Goal: Task Accomplishment & Management: Complete application form

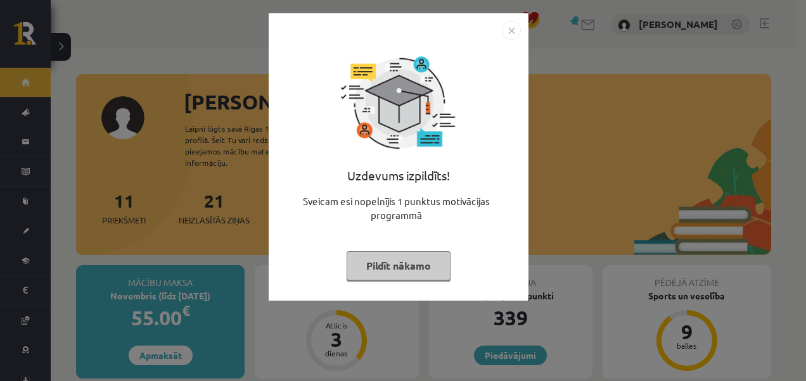
click at [508, 33] on img "Close" at bounding box center [511, 30] width 19 height 19
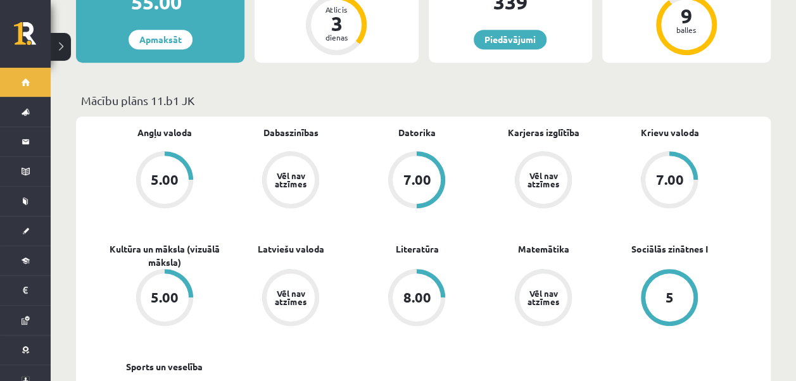
scroll to position [127, 0]
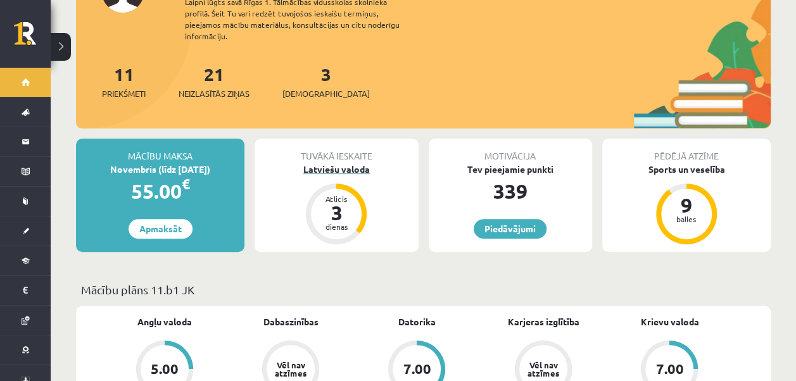
click at [347, 163] on div "Latviešu valoda" at bounding box center [336, 169] width 163 height 13
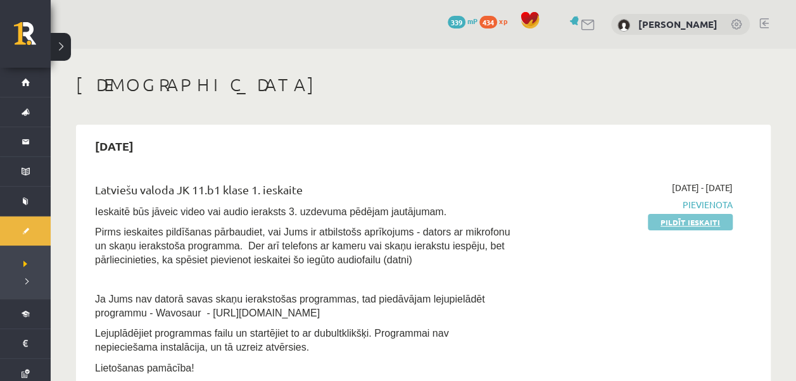
click at [672, 217] on link "Pildīt ieskaiti" at bounding box center [690, 222] width 85 height 16
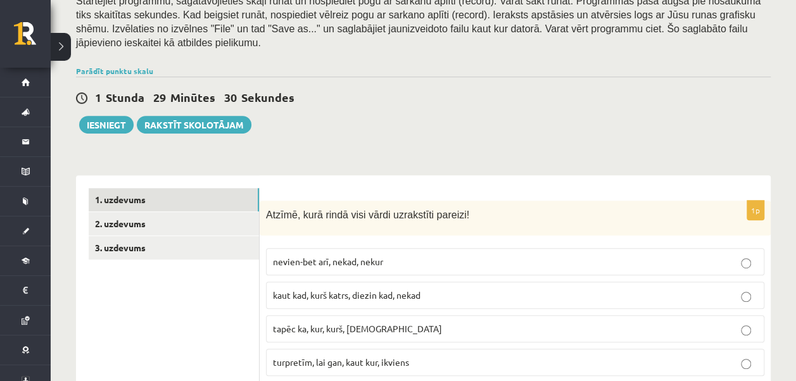
scroll to position [253, 0]
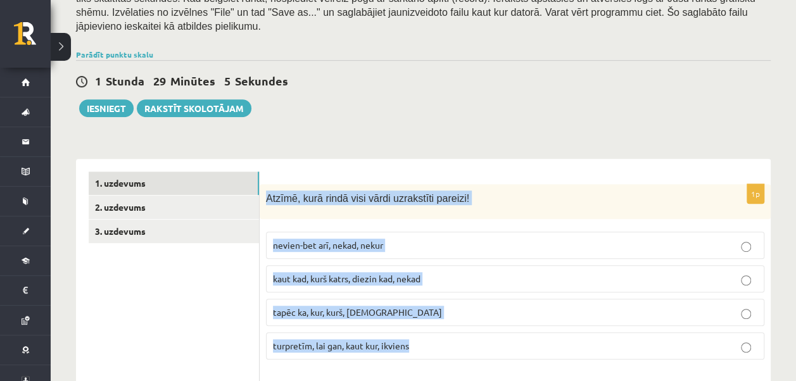
drag, startPoint x: 266, startPoint y: 181, endPoint x: 414, endPoint y: 330, distance: 210.6
click at [414, 330] on div "1p Atzīmē, kurā rindā visi vārdi uzrakstīti pareizi! nevien-bet arī, nekad, nek…" at bounding box center [515, 277] width 511 height 186
copy div "Atzīmē, kurā rindā visi vārdi uzrakstīti pareizi! nevien-bet arī, nekad, nekur …"
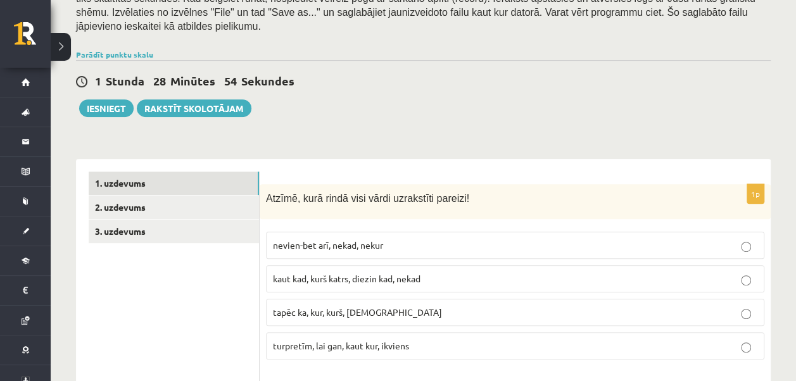
click at [431, 77] on div "1 Stunda 28 Minūtes 54 Sekundes Ieskaite saglabāta! Iesniegt Rakstīt skolotājam" at bounding box center [423, 88] width 695 height 57
click at [371, 340] on span "turpretīm, lai gan, kaut kur, ikviens" at bounding box center [341, 345] width 136 height 11
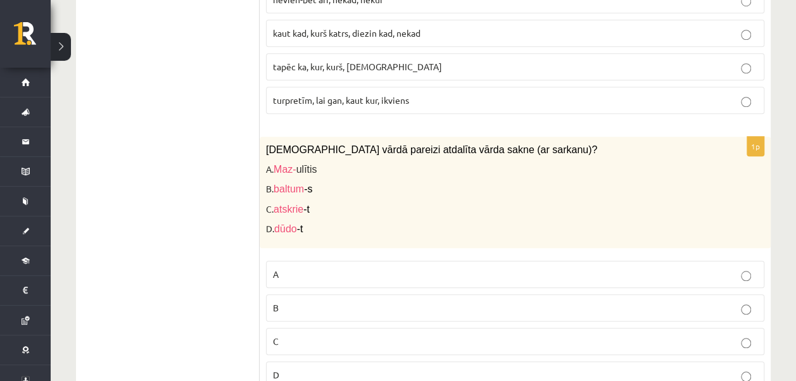
scroll to position [570, 0]
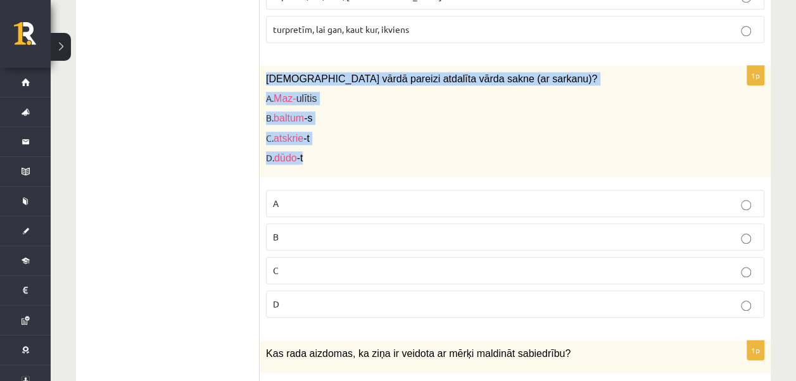
drag, startPoint x: 289, startPoint y: 73, endPoint x: 320, endPoint y: 141, distance: 74.0
click at [320, 141] on div "Kurā vārdā pareizi atdalīta vārda sakne (ar sarkanu)? A. Maz- ulītis B. baltum …" at bounding box center [515, 122] width 511 height 112
copy div "Kurā vārdā pareizi atdalīta vārda sakne (ar sarkanu)? A. Maz- ulītis B. baltum …"
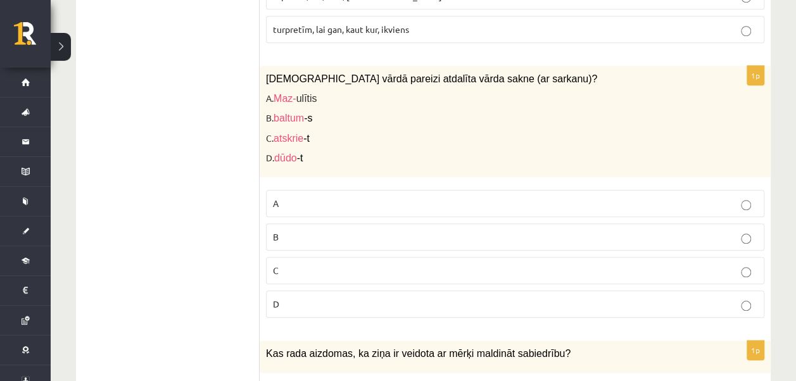
click at [286, 298] on p "D" at bounding box center [515, 304] width 485 height 13
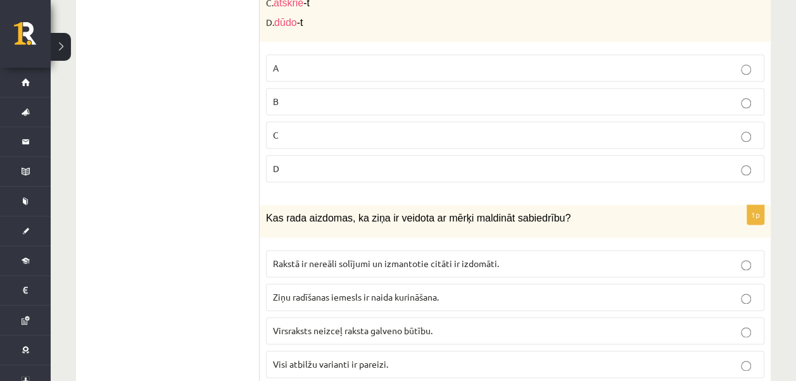
scroll to position [760, 0]
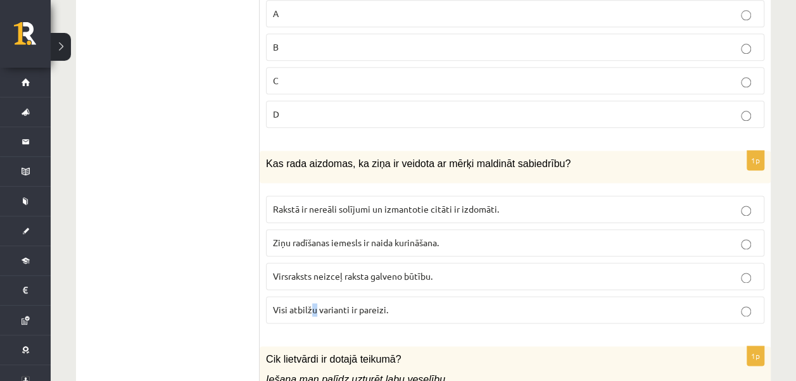
click at [316, 304] on span "Visi atbilžu varianti ir pareizi." at bounding box center [330, 309] width 115 height 11
drag, startPoint x: 316, startPoint y: 295, endPoint x: 265, endPoint y: 294, distance: 51.3
click at [265, 294] on div "1p Kas rada aizdomas, ka ziņa ir veidota ar mērķi maldināt sabiedrību? Rakstā i…" at bounding box center [515, 242] width 511 height 183
click at [273, 304] on span "Visi atbilžu varianti ir pareizi." at bounding box center [330, 309] width 115 height 11
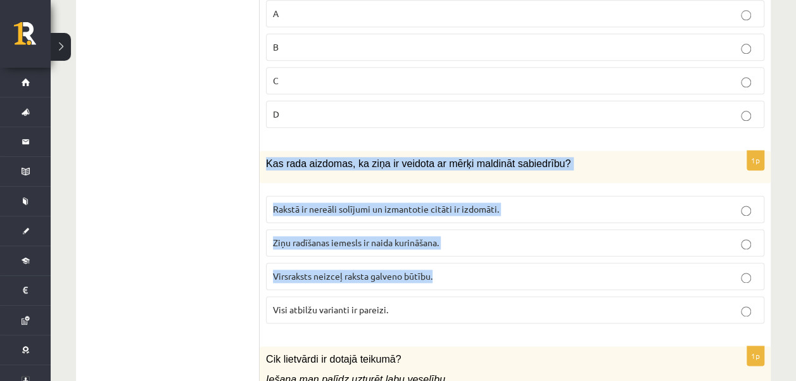
drag, startPoint x: 263, startPoint y: 140, endPoint x: 450, endPoint y: 265, distance: 225.3
click at [450, 265] on div "1p Kas rada aizdomas, ka ziņa ir veidota ar mērķi maldināt sabiedrību? Rakstā i…" at bounding box center [515, 242] width 511 height 183
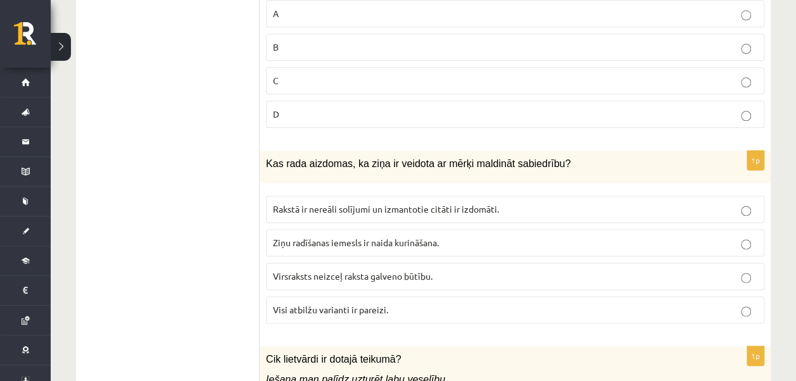
drag, startPoint x: 217, startPoint y: 242, endPoint x: 238, endPoint y: 194, distance: 52.8
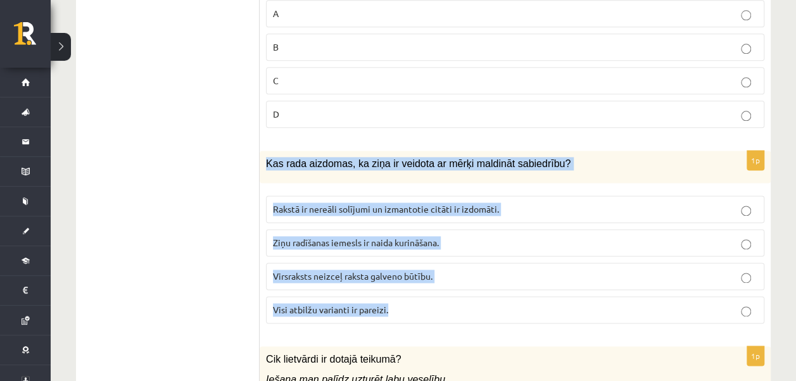
drag, startPoint x: 262, startPoint y: 139, endPoint x: 415, endPoint y: 302, distance: 222.8
click at [415, 302] on div "1p Kas rada aizdomas, ka ziņa ir veidota ar mērķi maldināt sabiedrību? Rakstā i…" at bounding box center [515, 242] width 511 height 183
copy div "Kas rada aizdomas, ka ziņa ir veidota ar mērķi maldināt sabiedrību? Rakstā ir n…"
click at [260, 231] on div "1p Kas rada aizdomas, ka ziņa ir veidota ar mērķi maldināt sabiedrību? Rakstā i…" at bounding box center [515, 242] width 511 height 183
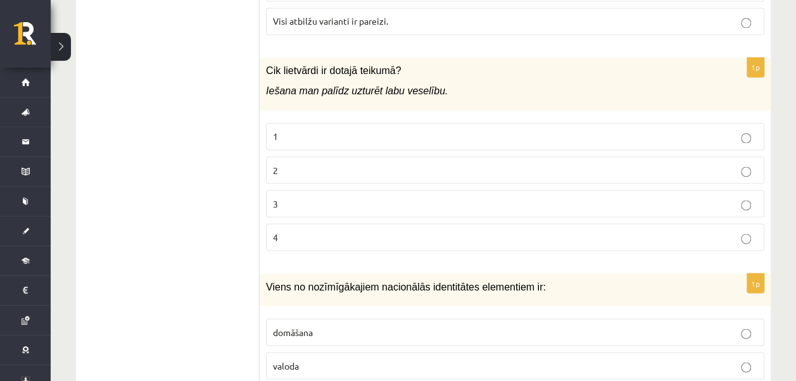
scroll to position [1077, 0]
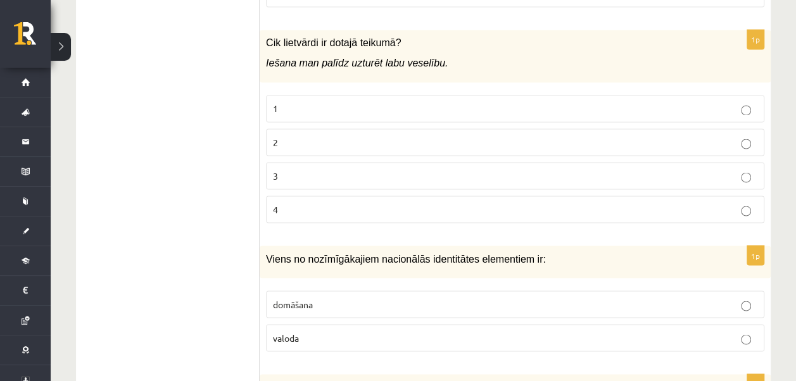
click at [262, 30] on div "Cik lietvārdi ir dotajā teikumā? Iešana man palīdz uzturēt labu veselību." at bounding box center [515, 56] width 511 height 53
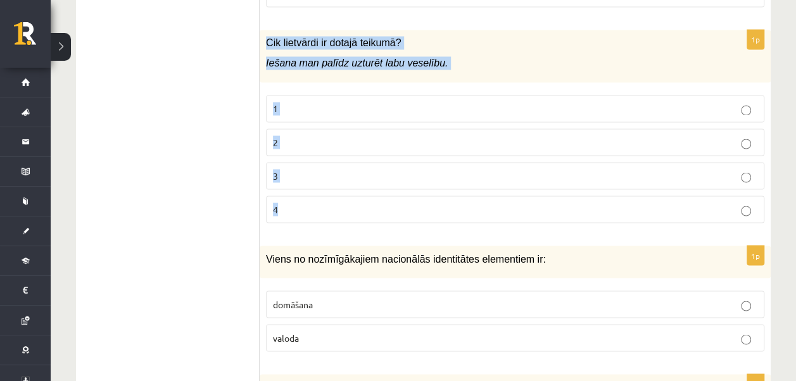
drag, startPoint x: 266, startPoint y: 15, endPoint x: 345, endPoint y: 173, distance: 176.8
click at [345, 173] on div "1p Cik lietvārdi ir dotajā teikumā? Iešana man palīdz uzturēt labu veselību. 1 …" at bounding box center [515, 131] width 511 height 203
copy div "Cik lietvārdi ir dotajā teikumā? Iešana man palīdz uzturēt labu veselību. 1 2 3…"
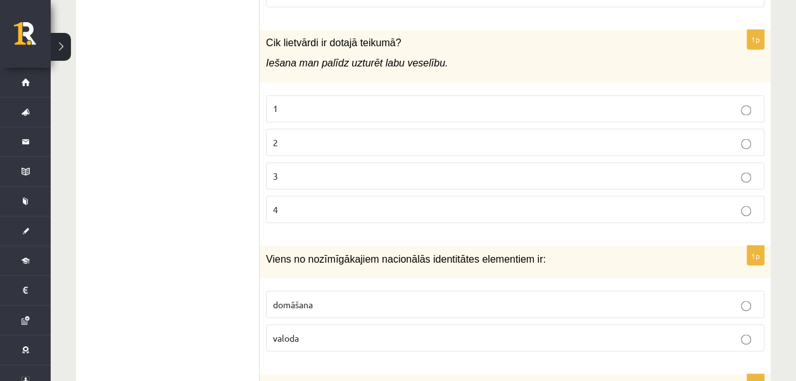
click at [310, 136] on p "2" at bounding box center [515, 142] width 485 height 13
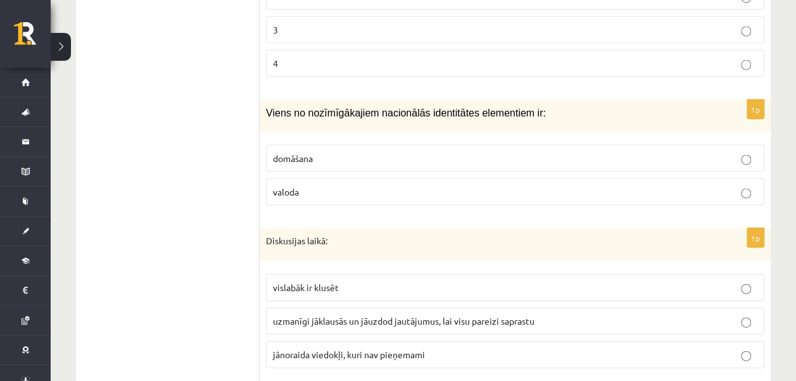
scroll to position [1204, 0]
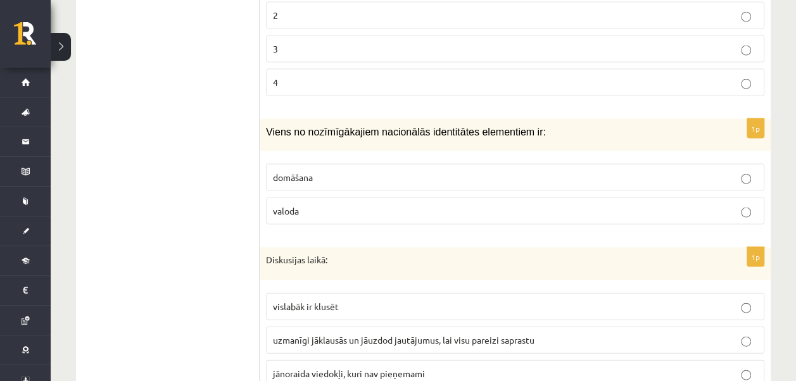
click at [321, 205] on p "valoda" at bounding box center [515, 211] width 485 height 13
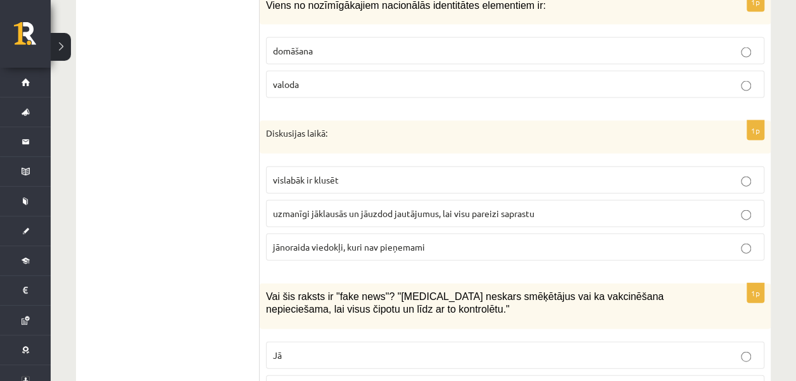
click at [388, 208] on span "uzmanīgi jāklausās un jāuzdod jautājumus, lai visu pareizi saprastu" at bounding box center [404, 213] width 262 height 11
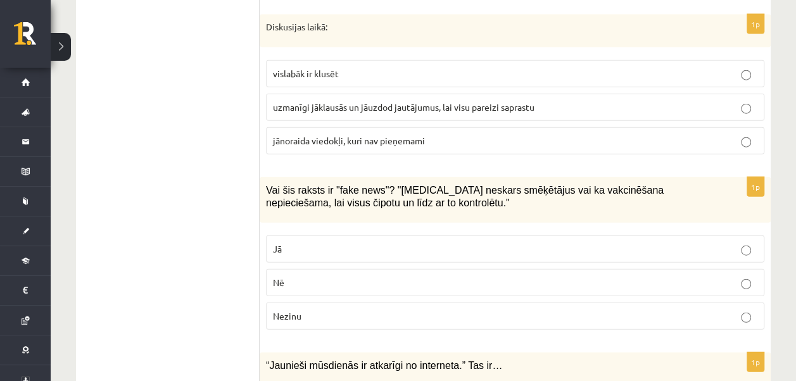
scroll to position [1457, 0]
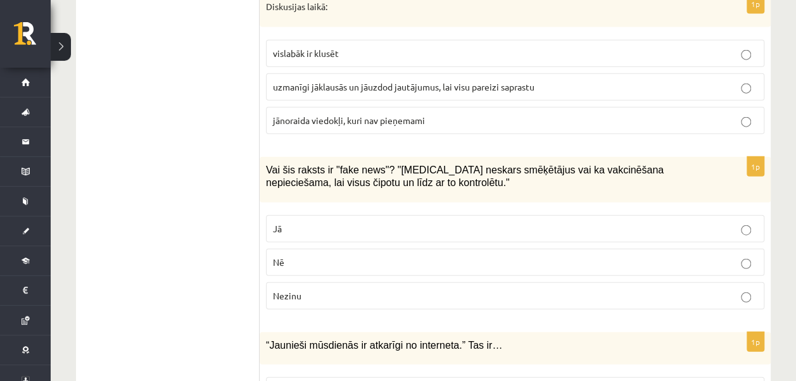
click at [298, 222] on p "Jā" at bounding box center [515, 228] width 485 height 13
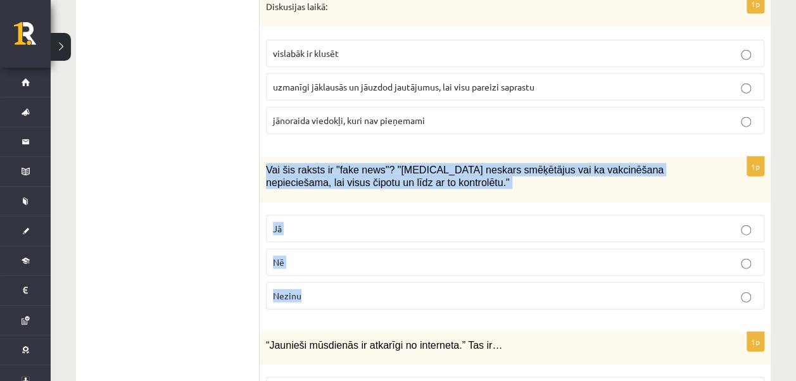
drag, startPoint x: 267, startPoint y: 146, endPoint x: 420, endPoint y: 291, distance: 211.5
click at [420, 291] on div "1p Vai šis raksts ir "fake news"? "Covid-19 neskars smēķētājus vai ka vakcinēša…" at bounding box center [515, 238] width 511 height 163
copy div "Vai šis raksts ir "fake news"? "Covid-19 neskars smēķētājus vai ka vakcinēšana …"
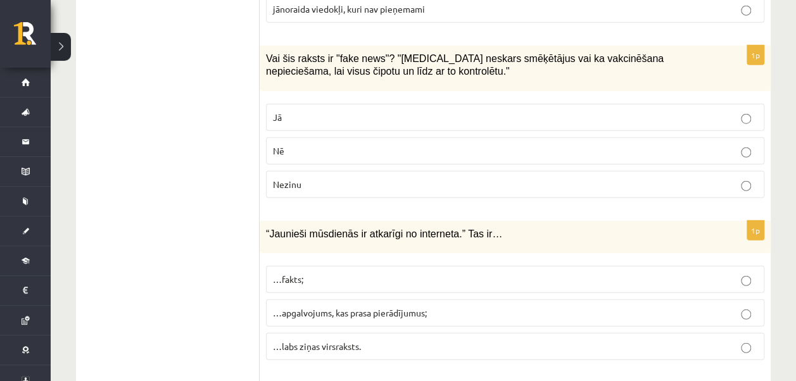
scroll to position [1711, 0]
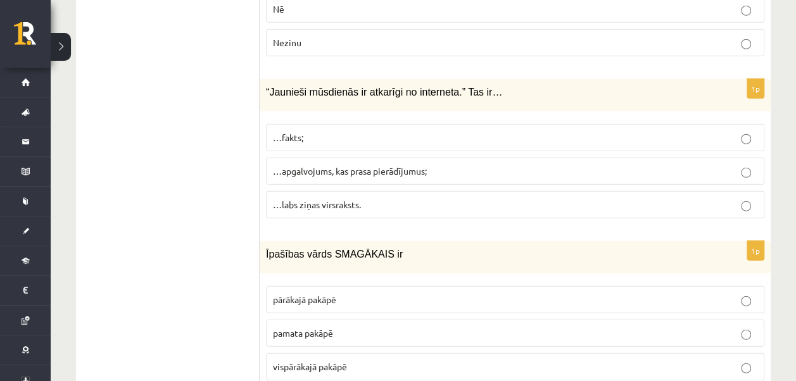
click at [345, 165] on p "…apgalvojums, kas prasa pierādījumus;" at bounding box center [515, 171] width 485 height 13
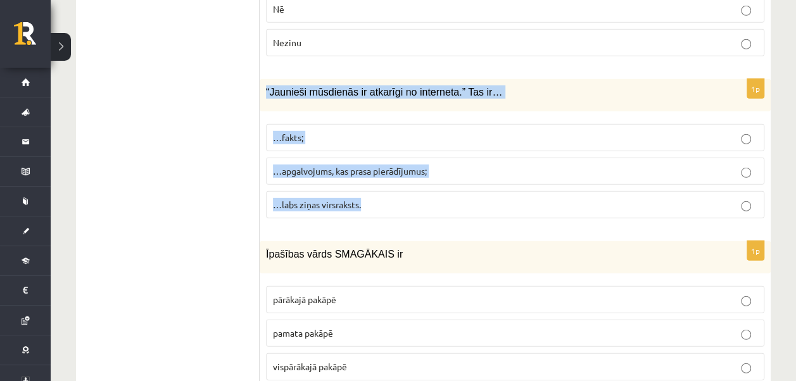
drag, startPoint x: 268, startPoint y: 63, endPoint x: 391, endPoint y: 158, distance: 155.4
click at [392, 160] on div "1p “Jaunieši mūsdienās ir atkarīgi no interneta.” Tas ir… …fakts; …apgalvojums,…" at bounding box center [515, 154] width 511 height 150
copy div "“Jaunieši mūsdienās ir atkarīgi no interneta.” Tas ir… …fakts; …apgalvojums, ka…"
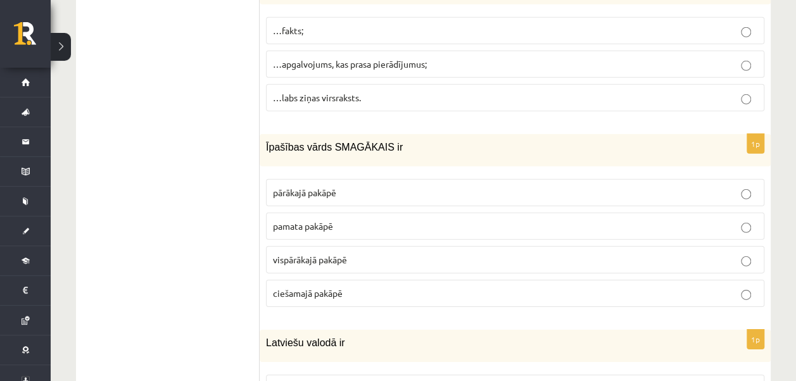
scroll to position [1837, 0]
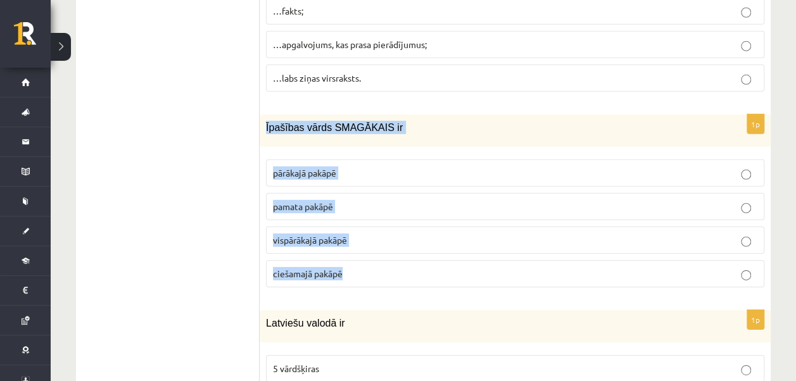
drag, startPoint x: 262, startPoint y: 101, endPoint x: 388, endPoint y: 253, distance: 198.4
click at [388, 253] on div "1p Īpašības vārds SMAGĀKAIS ir pārākajā pakāpē pamata pakāpē vispārākajā pakāpē…" at bounding box center [515, 206] width 511 height 183
drag, startPoint x: 388, startPoint y: 253, endPoint x: 348, endPoint y: 142, distance: 118.4
click at [348, 167] on p "pārākajā pakāpē" at bounding box center [515, 173] width 485 height 13
copy div "Īpašības vārds SMAGĀKAIS ir pārākajā pakāpē pamata pakāpē vispārākajā pakāpē ci…"
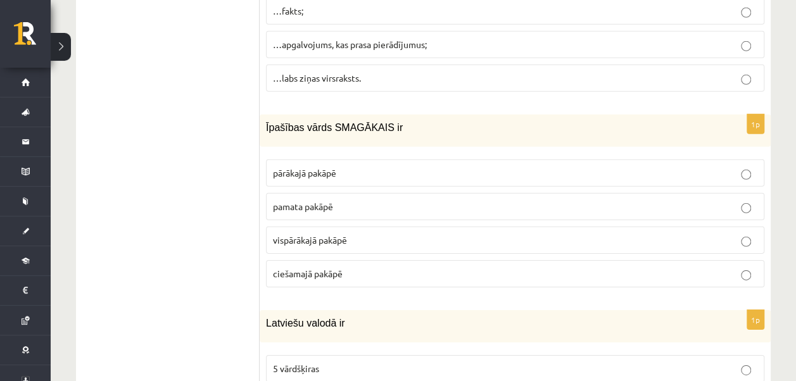
click at [335, 234] on span "vispārākajā pakāpē" at bounding box center [310, 239] width 74 height 11
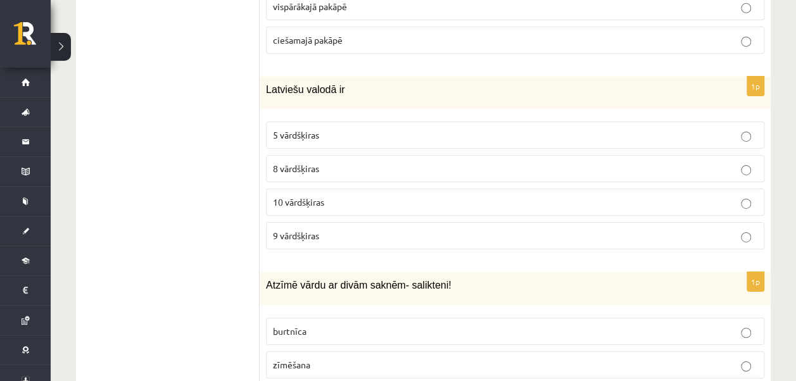
scroll to position [2091, 0]
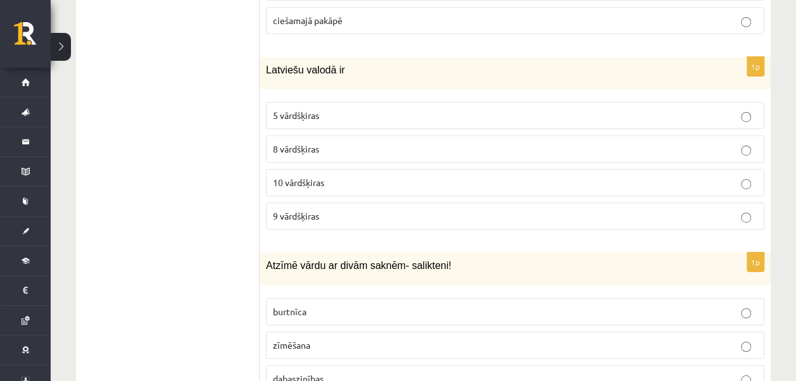
click at [313, 143] on p "8 vārdšķiras" at bounding box center [515, 149] width 485 height 13
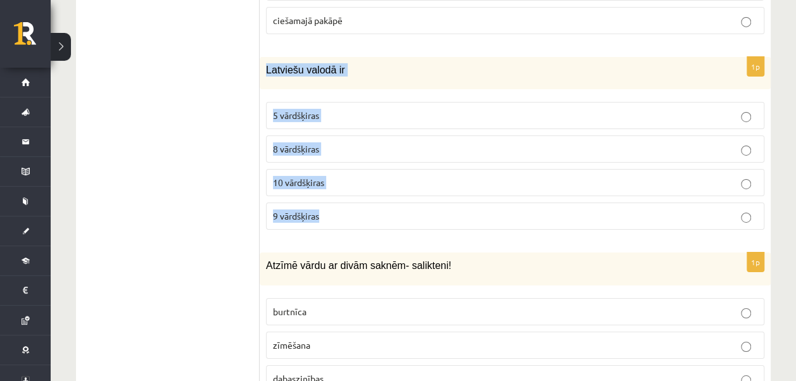
drag, startPoint x: 284, startPoint y: 62, endPoint x: 344, endPoint y: 193, distance: 143.5
click at [344, 193] on div "1p Latviešu valodā ir 5 vārdšķiras 8 vārdšķiras 10 vārdšķiras 9 vārdšķiras" at bounding box center [515, 148] width 511 height 183
copy div "Latviešu valodā ir 5 vārdšķiras 8 vārdšķiras 10 vārdšķiras 9 vārdšķiras"
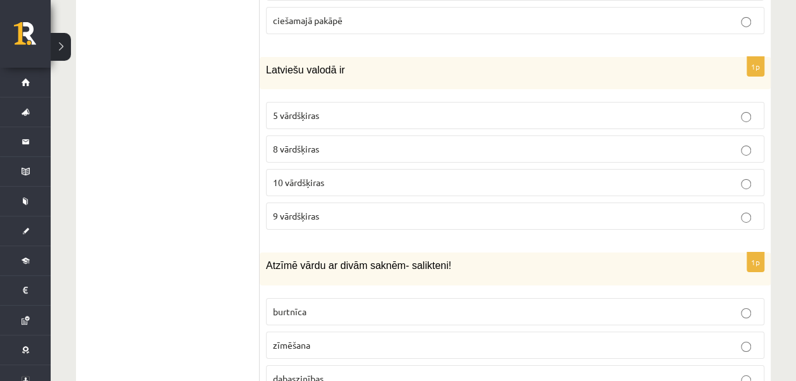
click at [298, 177] on span "10 vārdšķiras" at bounding box center [298, 182] width 51 height 11
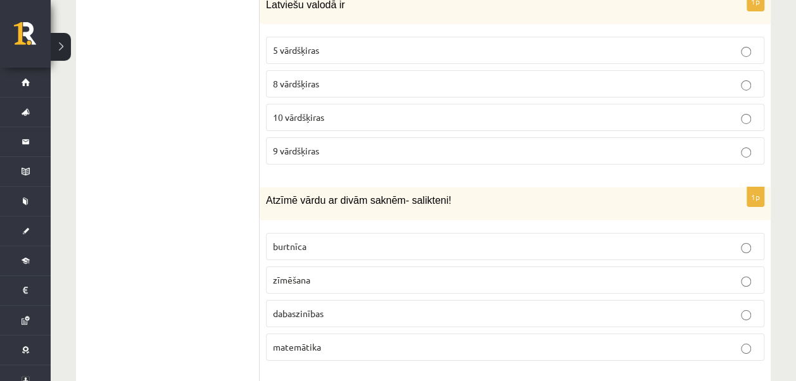
scroll to position [2218, 0]
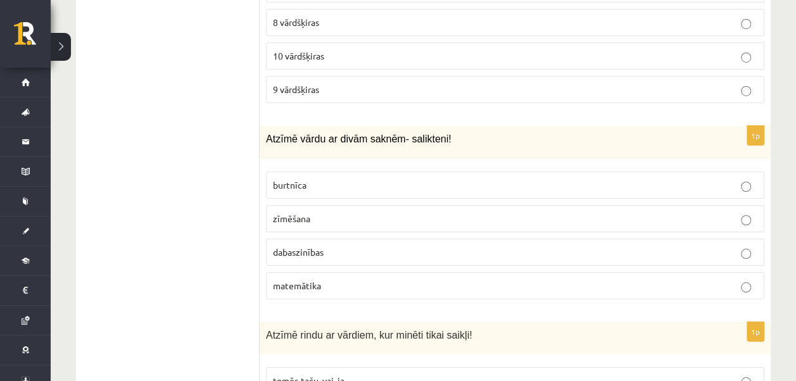
click at [305, 246] on span "dabaszinības" at bounding box center [298, 251] width 51 height 11
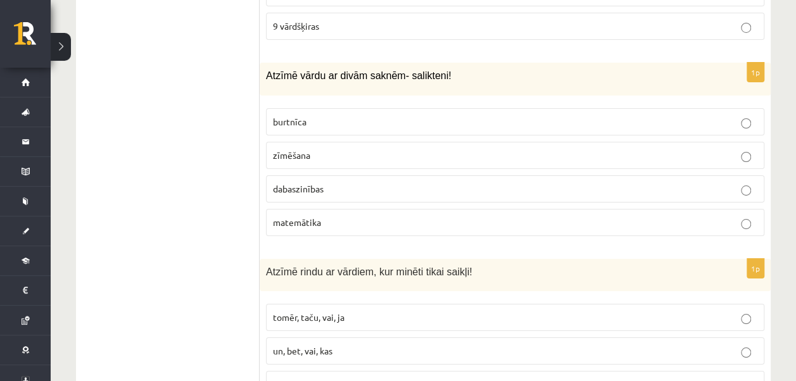
scroll to position [2344, 0]
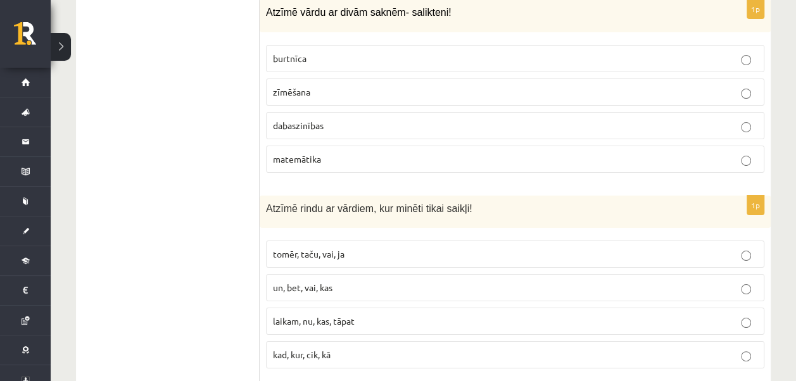
click at [308, 274] on label "un, bet, vai, kas" at bounding box center [515, 287] width 499 height 27
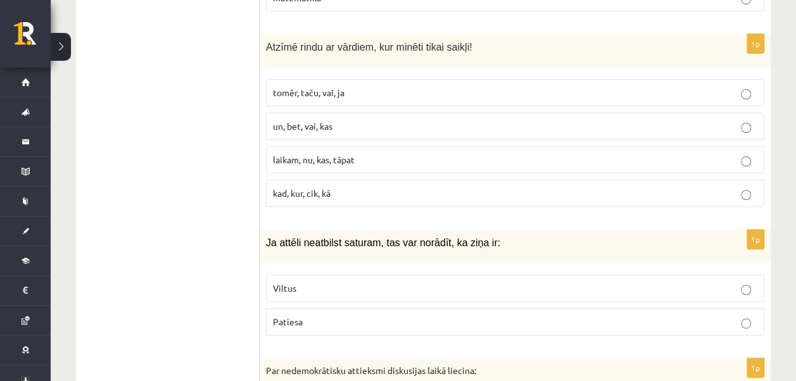
scroll to position [2534, 0]
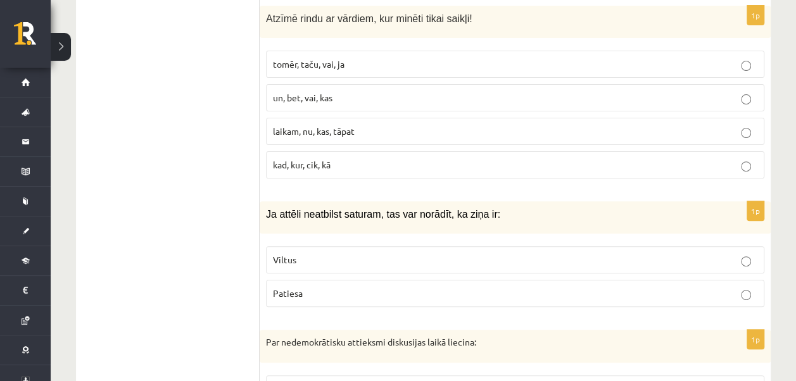
click at [377, 253] on p "Viltus" at bounding box center [515, 259] width 485 height 13
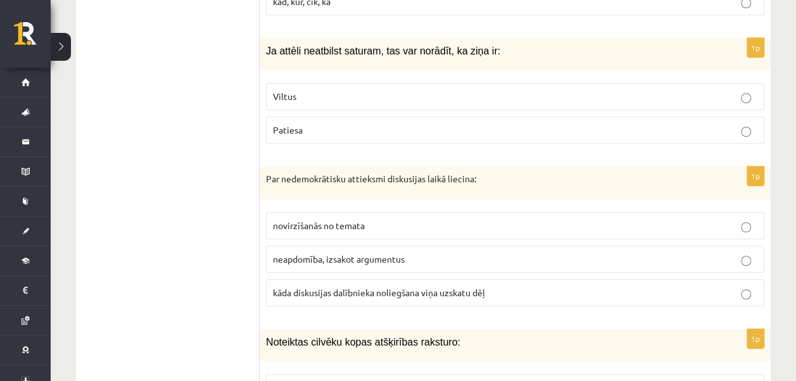
scroll to position [2724, 0]
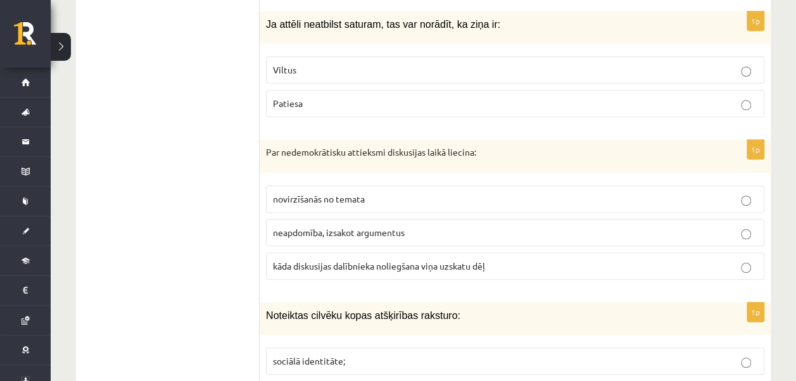
click at [352, 260] on span "kāda diskusijas dalībnieka noliegšana viņa uzskatu dēļ" at bounding box center [379, 265] width 212 height 11
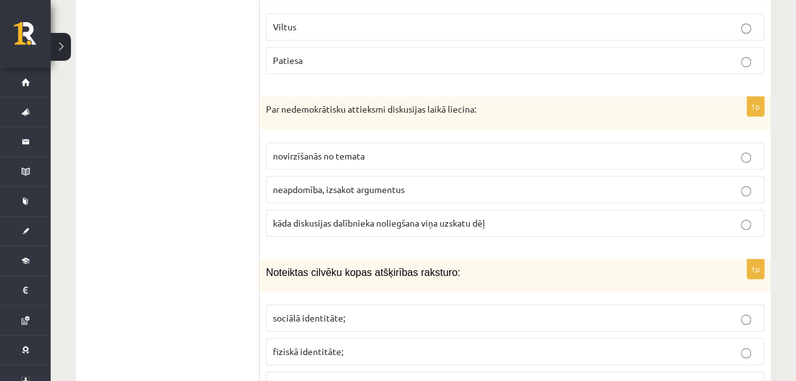
scroll to position [2788, 0]
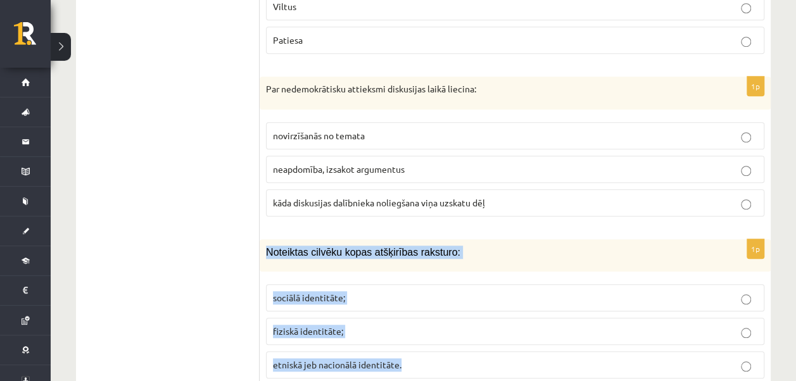
drag, startPoint x: 270, startPoint y: 216, endPoint x: 427, endPoint y: 329, distance: 193.8
click at [427, 329] on div "1p Noteiktas cilvēku kopas atšķirības raksturo: sociālā identitāte; fiziskā ide…" at bounding box center [515, 315] width 511 height 150
copy div "Noteiktas cilvēku kopas atšķirības raksturo: sociālā identitāte; fiziskā identi…"
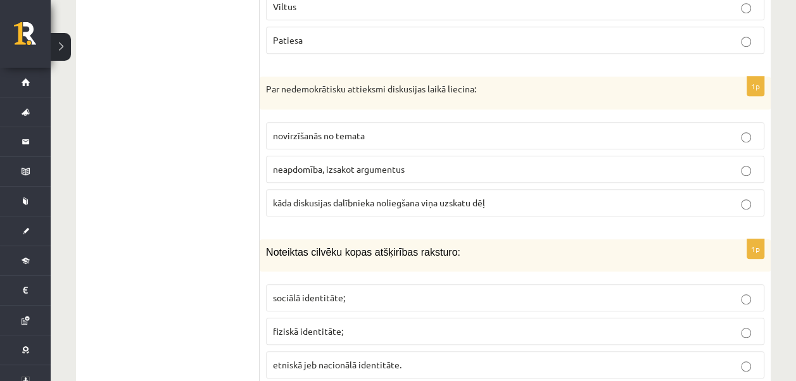
click at [316, 352] on label "etniskā jeb nacionālā identitāte." at bounding box center [515, 365] width 499 height 27
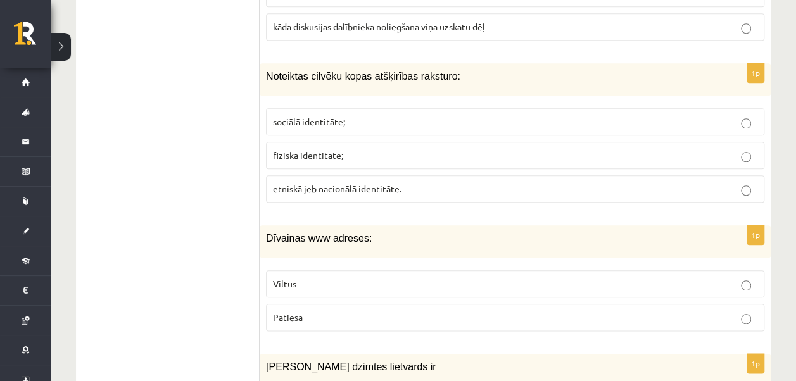
scroll to position [2978, 0]
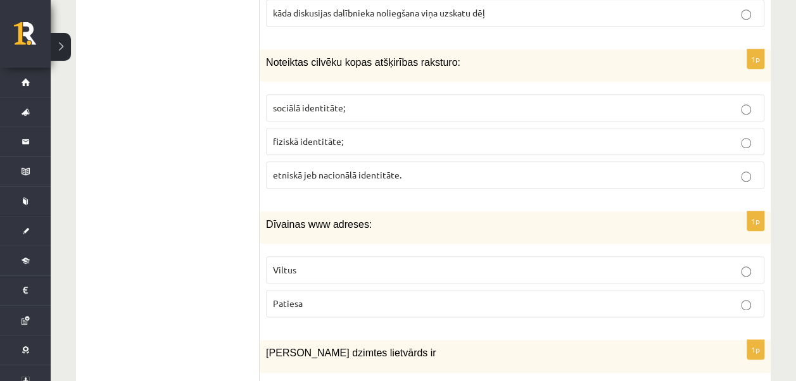
click at [289, 264] on span "Viltus" at bounding box center [284, 269] width 23 height 11
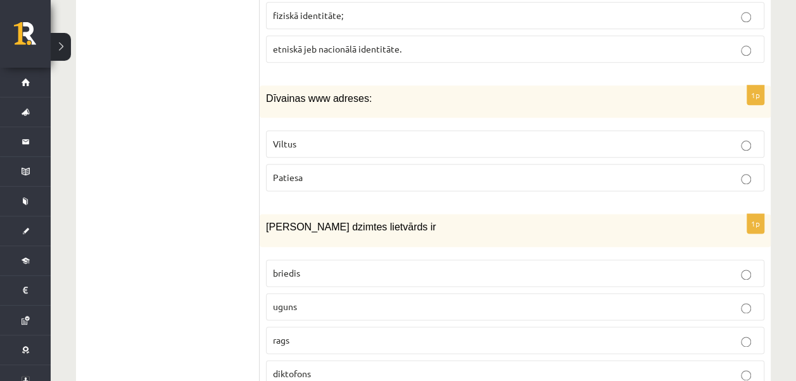
scroll to position [3105, 0]
click at [278, 300] on span "uguns" at bounding box center [285, 305] width 24 height 11
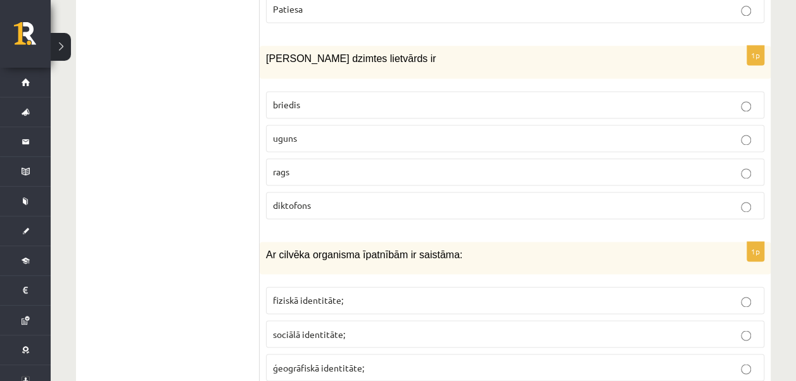
scroll to position [3295, 0]
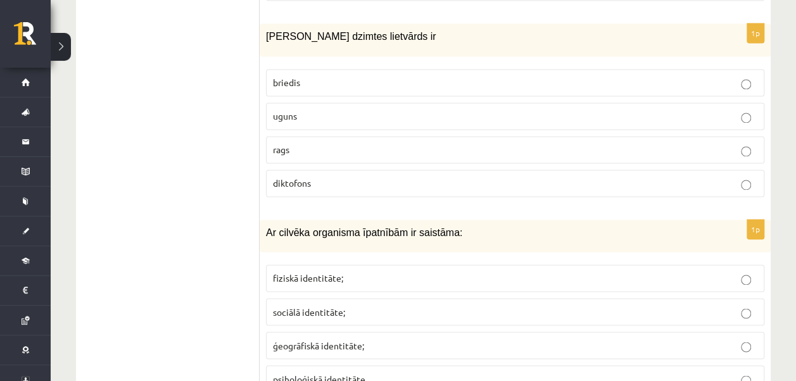
click at [301, 373] on span "psiholoģiskā identitāte." at bounding box center [320, 378] width 94 height 11
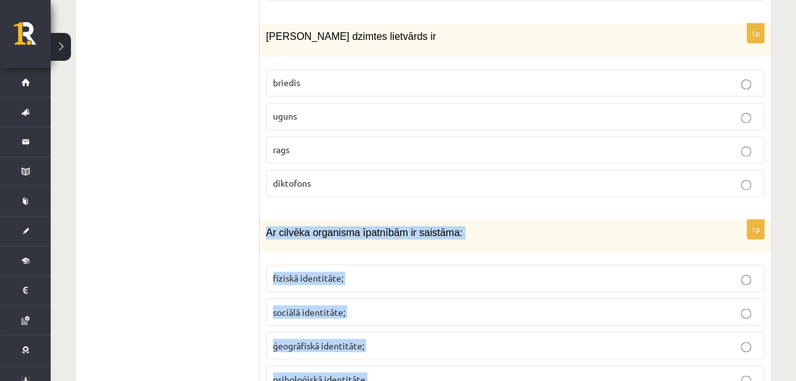
drag, startPoint x: 265, startPoint y: 193, endPoint x: 398, endPoint y: 351, distance: 206.5
click at [398, 351] on div "1p Ar cilvēka organisma īpatnībām ir saistāma: fiziskā identitāte; sociālā iden…" at bounding box center [515, 311] width 511 height 183
copy div "Ar cilvēka organisma īpatnībām ir saistāma: fiziskā identitāte; sociālā identit…"
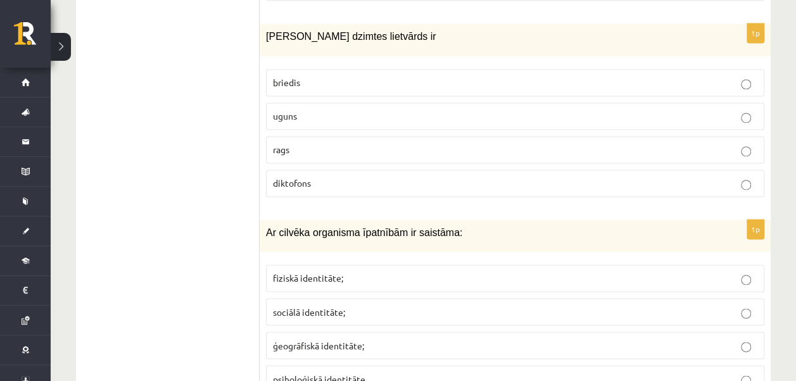
click at [207, 190] on ul "1. uzdevums 2. uzdevums 3. uzdevums" at bounding box center [174, 193] width 171 height 6127
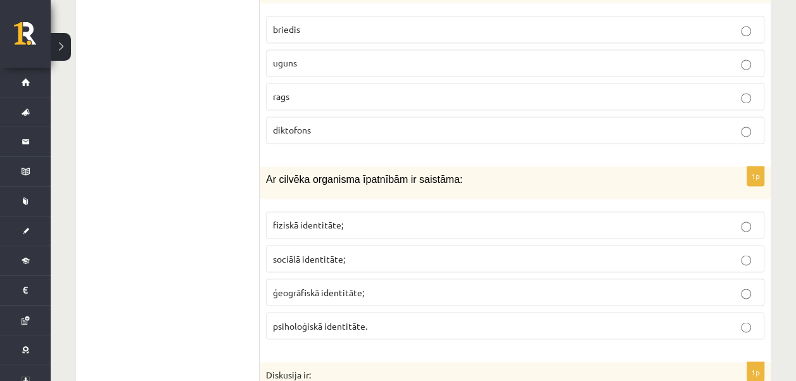
scroll to position [3421, 0]
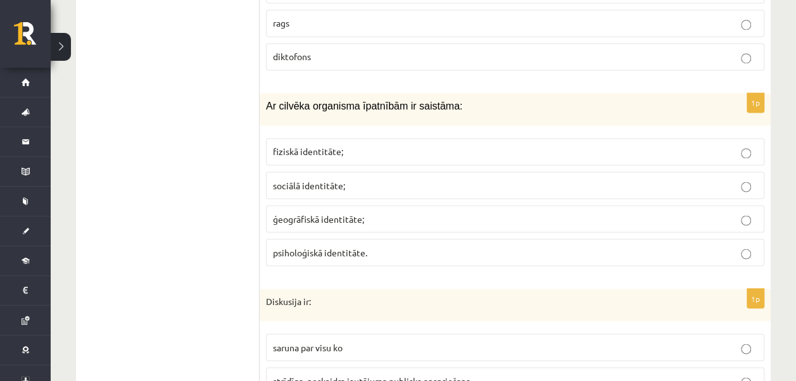
click at [313, 93] on div "1p Ar cilvēka organisma īpatnībām ir saistāma: fiziskā identitāte; sociālā iden…" at bounding box center [515, 184] width 511 height 183
click at [305, 146] on span "fiziskā identitāte;" at bounding box center [308, 151] width 70 height 11
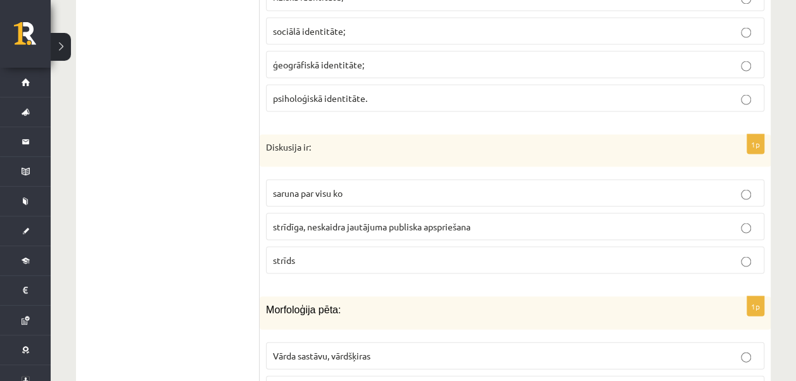
scroll to position [3548, 0]
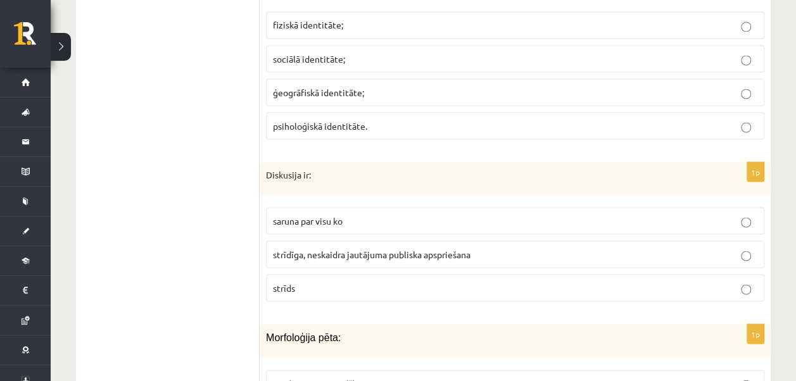
click at [349, 248] on span "strīdīga, neskaidra jautājuma publiska apspriešana" at bounding box center [372, 253] width 198 height 11
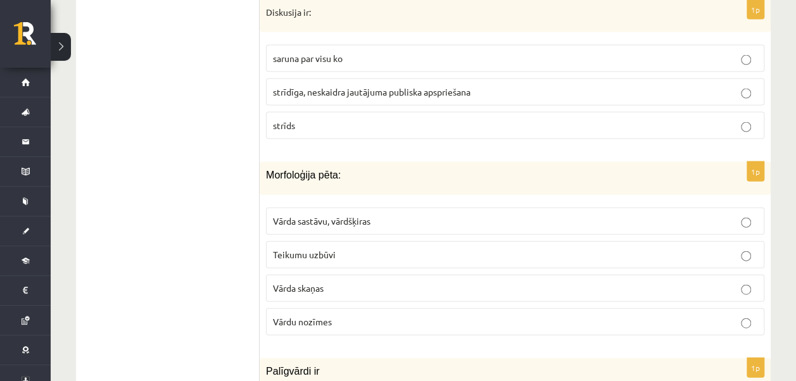
scroll to position [3738, 0]
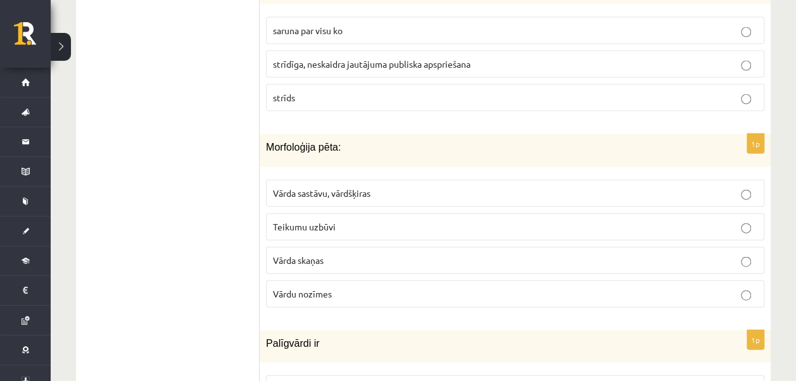
click at [341, 180] on label "Vārda sastāvu, vārdšķiras" at bounding box center [515, 193] width 499 height 27
click at [332, 187] on p "Vārda sastāvu, vārdšķiras" at bounding box center [515, 193] width 485 height 13
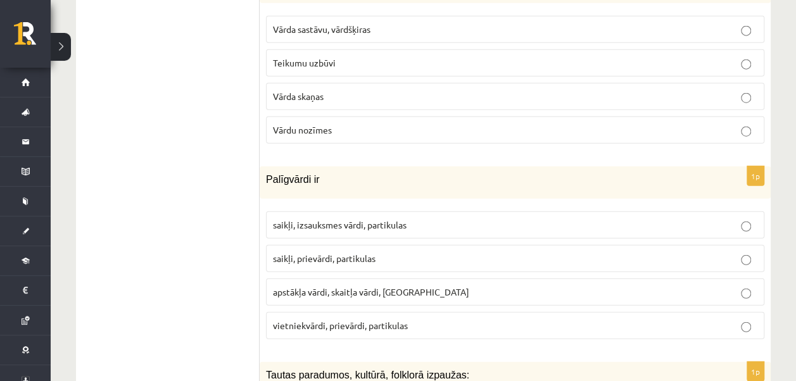
scroll to position [3928, 0]
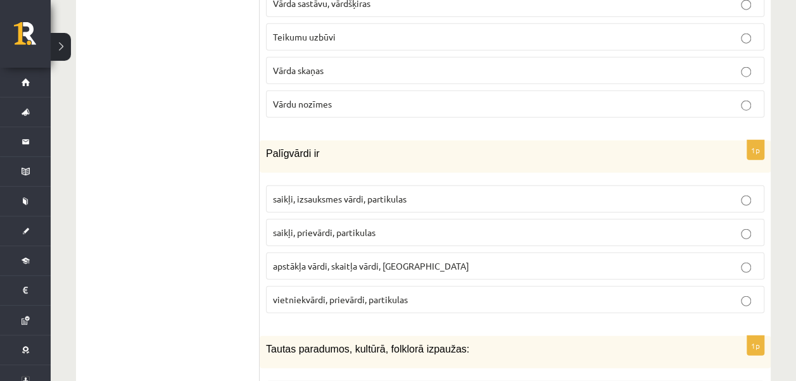
click at [276, 226] on p "saikļi, prievārdi, partikulas" at bounding box center [515, 232] width 485 height 13
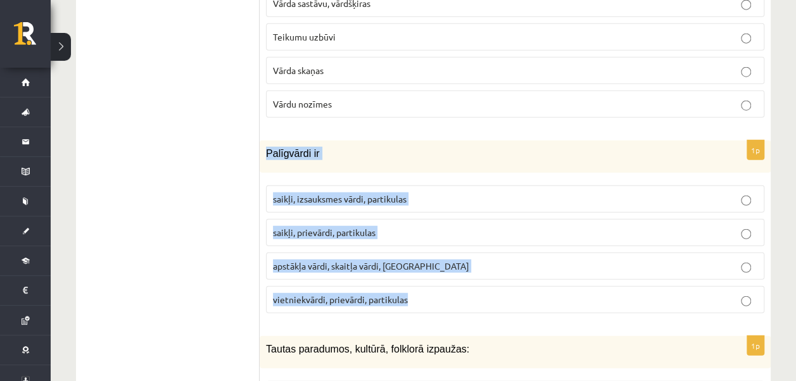
drag, startPoint x: 267, startPoint y: 109, endPoint x: 429, endPoint y: 250, distance: 214.2
click at [429, 250] on div "1p Palīgvārdi ir saikļi, izsauksmes vārdi, partikulas saikļi, prievārdi, partik…" at bounding box center [515, 232] width 511 height 183
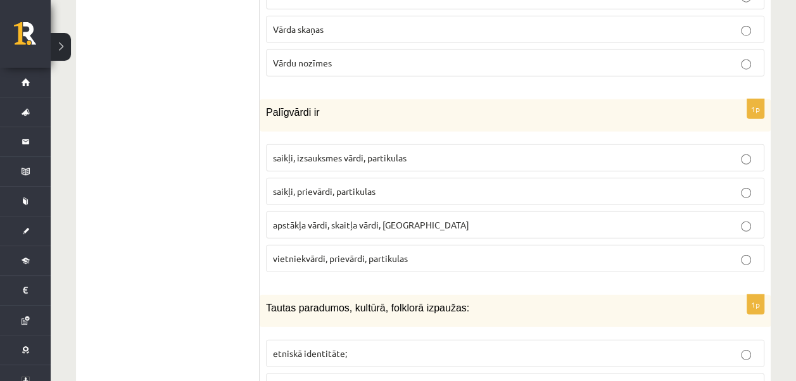
scroll to position [4055, 0]
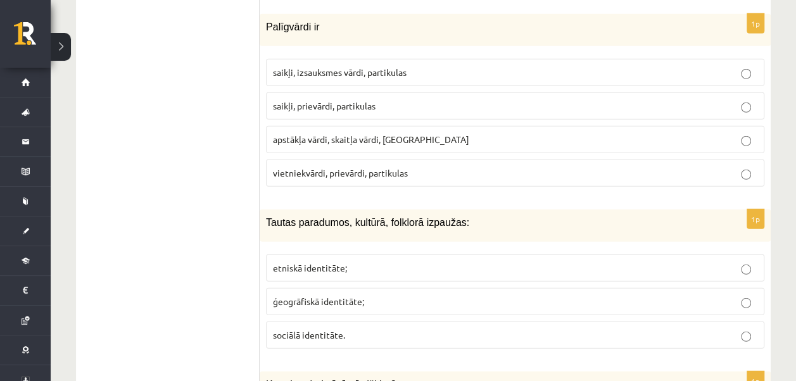
click at [337, 329] on span "sociālā identitāte." at bounding box center [309, 334] width 72 height 11
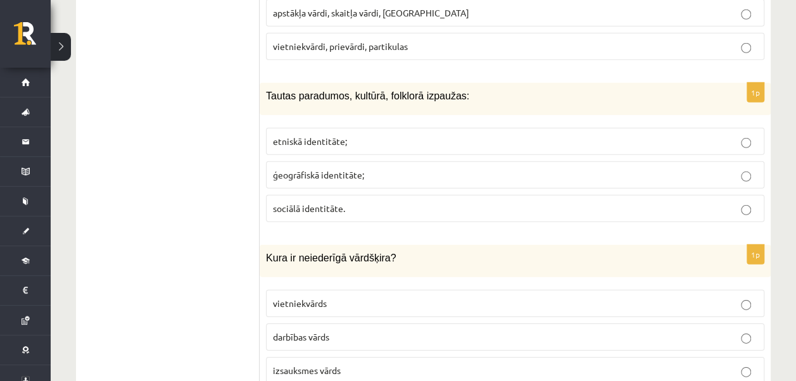
scroll to position [4245, 0]
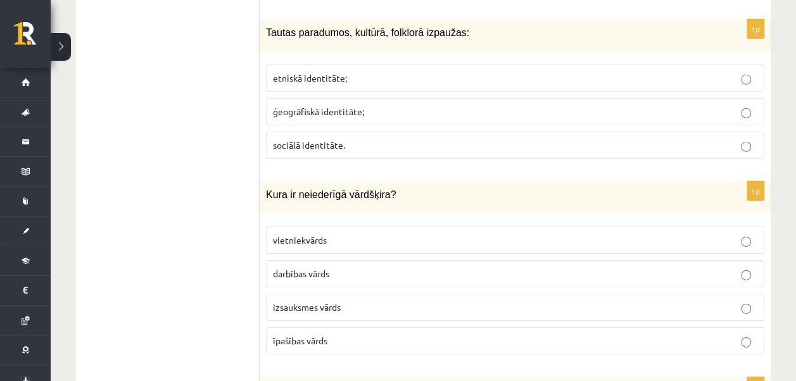
drag, startPoint x: 322, startPoint y: 258, endPoint x: 318, endPoint y: 252, distance: 6.9
click at [321, 302] on span "izsauksmes vārds" at bounding box center [307, 307] width 68 height 11
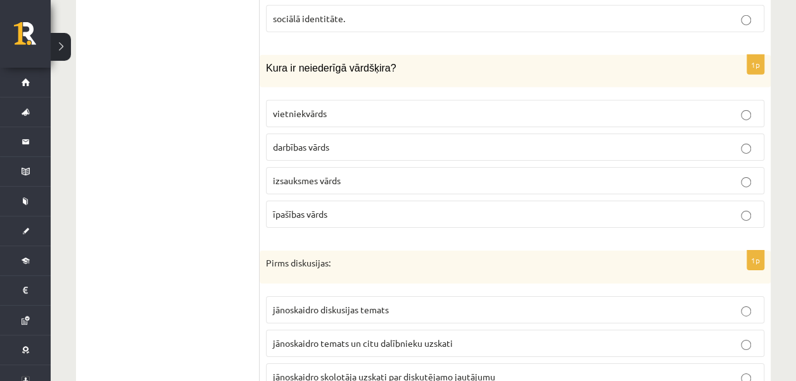
scroll to position [4435, 0]
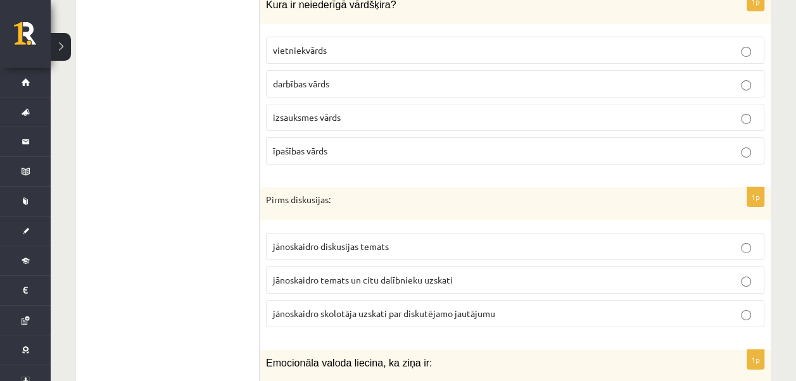
click at [375, 241] on span "jānoskaidro diskusijas temats" at bounding box center [331, 246] width 116 height 11
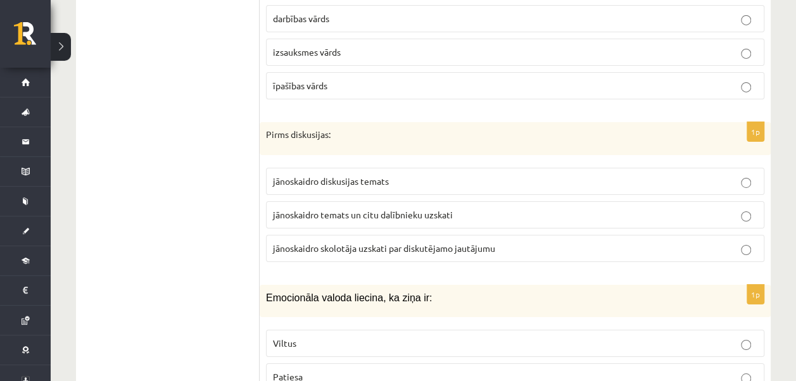
scroll to position [4562, 0]
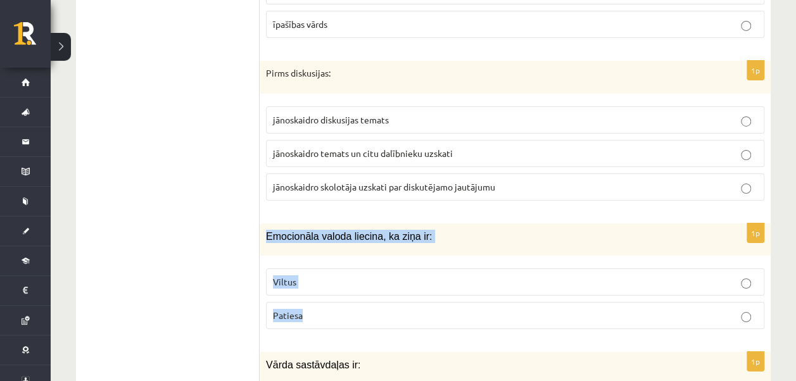
drag, startPoint x: 265, startPoint y: 181, endPoint x: 355, endPoint y: 253, distance: 115.8
click at [355, 253] on div "1p Emocionāla valoda liecina, ka ziņa ir: Viltus Patiesa" at bounding box center [515, 282] width 511 height 116
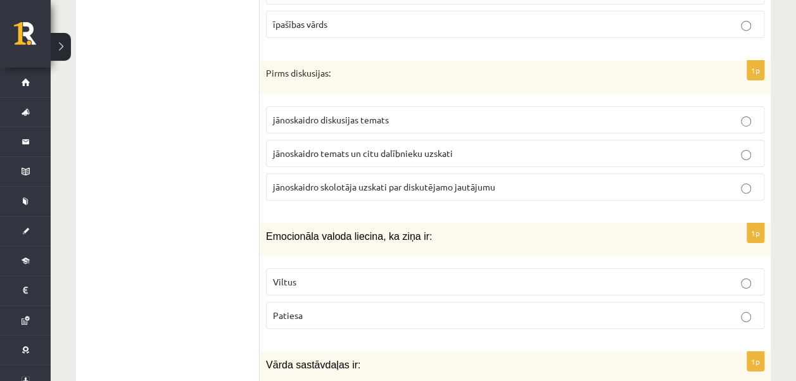
click at [286, 276] on span "Viltus" at bounding box center [284, 281] width 23 height 11
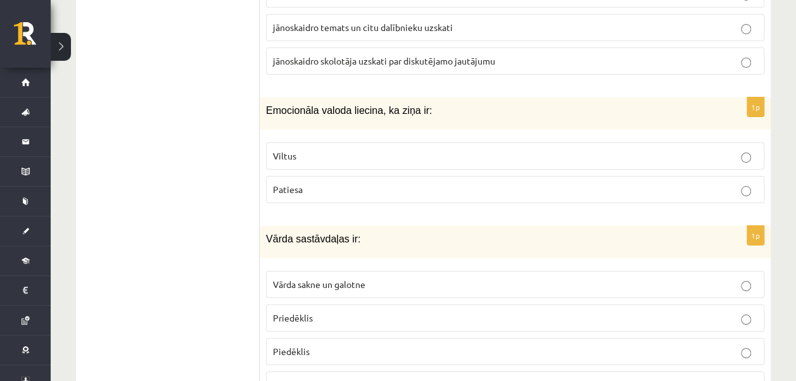
scroll to position [4689, 0]
click at [281, 278] on span "Vārda sakne un galotne" at bounding box center [319, 283] width 93 height 11
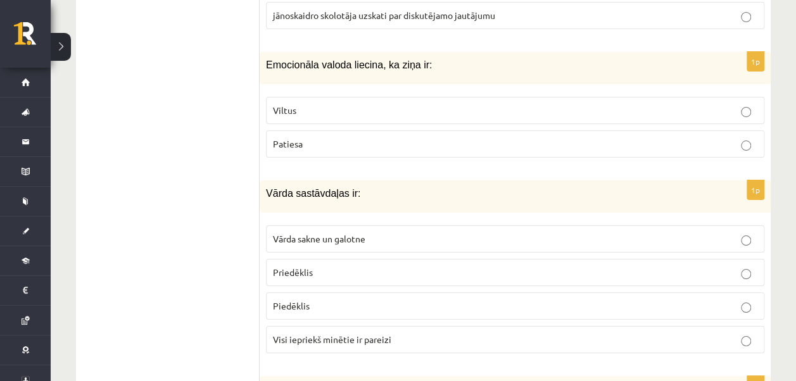
scroll to position [4752, 0]
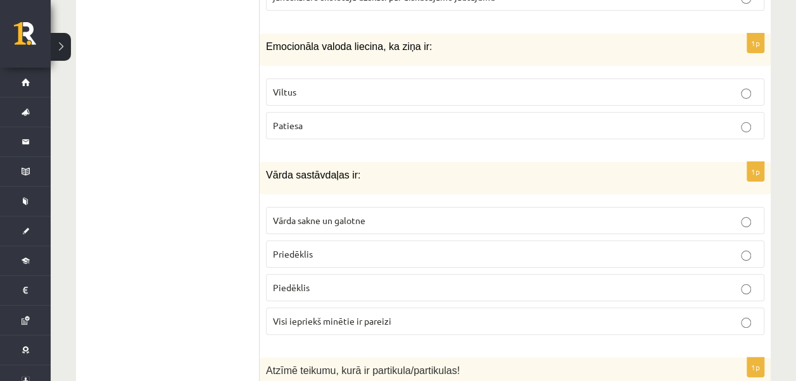
click at [291, 215] on span "Vārda sakne un galotne" at bounding box center [319, 220] width 93 height 11
click at [289, 316] on span "Visi iepriekš minētie ir pareizi" at bounding box center [332, 321] width 118 height 11
click at [264, 278] on div "1p Vārda sastāvdaļas ir: Vārda sakne un galotne Priedēklis Piedēklis Visi iepri…" at bounding box center [515, 253] width 511 height 183
click at [312, 316] on span "Visi iepriekš minētie ir pareizi" at bounding box center [332, 321] width 118 height 11
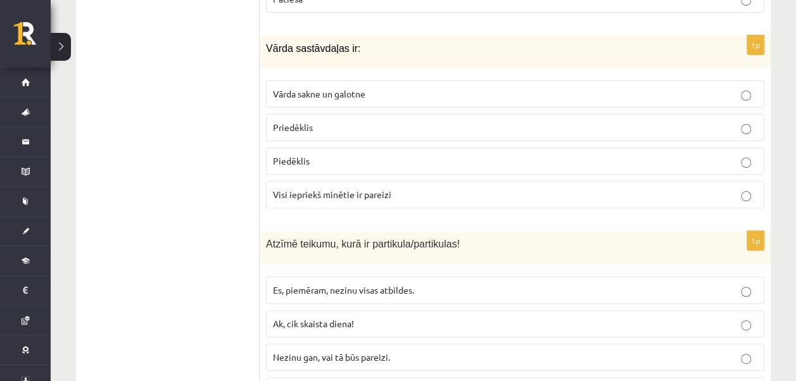
scroll to position [4942, 0]
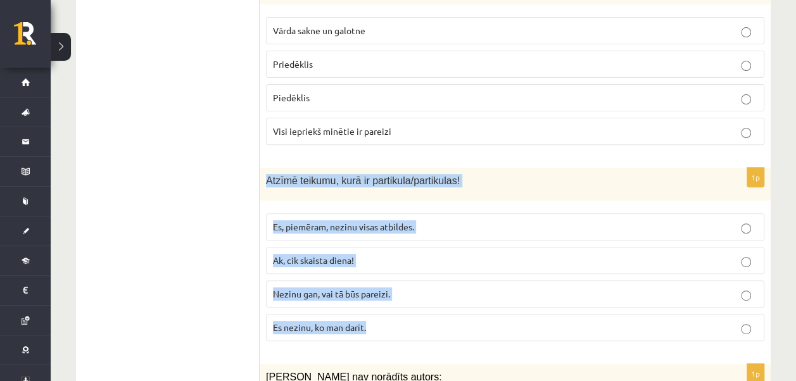
drag, startPoint x: 261, startPoint y: 129, endPoint x: 400, endPoint y: 295, distance: 216.8
click at [400, 295] on div "1p Atzīmē teikumu, kurā ir partikula/partikulas! Es, piemēram, nezinu visas atb…" at bounding box center [515, 259] width 511 height 183
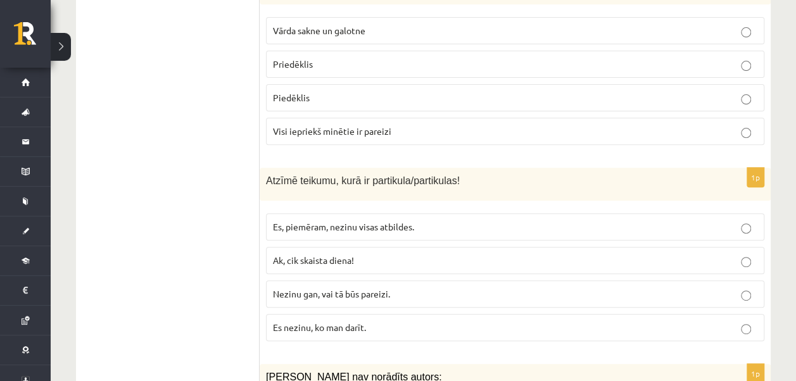
click at [310, 221] on span "Es, piemēram, nezinu visas atbildes." at bounding box center [343, 226] width 141 height 11
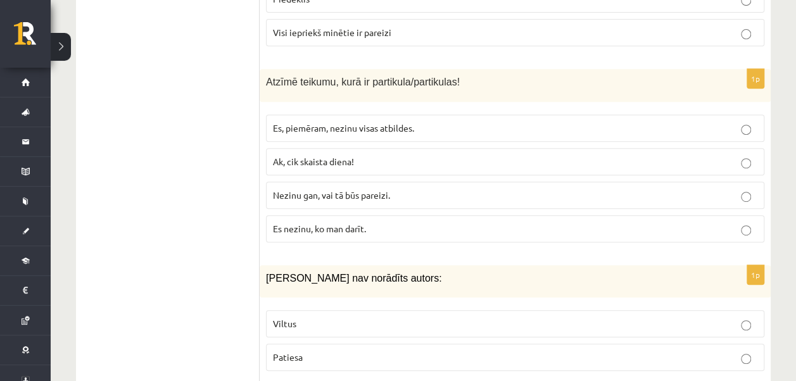
scroll to position [5069, 0]
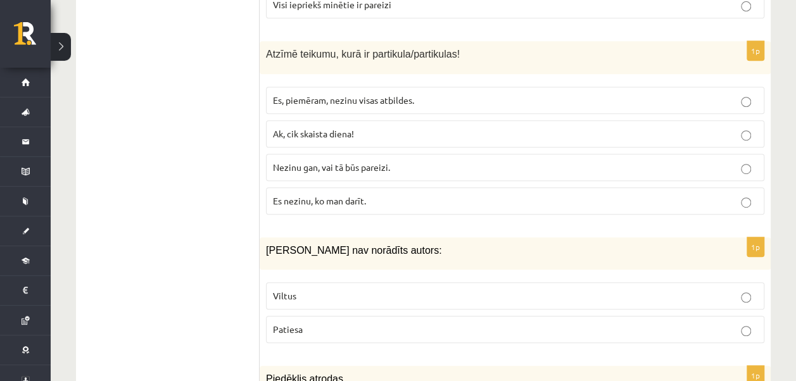
click at [297, 324] on span "Patiesa" at bounding box center [288, 329] width 30 height 11
click at [289, 290] on span "Viltus" at bounding box center [284, 295] width 23 height 11
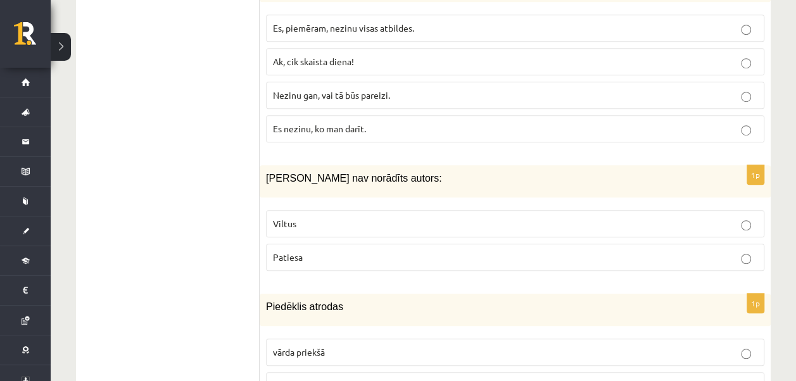
scroll to position [5196, 0]
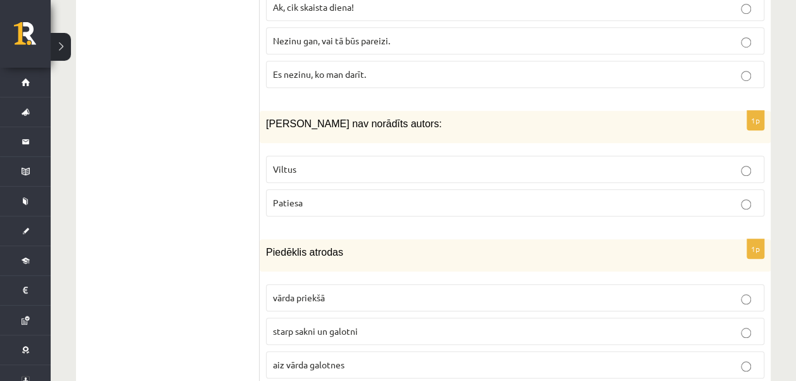
click at [314, 326] on span "starp sakni un galotni" at bounding box center [315, 331] width 85 height 11
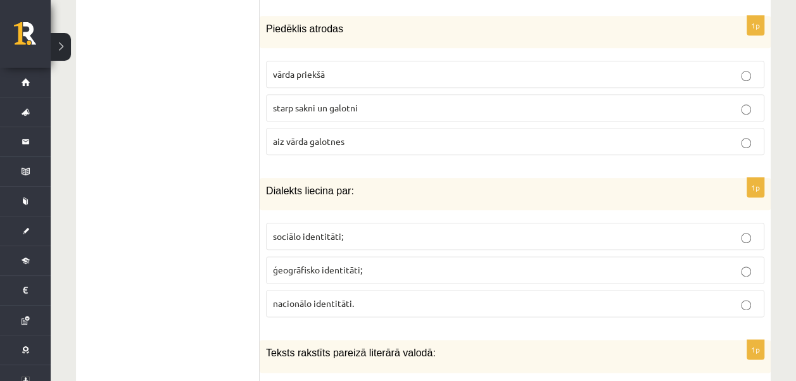
scroll to position [5449, 0]
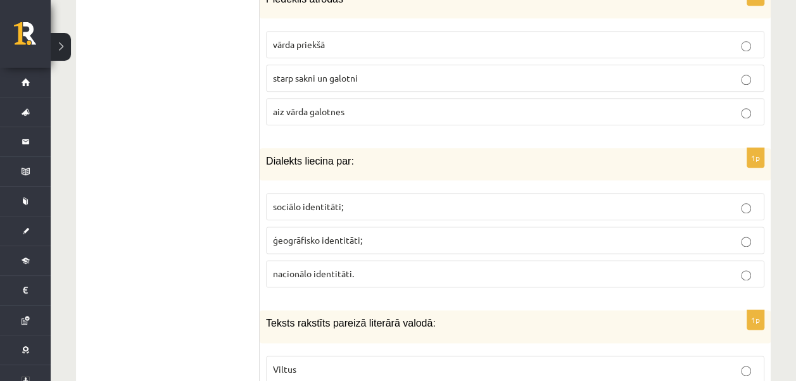
click at [300, 234] on span "ģeogrāfisko identitāti;" at bounding box center [317, 239] width 89 height 11
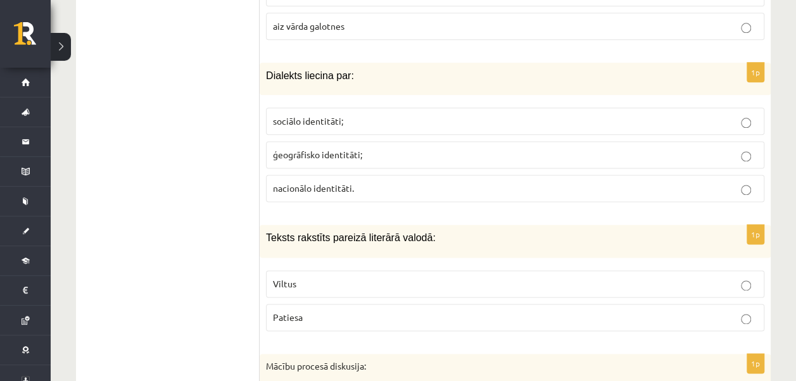
scroll to position [5576, 0]
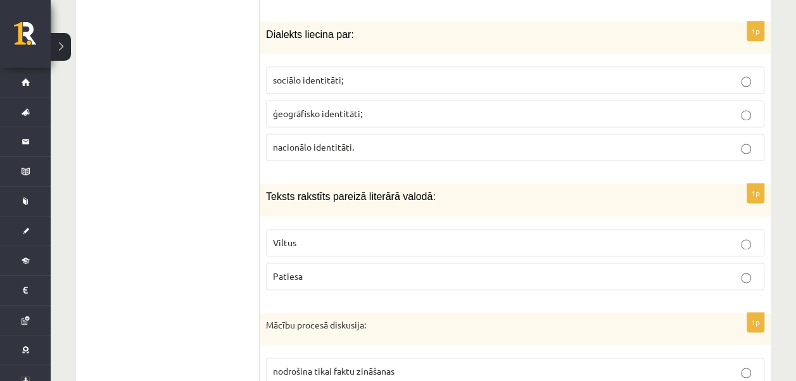
drag, startPoint x: 266, startPoint y: 139, endPoint x: 214, endPoint y: 195, distance: 75.7
drag, startPoint x: 214, startPoint y: 195, endPoint x: 314, endPoint y: 219, distance: 103.1
click at [318, 270] on p "Patiesa" at bounding box center [515, 276] width 485 height 13
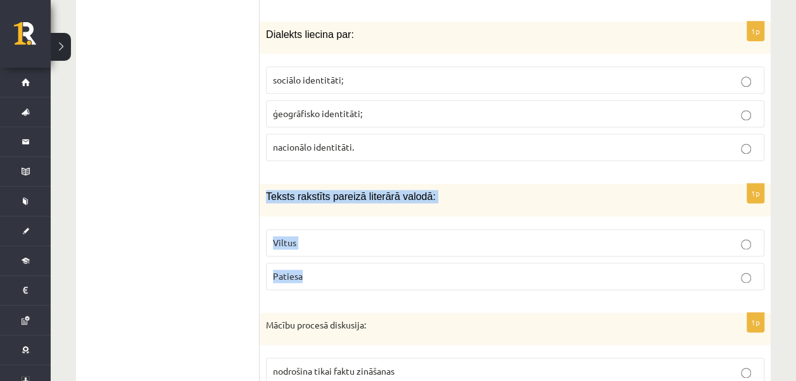
drag, startPoint x: 266, startPoint y: 133, endPoint x: 337, endPoint y: 219, distance: 111.1
click at [337, 219] on div "1p Teksts rakstīts pareizā literārā valodā: Viltus Patiesa" at bounding box center [515, 242] width 511 height 116
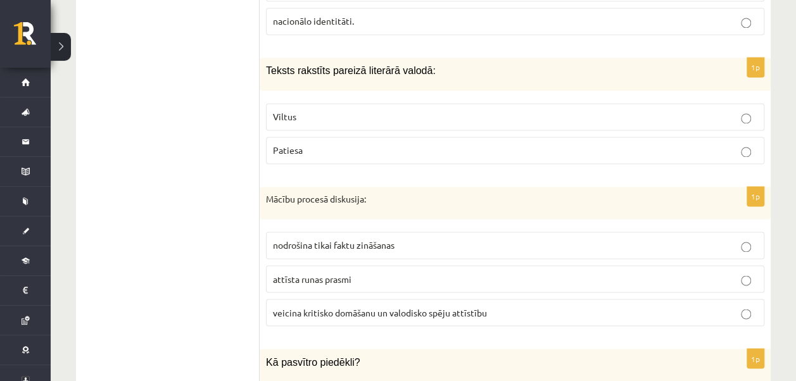
scroll to position [5702, 0]
click at [296, 298] on label "veicina kritisko domāšanu un valodisko spēju attīstību" at bounding box center [515, 311] width 499 height 27
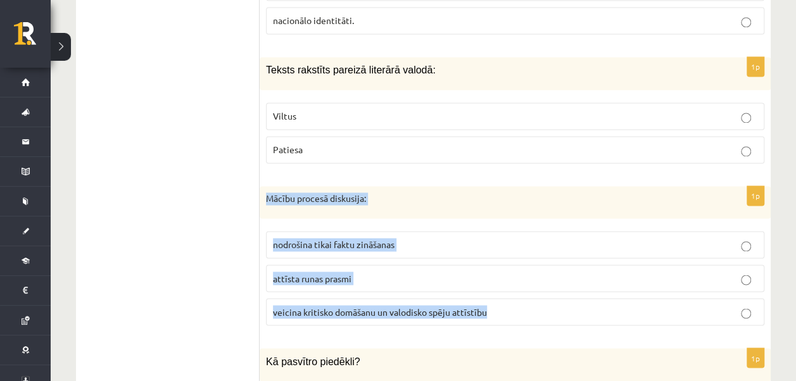
drag, startPoint x: 262, startPoint y: 139, endPoint x: 501, endPoint y: 257, distance: 267.2
click at [501, 257] on div "1p Mācību procesā diskusija: nodrošina tikai faktu zināšanas attīsta runas pras…" at bounding box center [515, 261] width 511 height 150
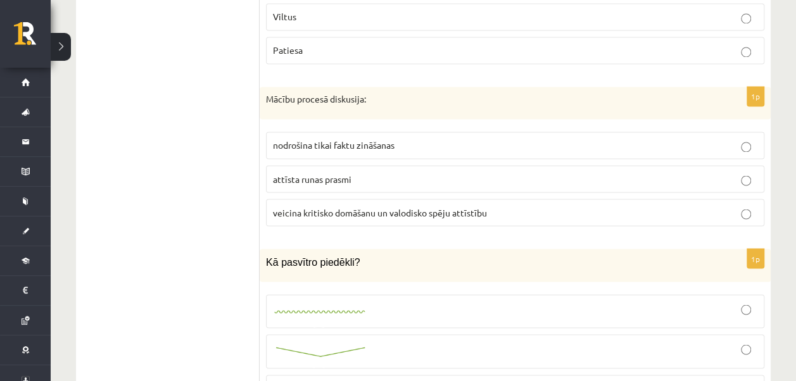
scroll to position [5956, 0]
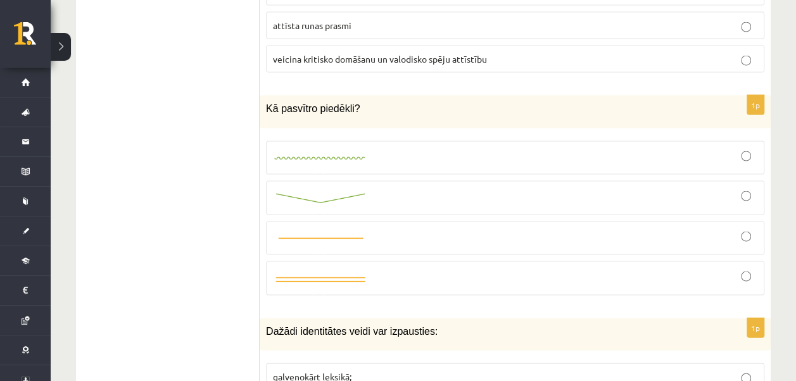
click at [327, 274] on img at bounding box center [320, 279] width 95 height 11
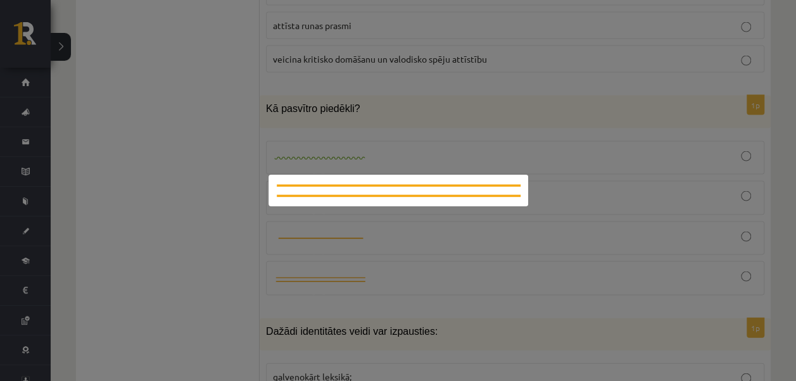
click at [225, 127] on div at bounding box center [398, 190] width 796 height 381
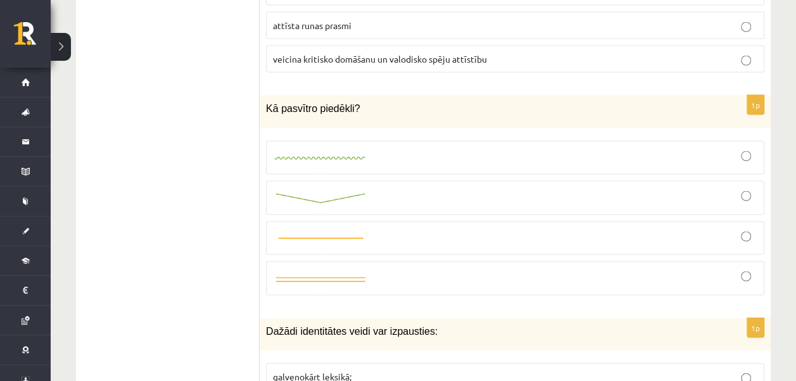
click at [625, 268] on div at bounding box center [515, 278] width 485 height 20
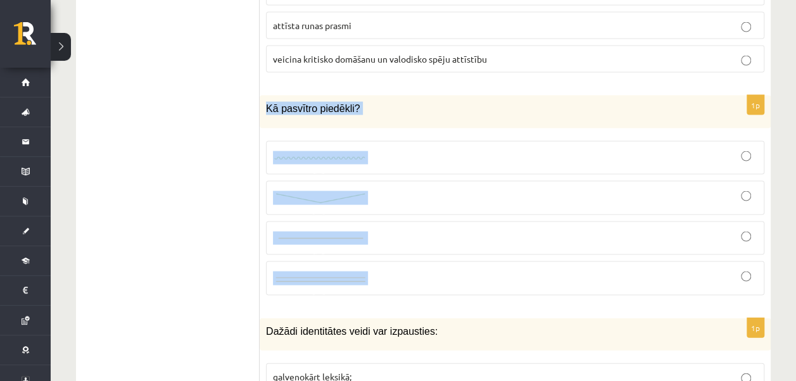
drag, startPoint x: 272, startPoint y: 56, endPoint x: 409, endPoint y: 214, distance: 209.7
click at [409, 214] on div "1p Kā pasvītro piedēkli?" at bounding box center [515, 200] width 511 height 210
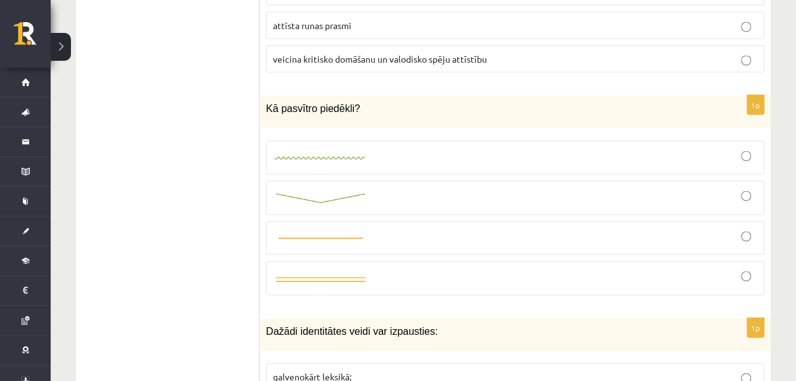
click at [327, 151] on link at bounding box center [320, 157] width 95 height 13
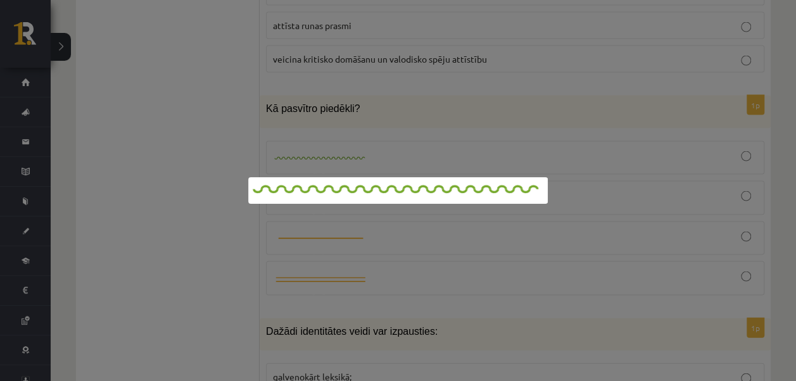
click at [224, 233] on div at bounding box center [398, 190] width 796 height 381
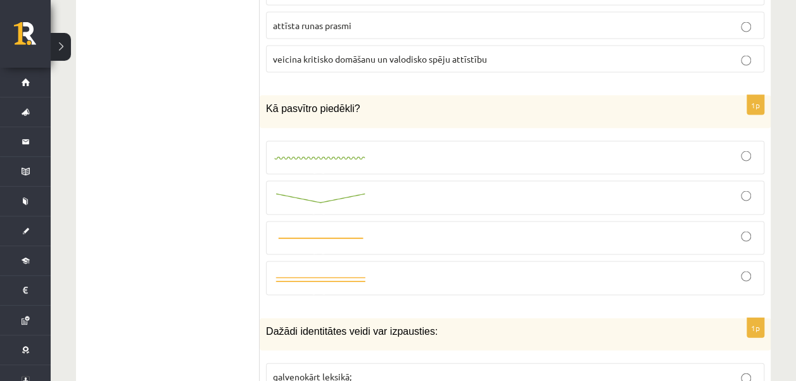
click at [753, 148] on div at bounding box center [515, 158] width 485 height 20
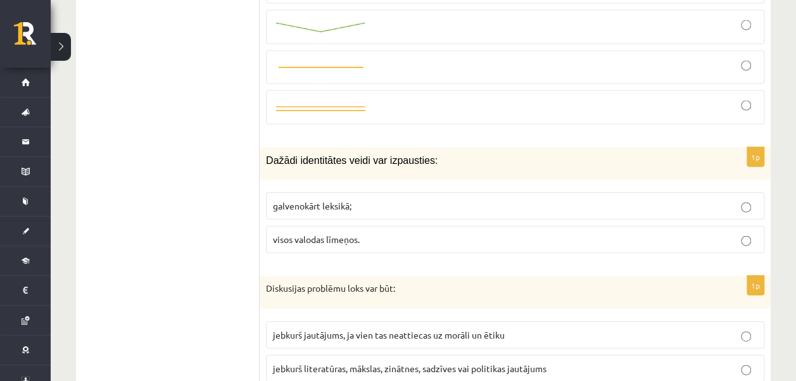
scroll to position [6145, 0]
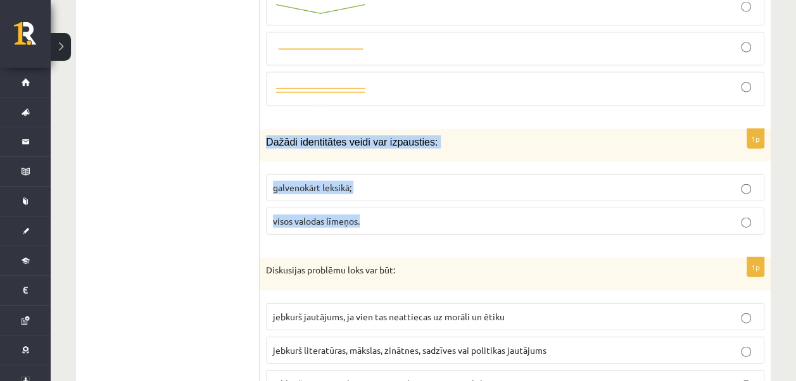
drag, startPoint x: 265, startPoint y: 77, endPoint x: 409, endPoint y: 157, distance: 164.5
click at [409, 157] on div "1p Dažādi identitātes veidi var izpausties: galvenokārt leksikā; visos valodas …" at bounding box center [515, 187] width 511 height 116
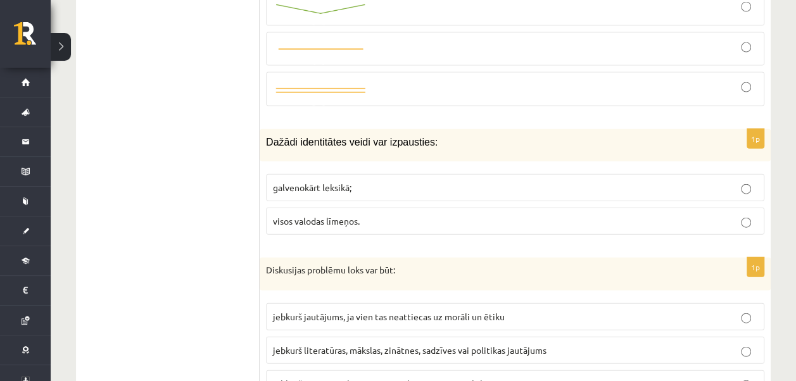
click at [288, 208] on label "visos valodas līmeņos." at bounding box center [515, 221] width 499 height 27
click at [362, 344] on p "jebkurš literatūras, mākslas, zinātnes, sadzīves vai politikas jautājums" at bounding box center [515, 350] width 485 height 13
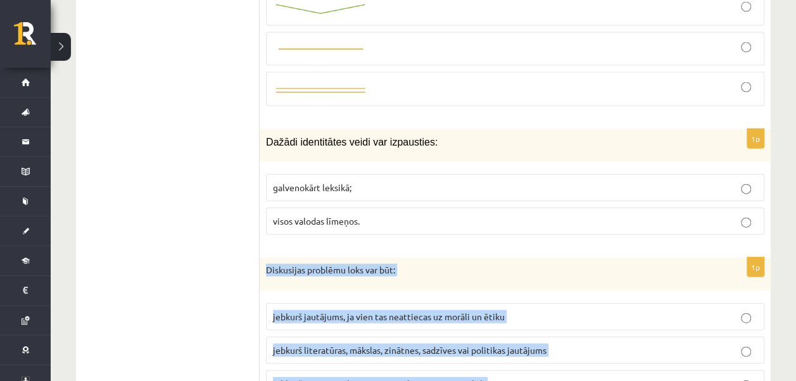
drag, startPoint x: 267, startPoint y: 210, endPoint x: 527, endPoint y: 327, distance: 285.0
click at [527, 327] on div "1p Diskusijas problēmu loks var būt: jebkurš jautājums, ja vien tas neattiecas …" at bounding box center [515, 333] width 511 height 150
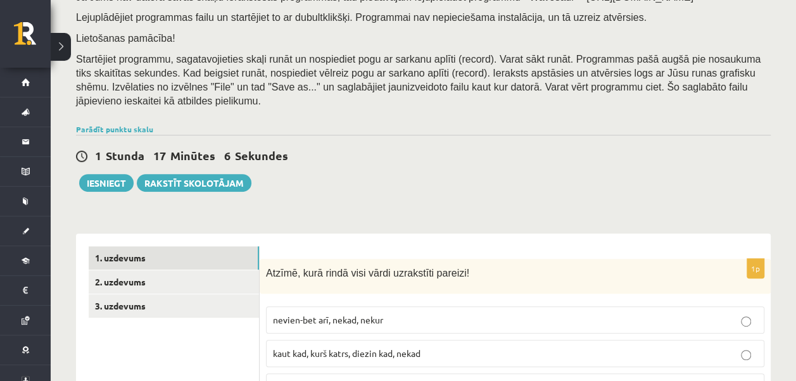
scroll to position [253, 0]
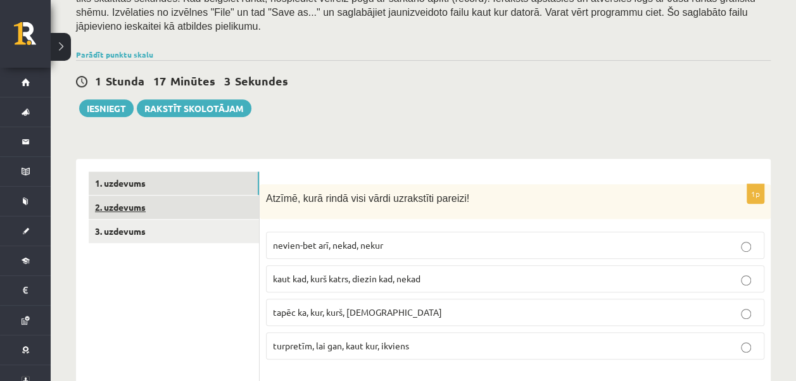
click at [117, 196] on link "2. uzdevums" at bounding box center [174, 207] width 170 height 23
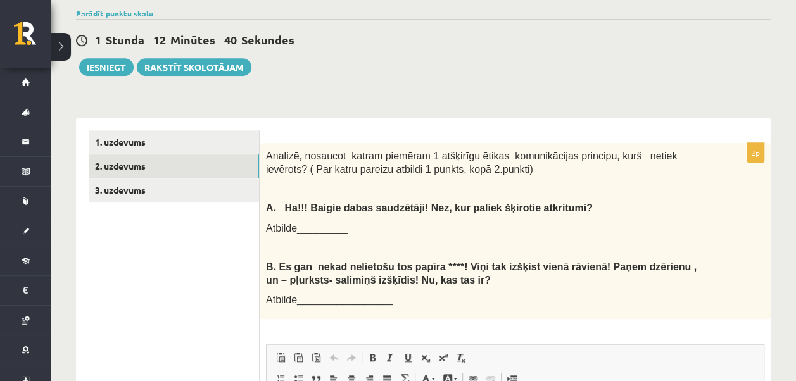
scroll to position [292, 0]
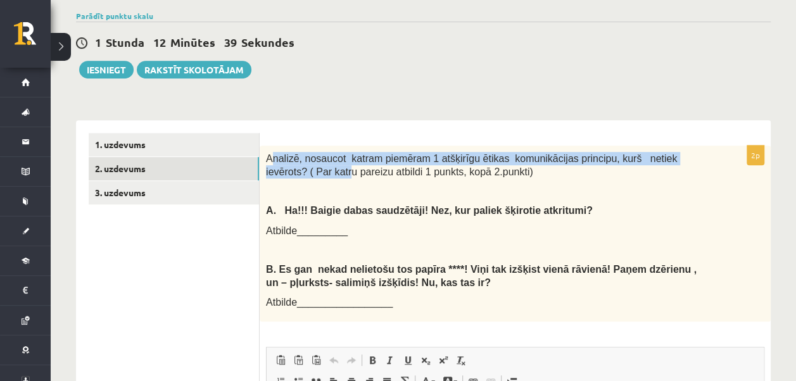
drag, startPoint x: 271, startPoint y: 146, endPoint x: 285, endPoint y: 157, distance: 18.0
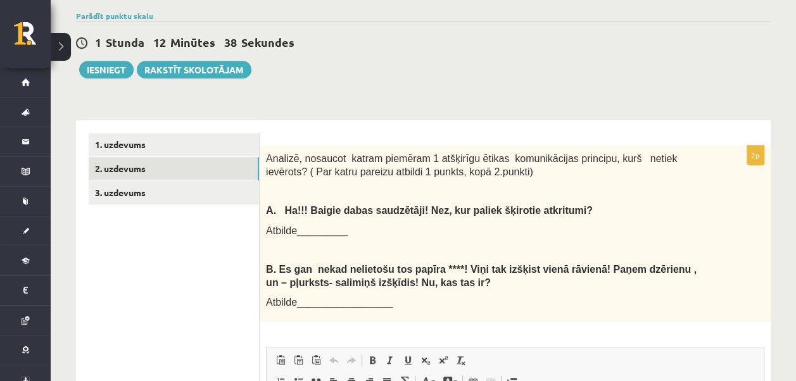
drag, startPoint x: 285, startPoint y: 157, endPoint x: 262, endPoint y: 221, distance: 67.9
click at [262, 221] on div "Analizē, nosaucot katram piemēram 1 atšķirīgu ētikas komunikācijas principu, ku…" at bounding box center [515, 234] width 511 height 176
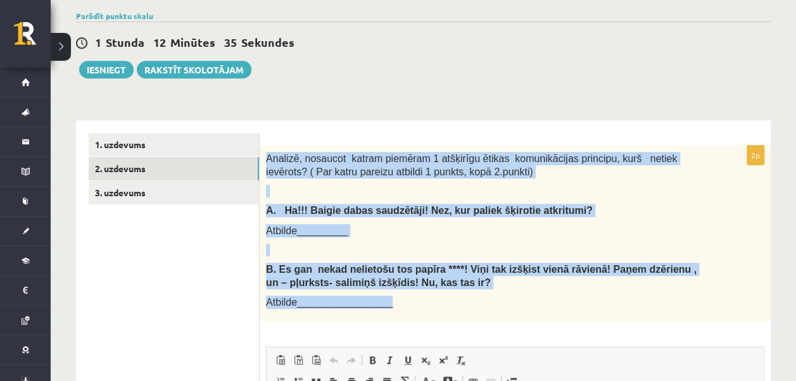
drag, startPoint x: 264, startPoint y: 137, endPoint x: 445, endPoint y: 285, distance: 234.1
click at [445, 285] on div "Analizē, nosaucot katram piemēram 1 atšķirīgu ētikas komunikācijas principu, ku…" at bounding box center [515, 234] width 511 height 176
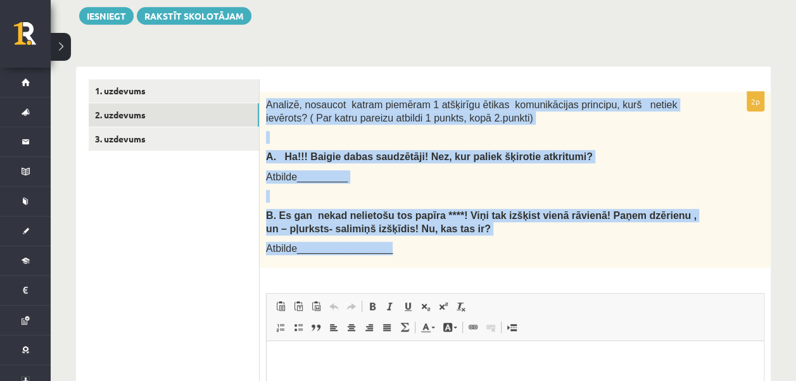
scroll to position [419, 0]
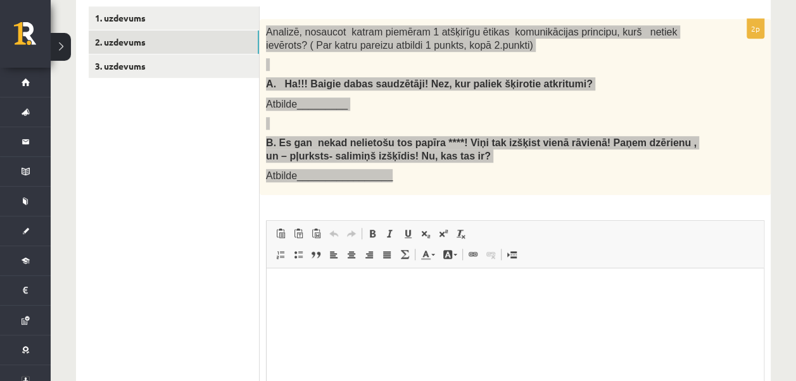
click at [295, 292] on p "Editor, wiswyg-editor-user-answer-47433781040180" at bounding box center [515, 287] width 472 height 13
click at [532, 287] on p "**********" at bounding box center [515, 287] width 472 height 13
click at [592, 288] on p "**********" at bounding box center [515, 287] width 472 height 13
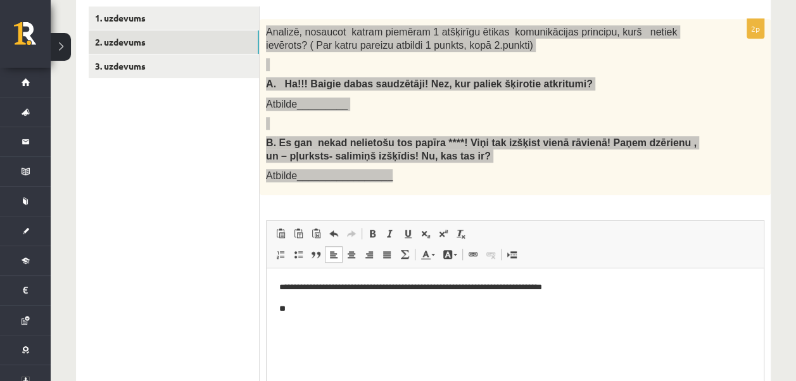
drag, startPoint x: 435, startPoint y: 345, endPoint x: 439, endPoint y: 339, distance: 7.4
click at [437, 328] on html "**********" at bounding box center [515, 299] width 497 height 60
click at [559, 328] on html "**********" at bounding box center [515, 299] width 497 height 60
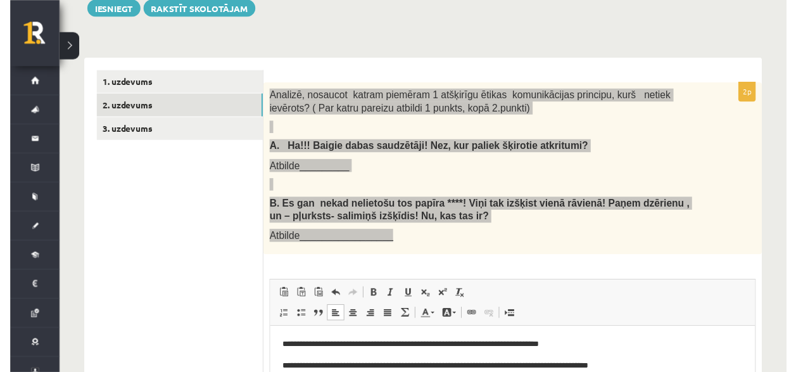
scroll to position [355, 0]
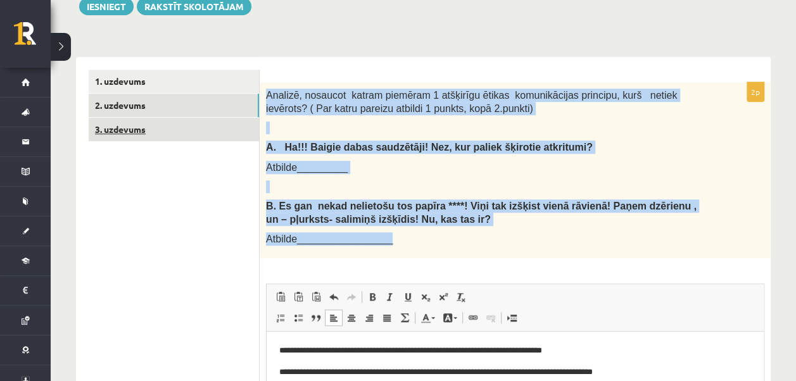
click at [147, 118] on link "3. uzdevums" at bounding box center [174, 129] width 170 height 23
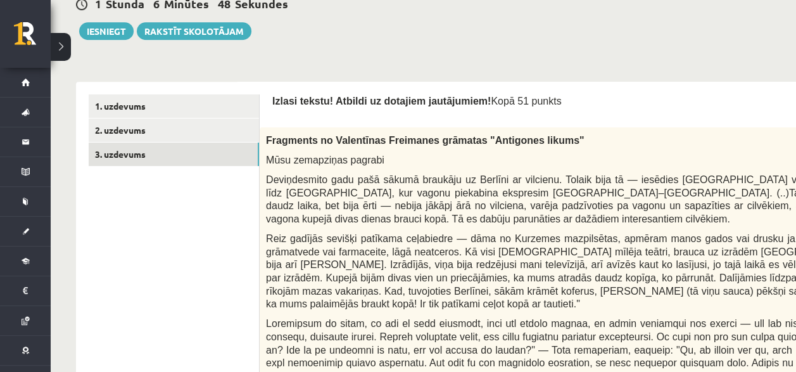
scroll to position [350, 0]
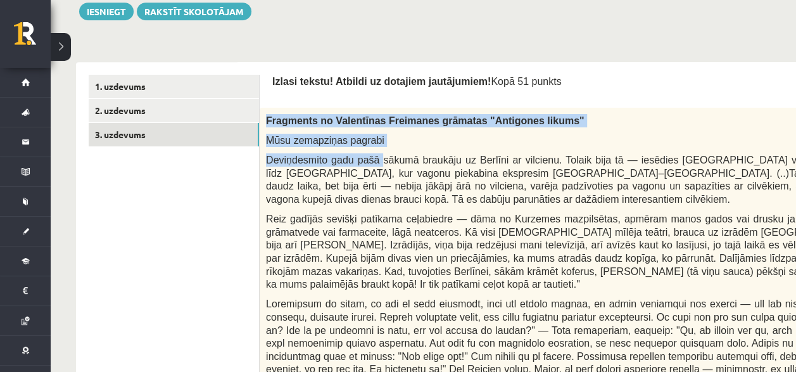
drag, startPoint x: 264, startPoint y: 103, endPoint x: 387, endPoint y: 160, distance: 135.2
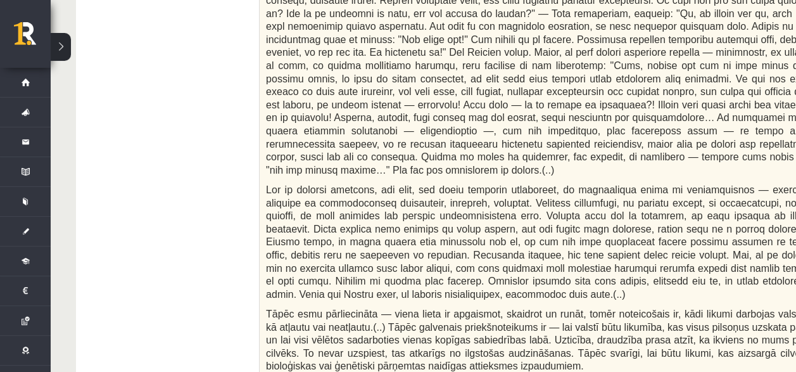
drag, startPoint x: 425, startPoint y: 174, endPoint x: 438, endPoint y: 186, distance: 18.4
click at [438, 187] on span at bounding box center [567, 241] width 603 height 115
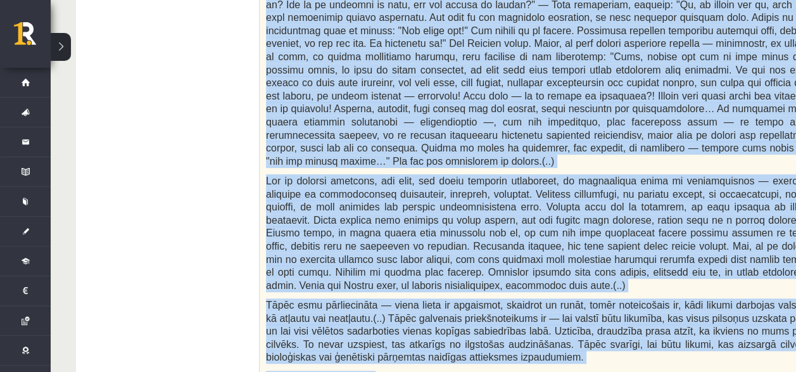
scroll to position [794, 0]
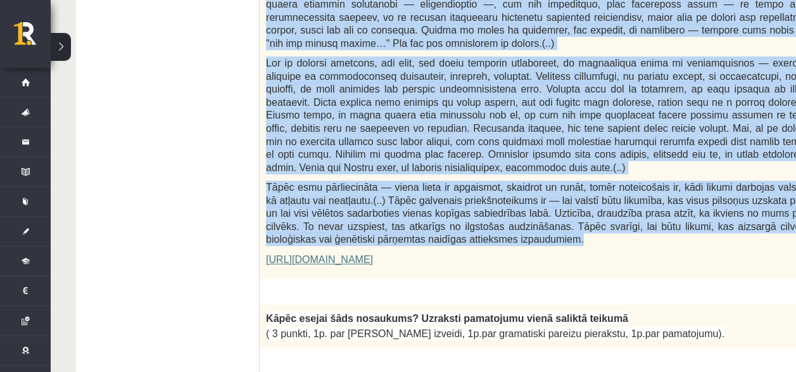
drag, startPoint x: 267, startPoint y: 231, endPoint x: 489, endPoint y: 186, distance: 226.8
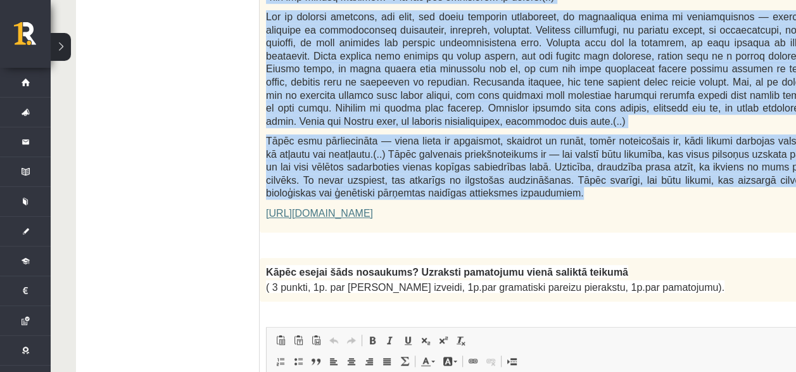
scroll to position [857, 0]
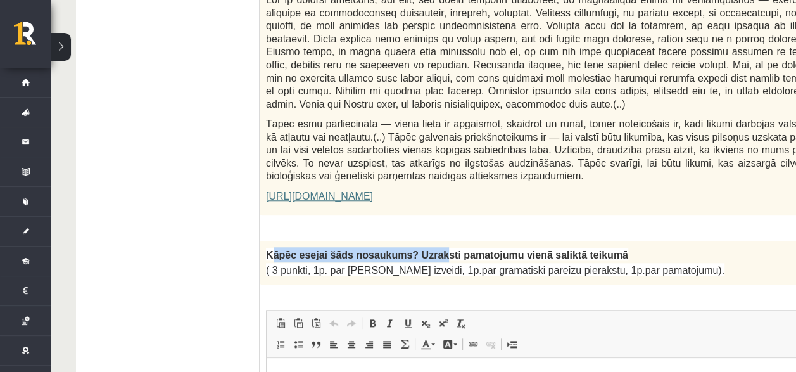
drag, startPoint x: 269, startPoint y: 198, endPoint x: 417, endPoint y: 203, distance: 148.4
click at [417, 250] on span "Kāpēc esejai šāds nosaukums? Uzraksti pamatojumu vienā saliktā teikumā" at bounding box center [447, 255] width 362 height 11
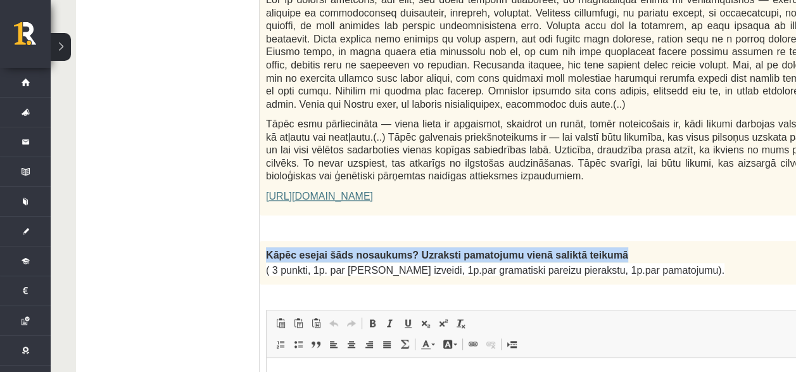
drag, startPoint x: 264, startPoint y: 196, endPoint x: 615, endPoint y: 198, distance: 351.0
click at [615, 241] on div "Kāpēc esejai šāds nosaukums? Uzraksti pamatojumu vienā saliktā teikumā ( 3 punk…" at bounding box center [599, 263] width 679 height 44
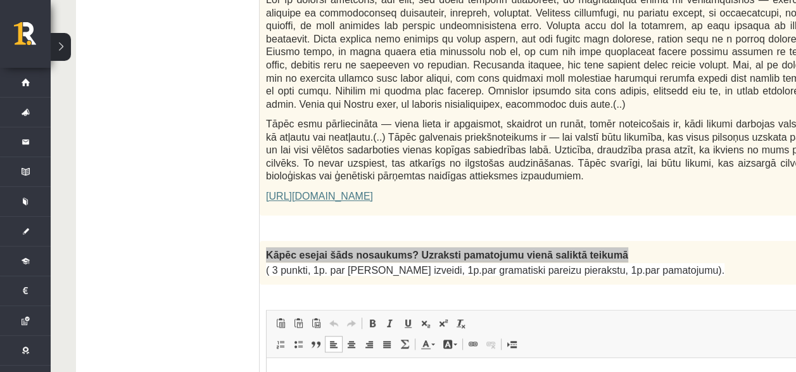
click at [450, 381] on html at bounding box center [599, 376] width 665 height 39
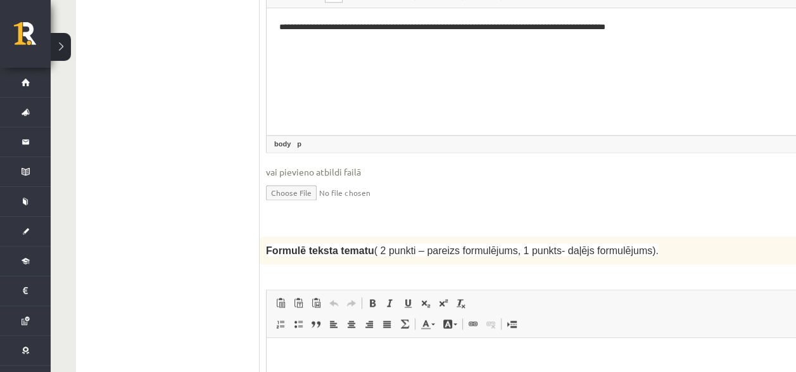
scroll to position [1237, 0]
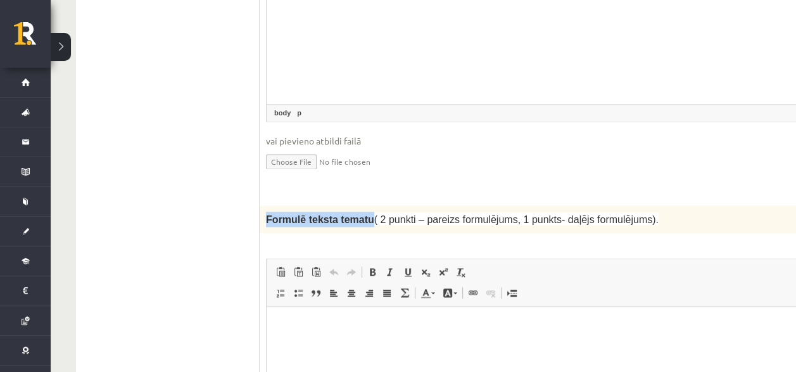
drag, startPoint x: 264, startPoint y: 160, endPoint x: 363, endPoint y: 168, distance: 99.2
click at [363, 206] on div "Formulē teksta tematu ( 2 punkti – pareizs formulējums, 1 punkts- daļējs formul…" at bounding box center [599, 220] width 679 height 28
drag, startPoint x: 371, startPoint y: 384, endPoint x: 364, endPoint y: 370, distance: 15.3
click at [370, 346] on html at bounding box center [599, 326] width 665 height 39
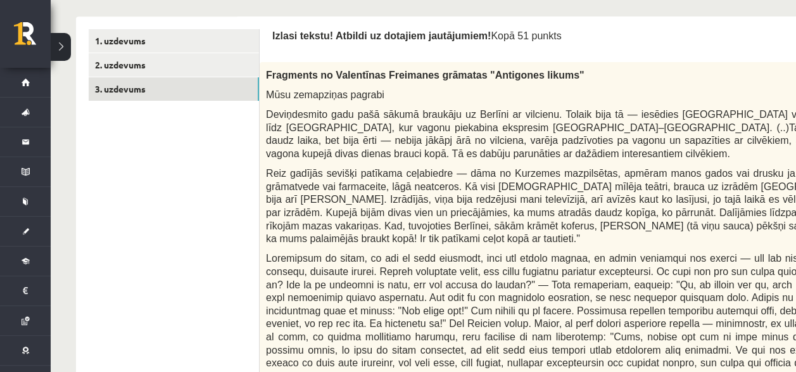
scroll to position [414, 0]
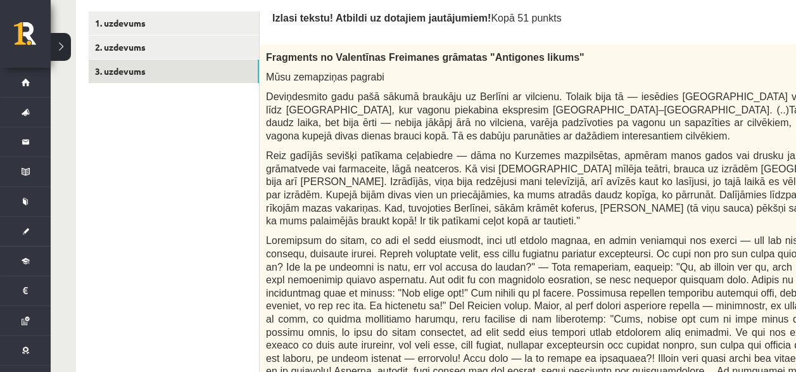
drag, startPoint x: 644, startPoint y: 37, endPoint x: 622, endPoint y: 39, distance: 21.6
click at [622, 51] on p "Fragments no Valentīnas Freimanes grāmatas "Antigones likums"" at bounding box center [567, 57] width 603 height 13
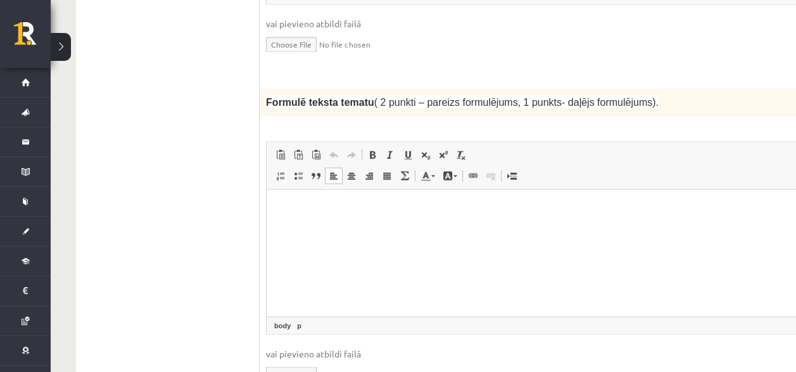
scroll to position [1364, 0]
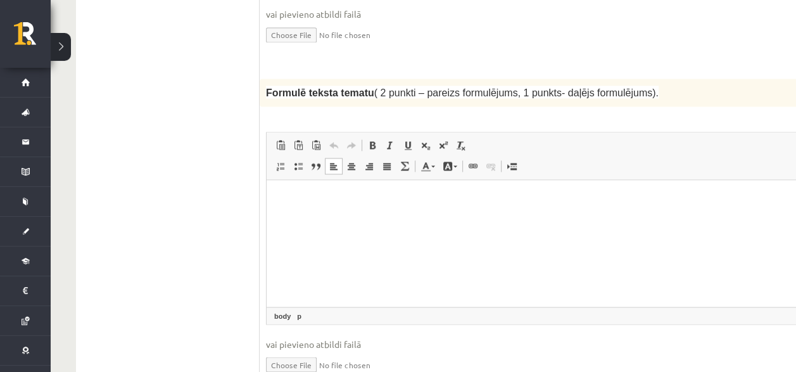
click at [362, 209] on html at bounding box center [599, 200] width 665 height 39
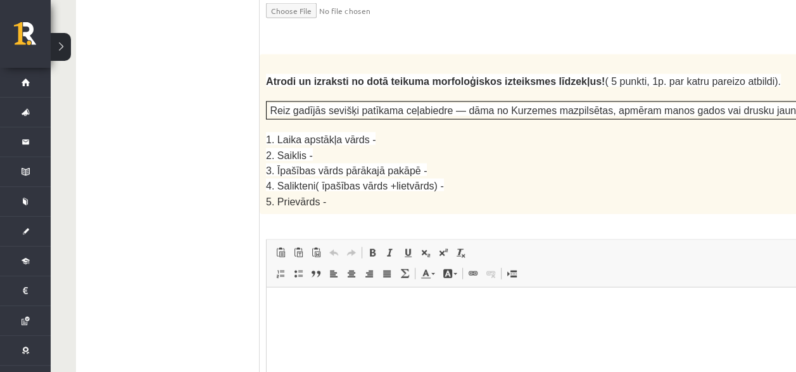
scroll to position [1744, 0]
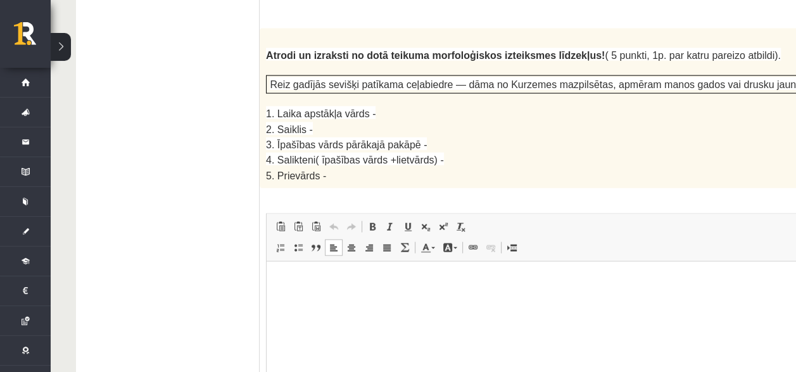
click at [278, 288] on html at bounding box center [599, 281] width 665 height 39
click at [293, 303] on p "*" at bounding box center [583, 302] width 608 height 13
click at [301, 345] on p "**" at bounding box center [583, 344] width 608 height 13
click at [296, 281] on p "**" at bounding box center [583, 280] width 608 height 13
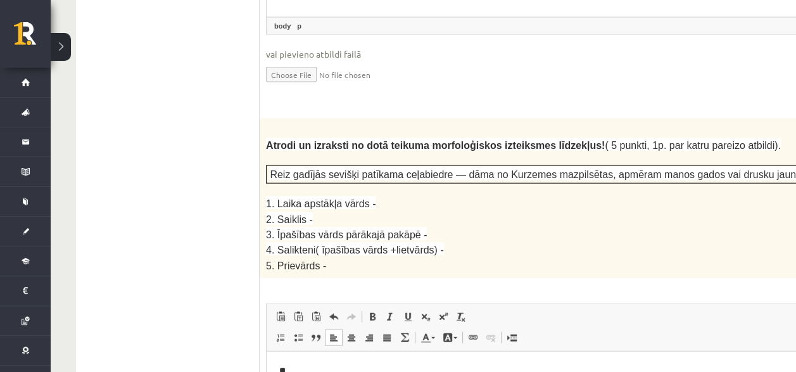
scroll to position [1681, 0]
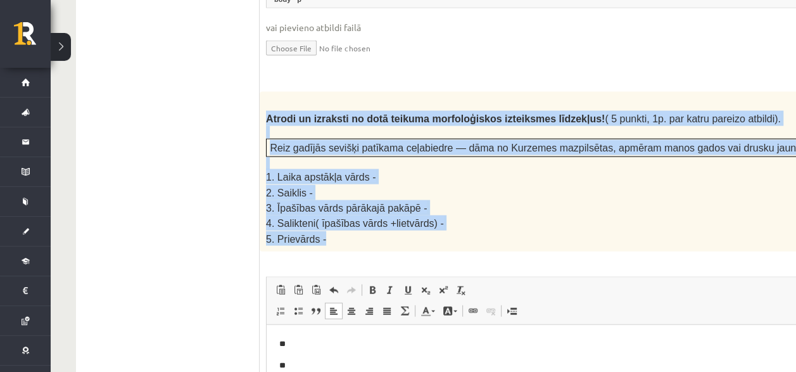
drag, startPoint x: 269, startPoint y: 60, endPoint x: 446, endPoint y: 177, distance: 212.1
click at [446, 177] on div "Atrodi un izraksti no dotā teikuma morfoloģiskos izteiksmes līdzekļus! ( 5 punk…" at bounding box center [599, 172] width 679 height 160
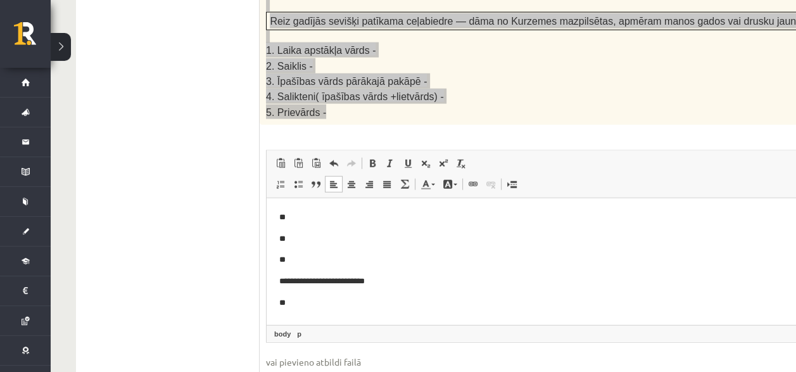
click at [307, 309] on html "**********" at bounding box center [599, 260] width 665 height 124
click at [285, 302] on p "****" at bounding box center [583, 303] width 608 height 13
click at [383, 281] on p "**********" at bounding box center [583, 281] width 608 height 13
click at [288, 278] on p "**********" at bounding box center [583, 281] width 608 height 13
click at [312, 260] on p "**" at bounding box center [583, 259] width 608 height 13
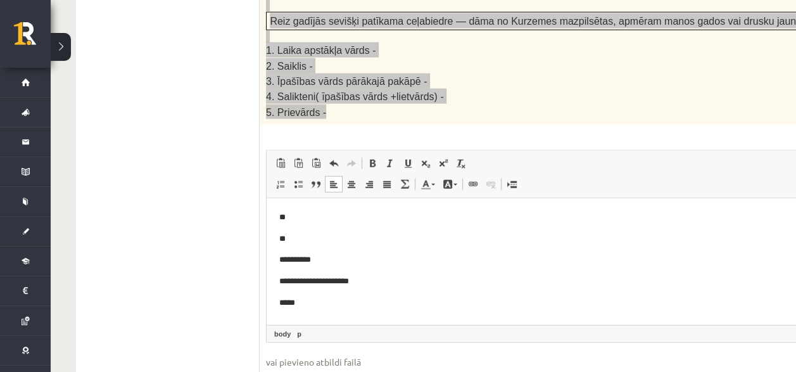
click at [302, 240] on p "**" at bounding box center [583, 239] width 608 height 13
click at [295, 210] on html "**********" at bounding box center [599, 260] width 665 height 124
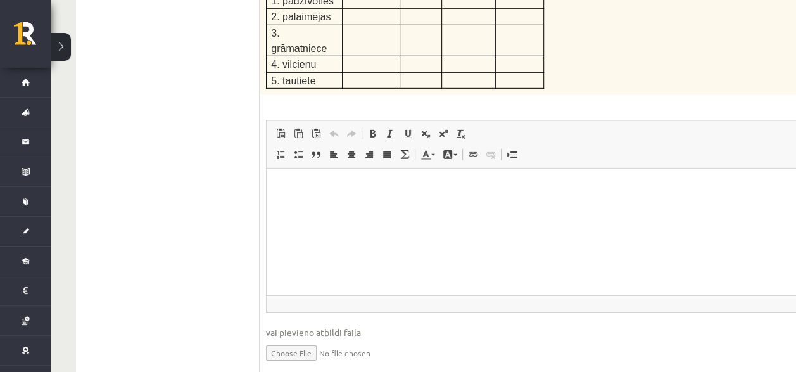
scroll to position [2124, 0]
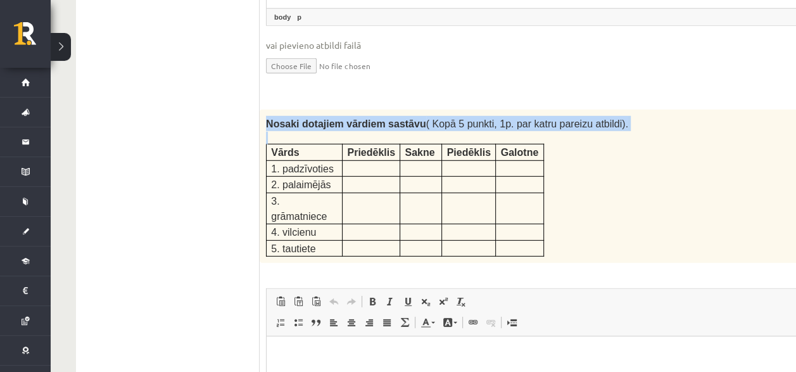
drag, startPoint x: 265, startPoint y: 56, endPoint x: 559, endPoint y: 160, distance: 312.6
click at [559, 160] on div "Nosaki dotajiem vārdiem sastāvu ( Kopā 5 punkti, 1p. par katru pareizu atbildi)…" at bounding box center [599, 186] width 679 height 153
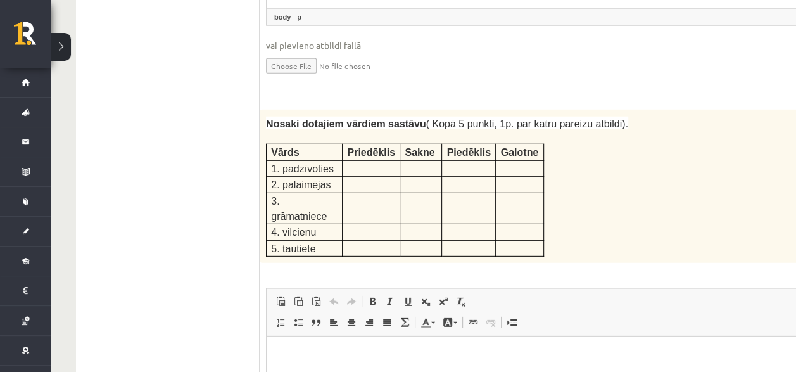
click at [284, 361] on p "Editor, wiswyg-editor-user-answer-47433918548080" at bounding box center [599, 355] width 640 height 13
click at [381, 354] on p "**********" at bounding box center [583, 355] width 608 height 13
click at [281, 367] on html "**********" at bounding box center [599, 355] width 665 height 39
click at [286, 369] on html "**********" at bounding box center [599, 355] width 665 height 39
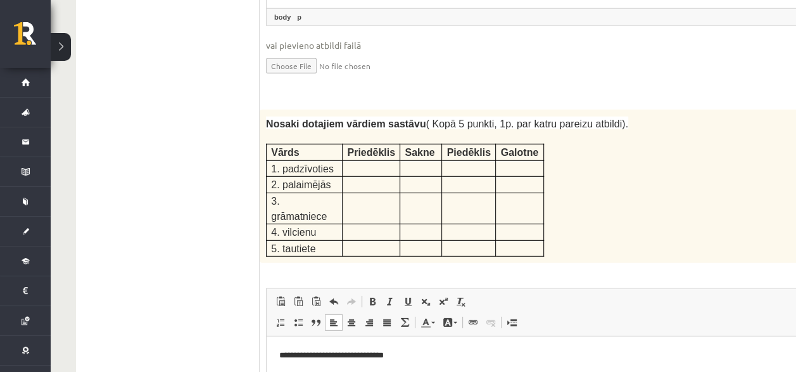
click at [416, 357] on p "**********" at bounding box center [583, 355] width 608 height 13
click at [369, 376] on p "**********" at bounding box center [583, 377] width 608 height 13
click at [355, 377] on p "**********" at bounding box center [583, 377] width 608 height 13
click at [401, 377] on p "**********" at bounding box center [583, 377] width 608 height 13
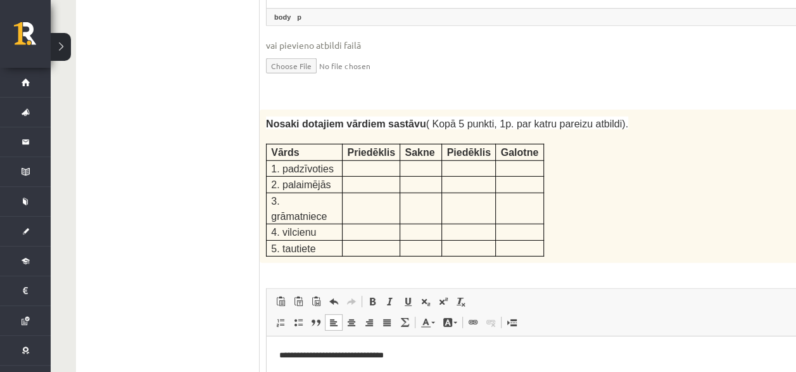
click at [371, 376] on p "**********" at bounding box center [583, 377] width 608 height 13
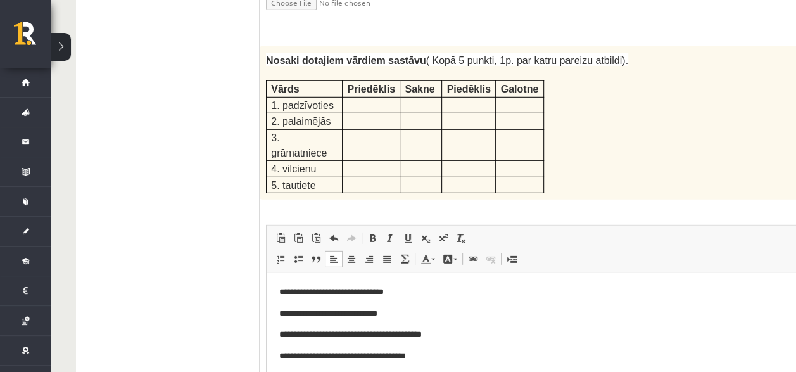
click at [171, 194] on ul "1. uzdevums 2. uzdevums 3. uzdevums" at bounding box center [174, 336] width 171 height 4199
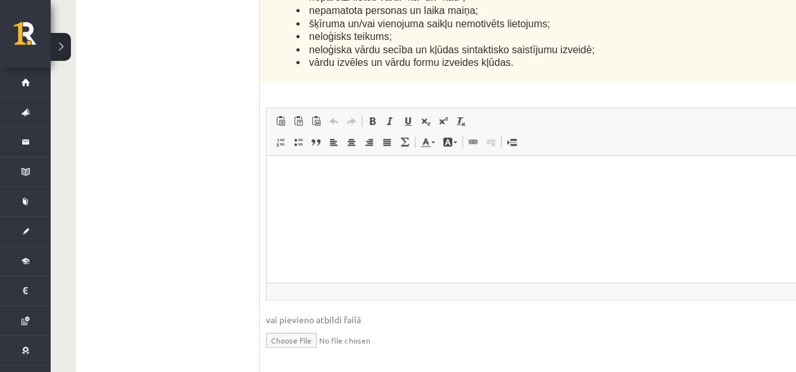
scroll to position [3202, 0]
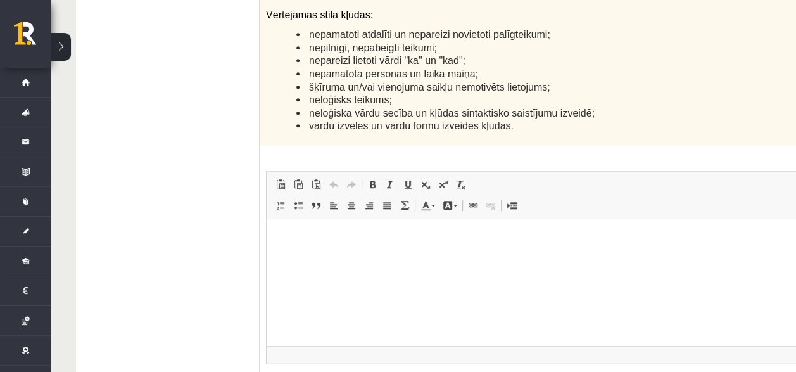
click at [293, 225] on html at bounding box center [599, 238] width 665 height 39
click at [301, 229] on html at bounding box center [599, 238] width 665 height 39
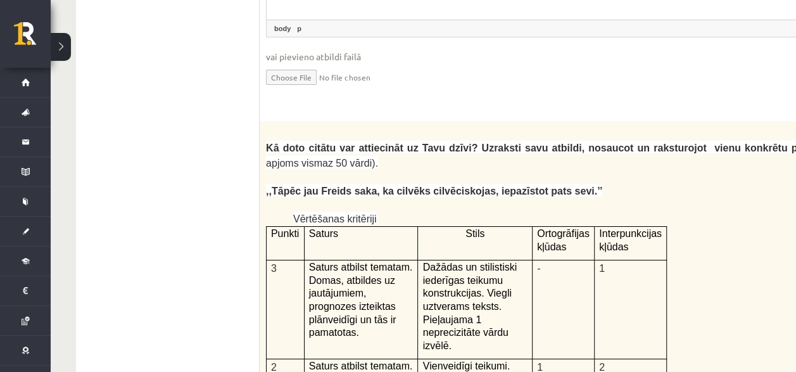
scroll to position [3011, 0]
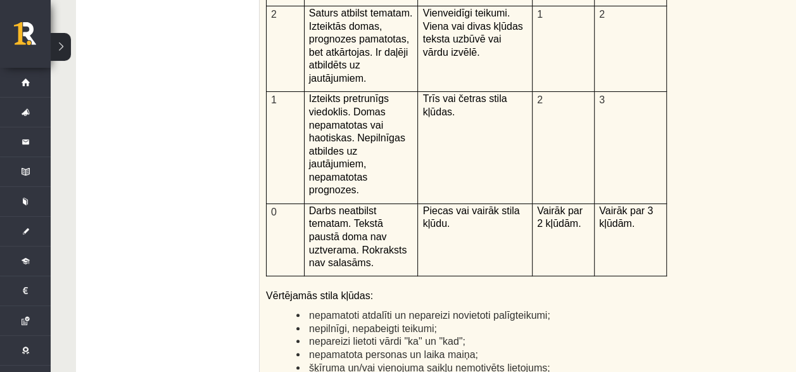
scroll to position [3075, 0]
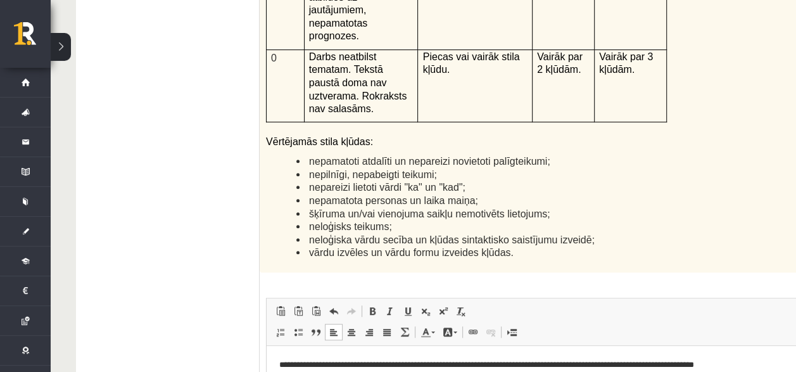
click at [691, 363] on p "**********" at bounding box center [583, 364] width 608 height 13
click at [689, 364] on p "**********" at bounding box center [583, 364] width 608 height 13
click at [744, 364] on p "**********" at bounding box center [583, 364] width 608 height 13
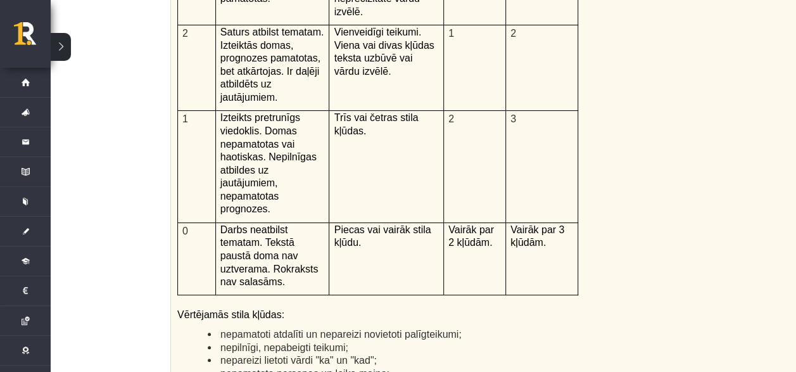
scroll to position [2948, 25]
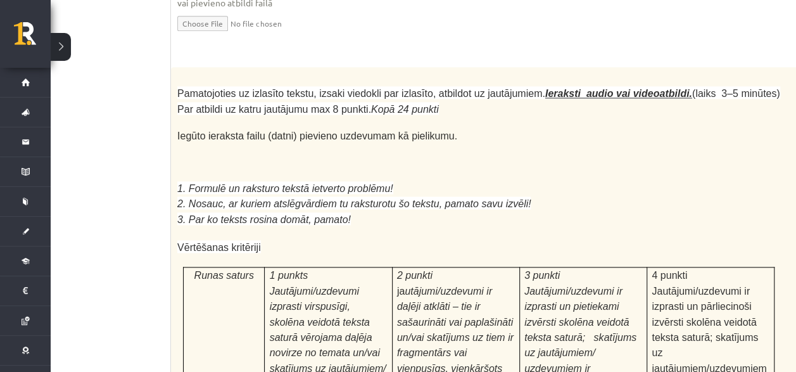
scroll to position [3455, 25]
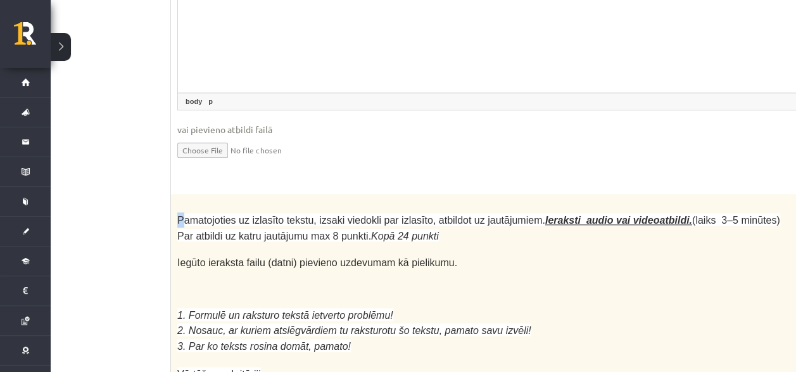
drag, startPoint x: 181, startPoint y: 68, endPoint x: 396, endPoint y: 59, distance: 215.6
drag, startPoint x: 396, startPoint y: 59, endPoint x: 424, endPoint y: 124, distance: 71.0
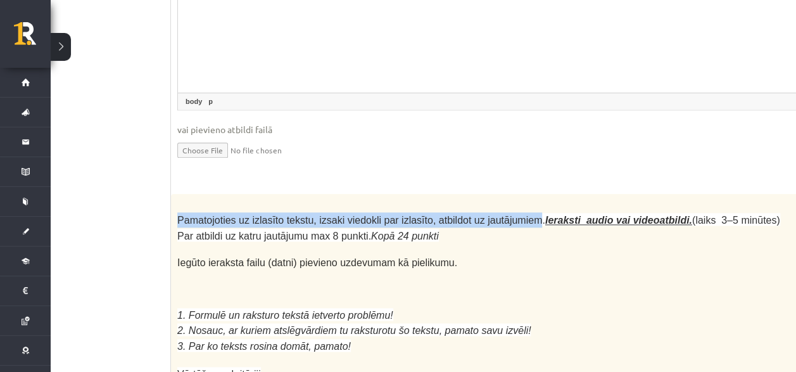
drag, startPoint x: 174, startPoint y: 66, endPoint x: 512, endPoint y: 64, distance: 337.7
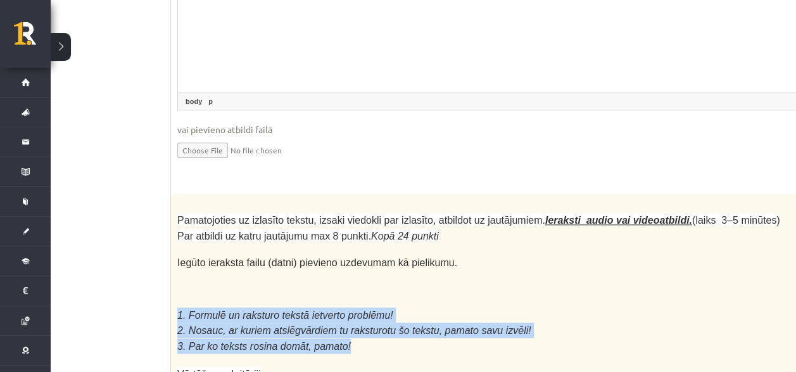
drag, startPoint x: 176, startPoint y: 158, endPoint x: 349, endPoint y: 191, distance: 176.1
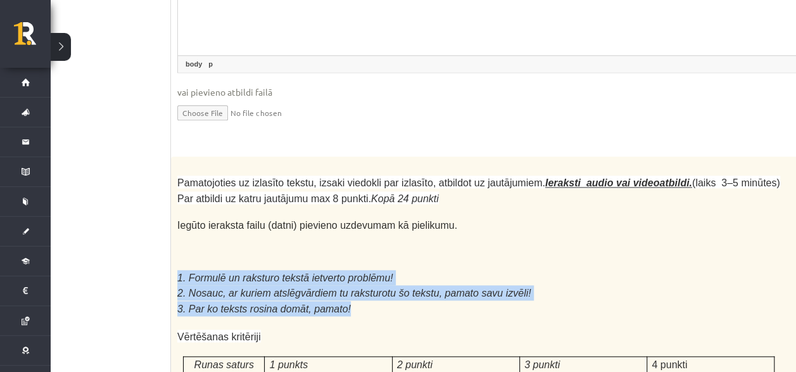
scroll to position [3518, 25]
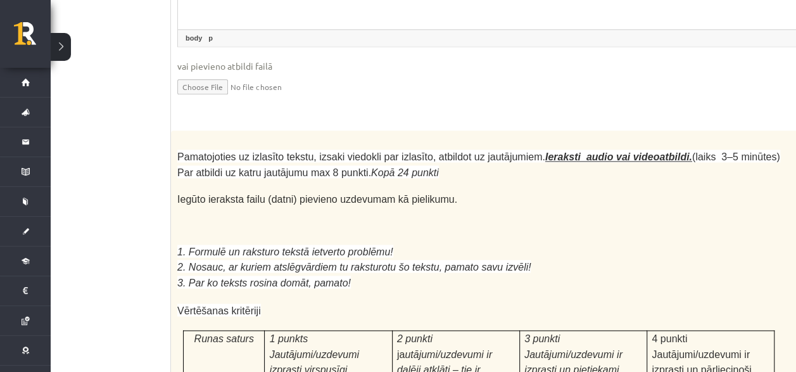
click at [478, 231] on p at bounding box center [478, 237] width 603 height 13
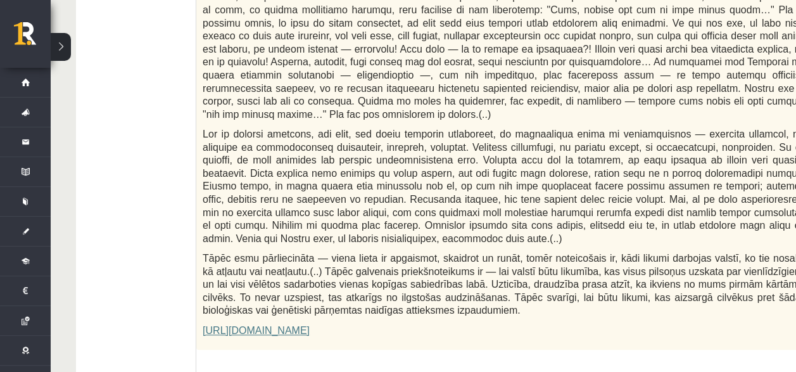
scroll to position [741, 0]
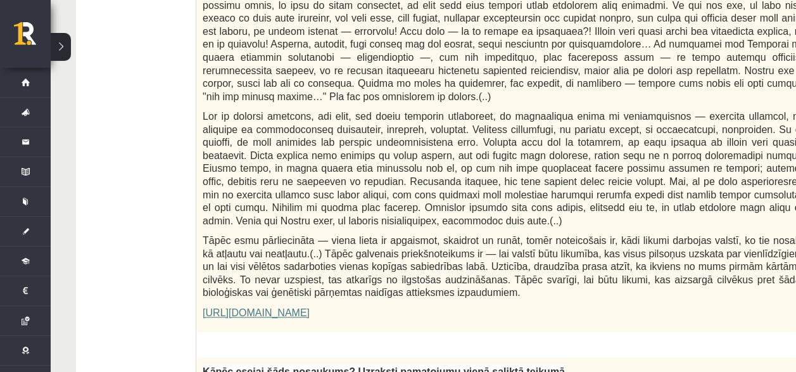
drag, startPoint x: 186, startPoint y: 371, endPoint x: 153, endPoint y: 323, distance: 58.0
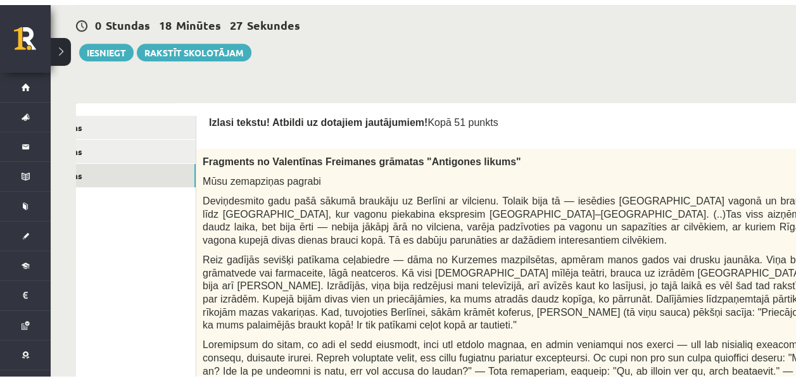
scroll to position [317, 0]
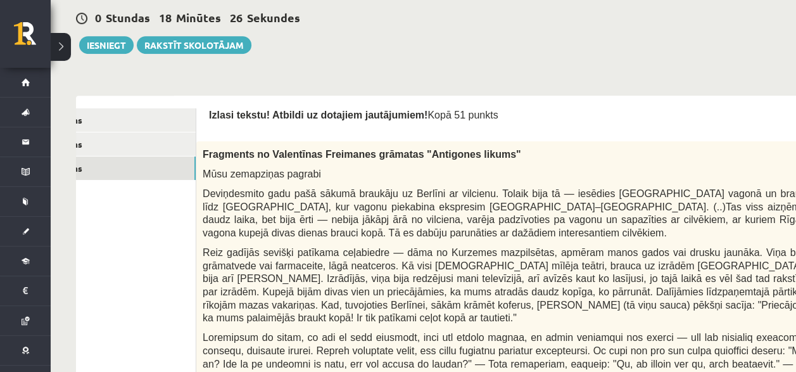
click at [81, 112] on link "1. uzdevums" at bounding box center [110, 119] width 170 height 23
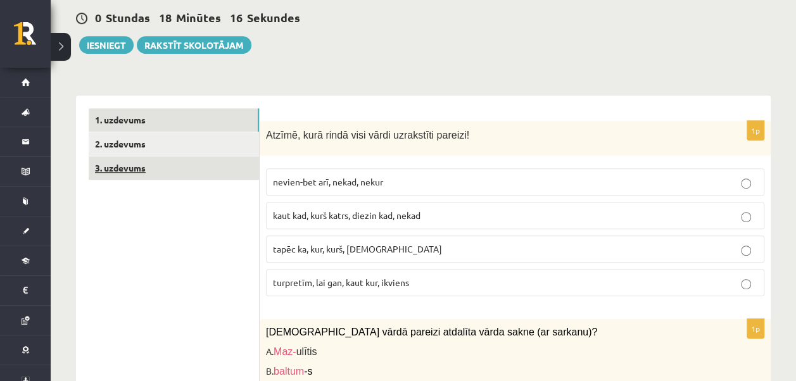
click at [132, 156] on link "3. uzdevums" at bounding box center [174, 167] width 170 height 23
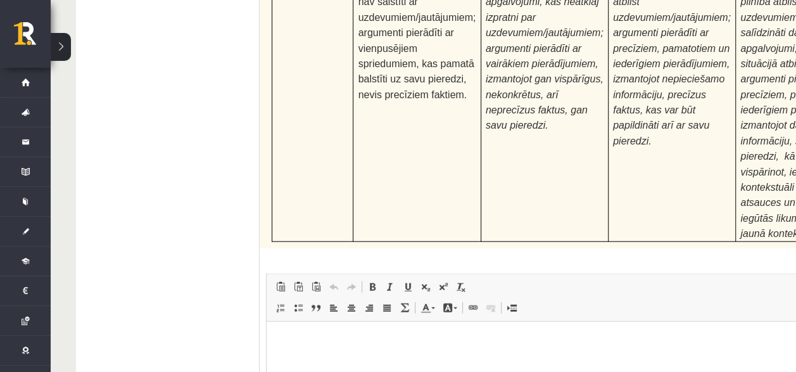
scroll to position [4089, 0]
type input "**********"
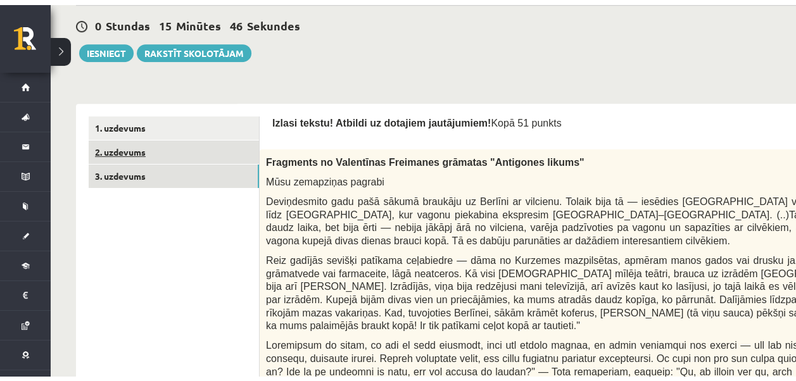
scroll to position [317, 0]
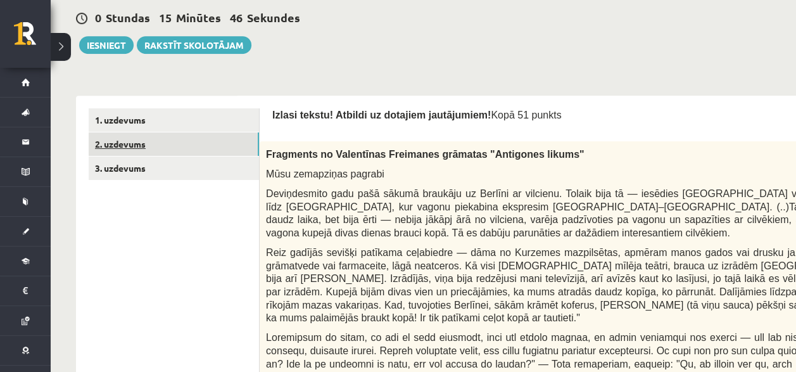
click at [139, 135] on link "2. uzdevums" at bounding box center [174, 143] width 170 height 23
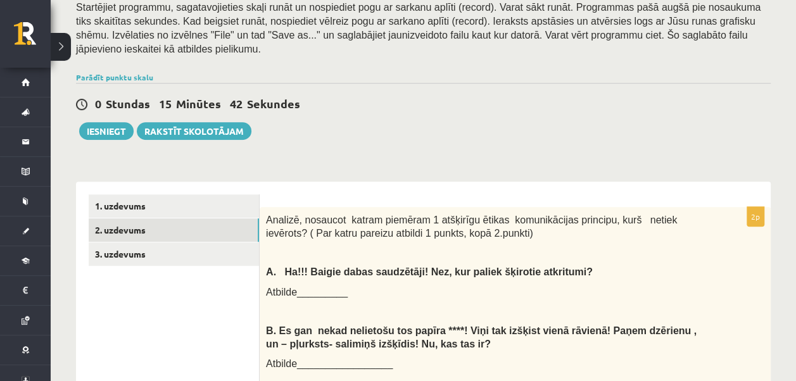
scroll to position [229, 0]
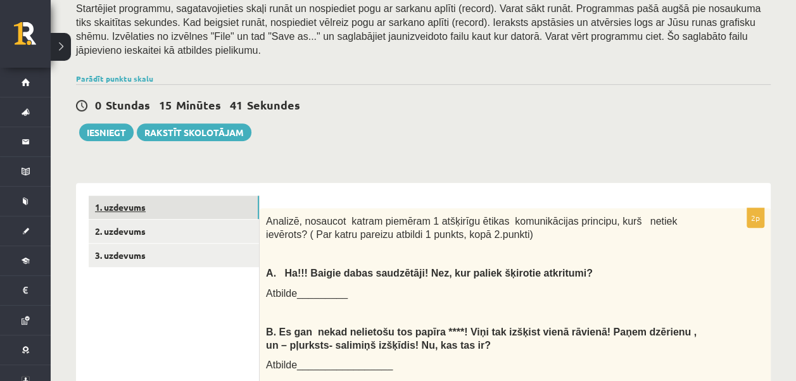
click at [131, 196] on link "1. uzdevums" at bounding box center [174, 207] width 170 height 23
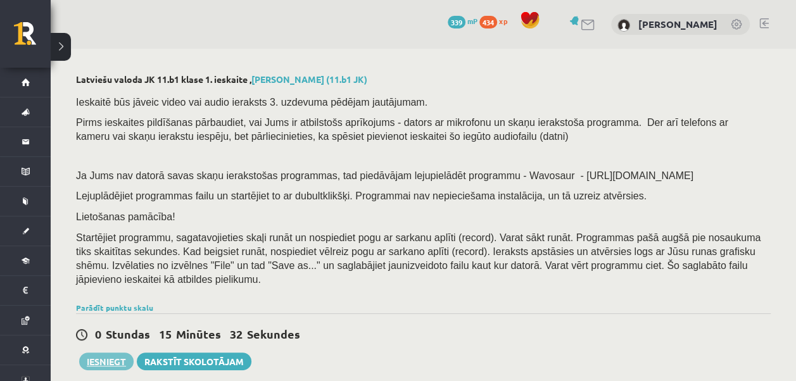
scroll to position [0, 0]
click at [114, 353] on button "Iesniegt" at bounding box center [106, 362] width 54 height 18
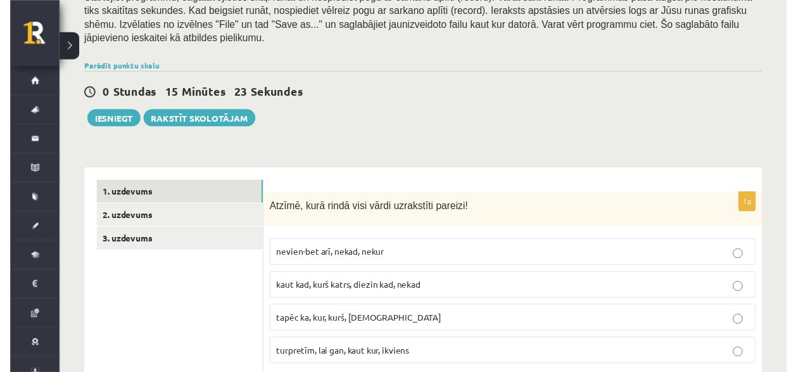
scroll to position [317, 0]
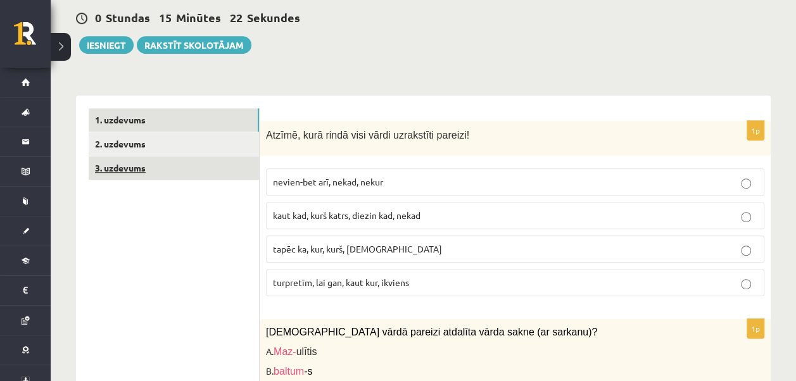
click at [129, 156] on link "3. uzdevums" at bounding box center [174, 167] width 170 height 23
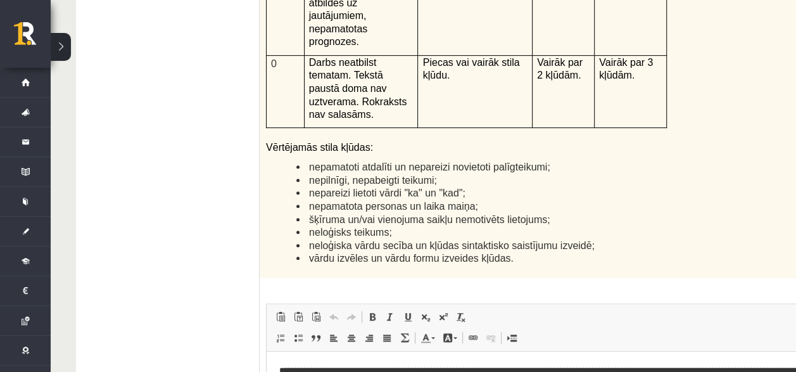
scroll to position [3088, 0]
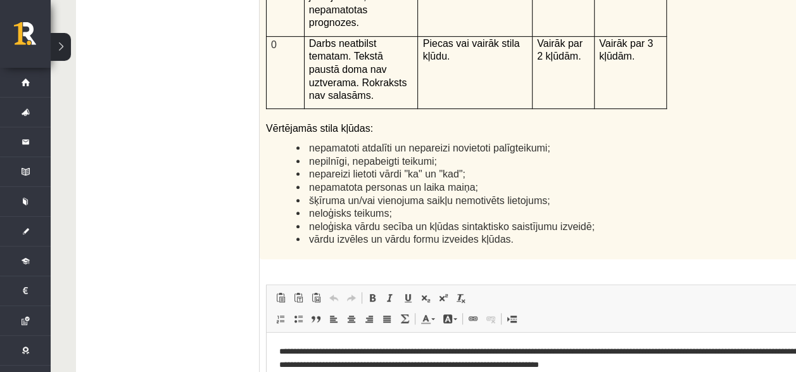
click at [692, 379] on html "**********" at bounding box center [599, 358] width 665 height 52
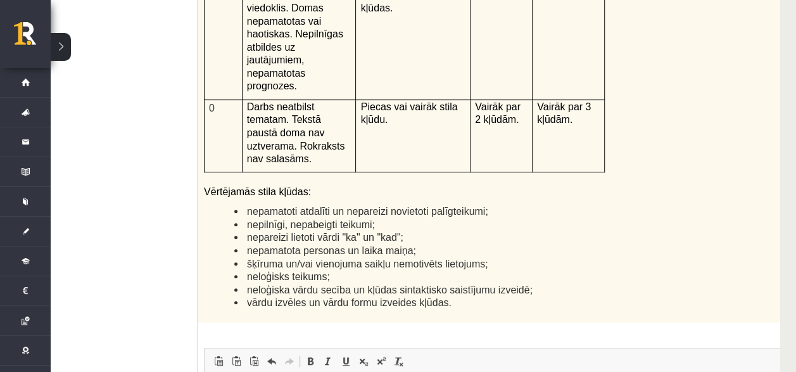
scroll to position [3025, 51]
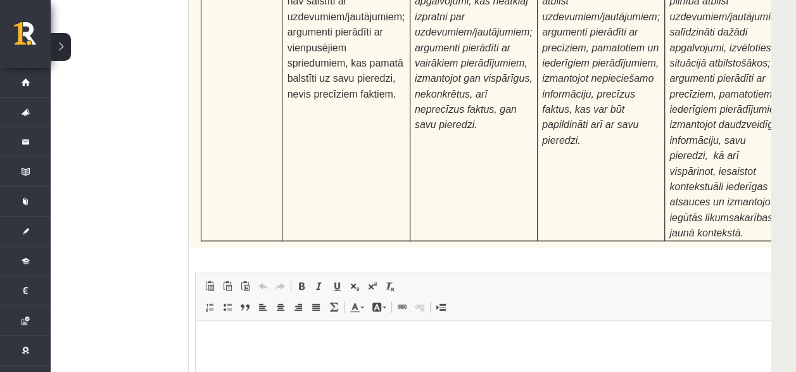
scroll to position [4102, 51]
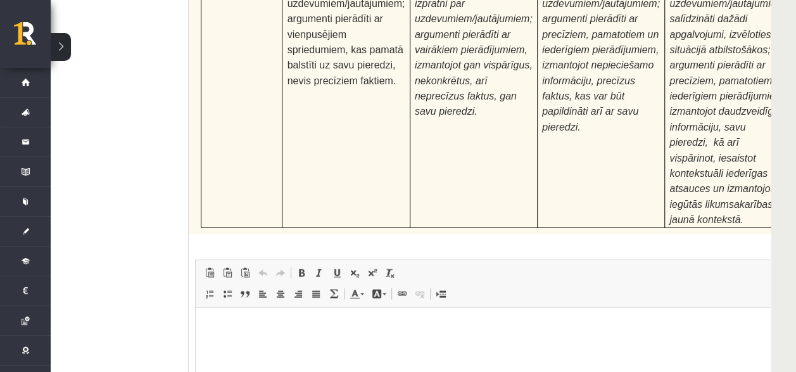
type input "**********"
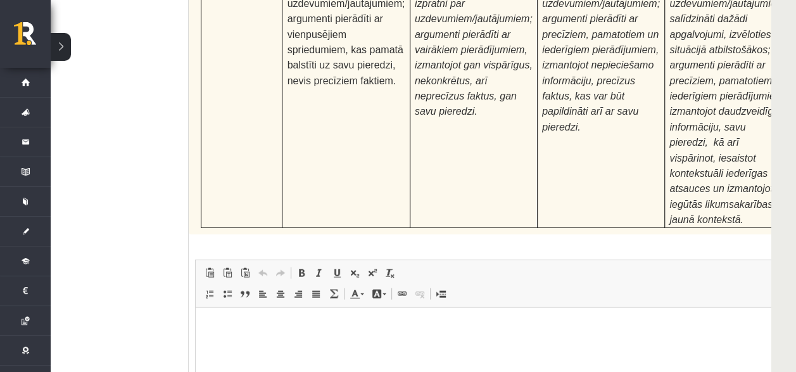
type input "**********"
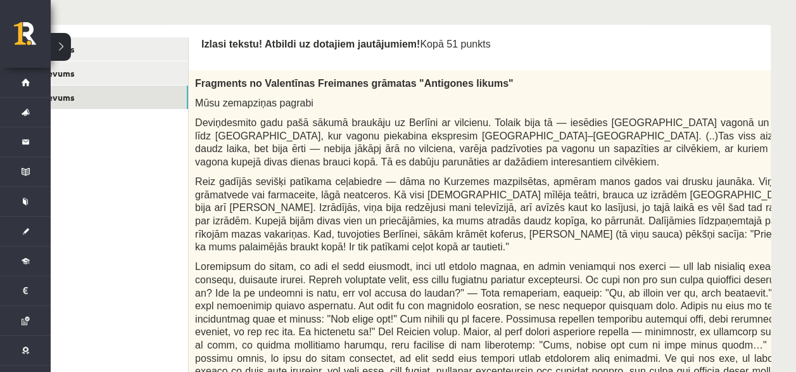
scroll to position [364, 51]
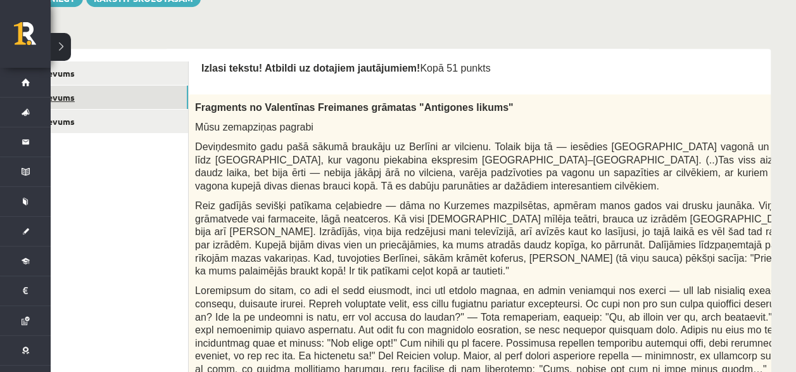
click at [104, 86] on link "2. uzdevums" at bounding box center [103, 97] width 170 height 23
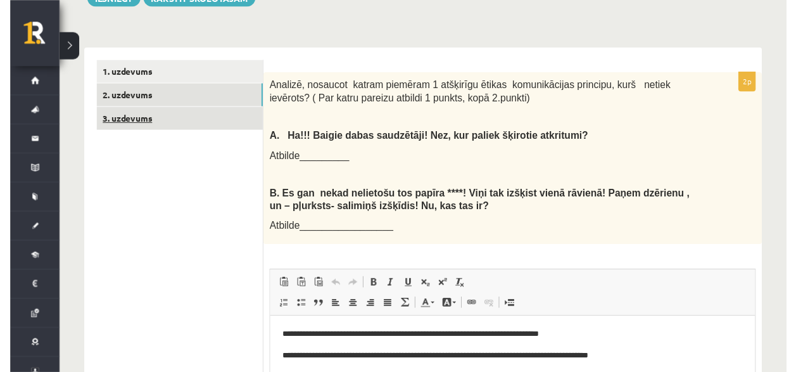
scroll to position [0, 0]
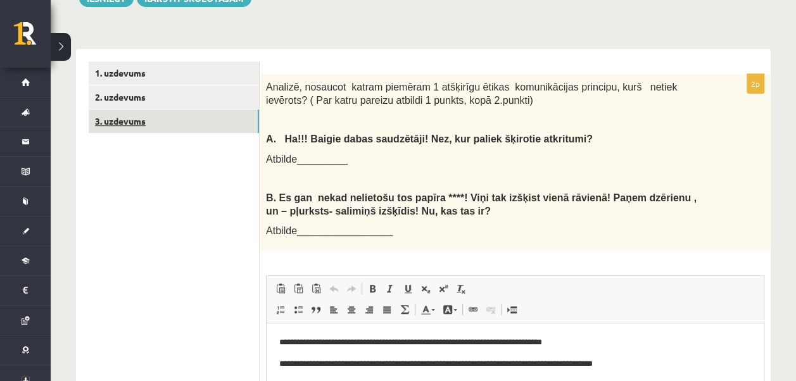
click at [117, 110] on link "3. uzdevums" at bounding box center [174, 121] width 170 height 23
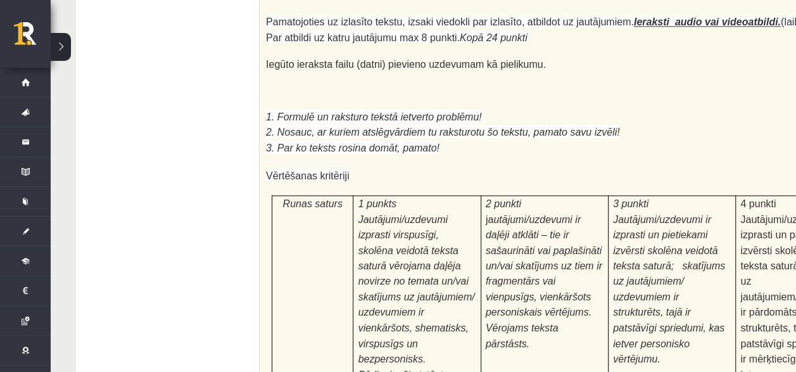
scroll to position [4102, 0]
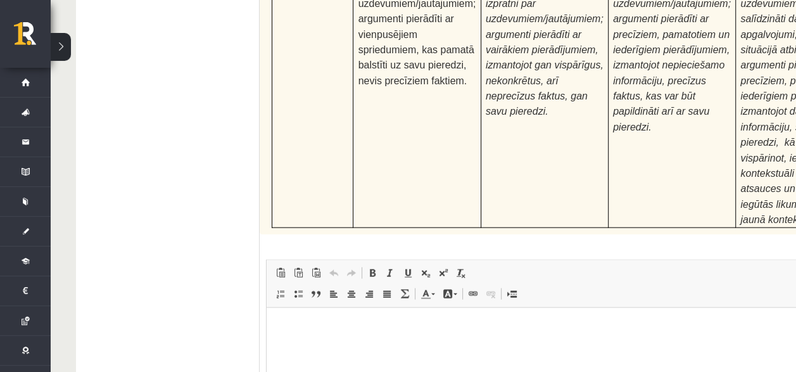
click at [311, 323] on p "Editor, wiswyg-editor-user-answer-47433949604160" at bounding box center [599, 326] width 640 height 13
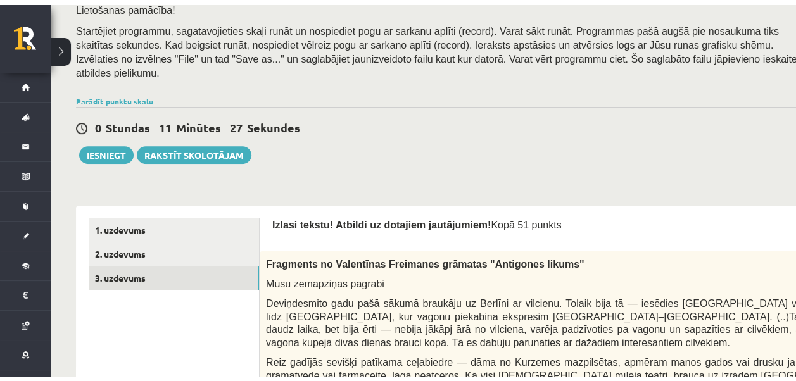
scroll to position [174, 0]
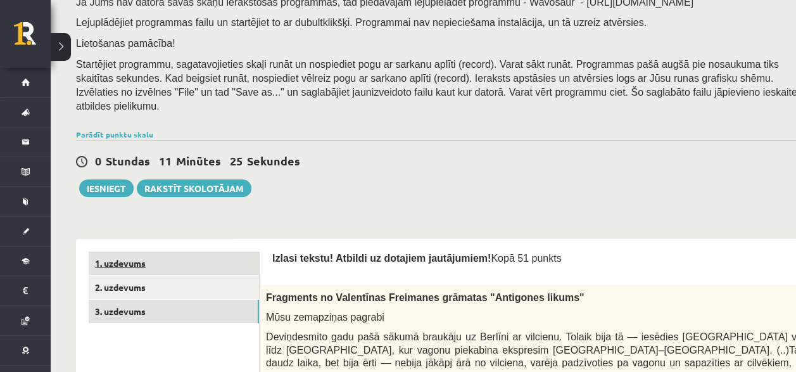
click at [132, 252] on link "1. uzdevums" at bounding box center [174, 263] width 170 height 23
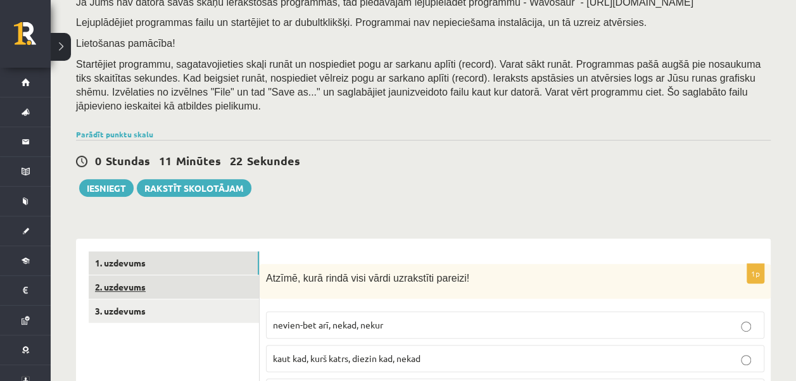
click at [134, 276] on link "2. uzdevums" at bounding box center [174, 287] width 170 height 23
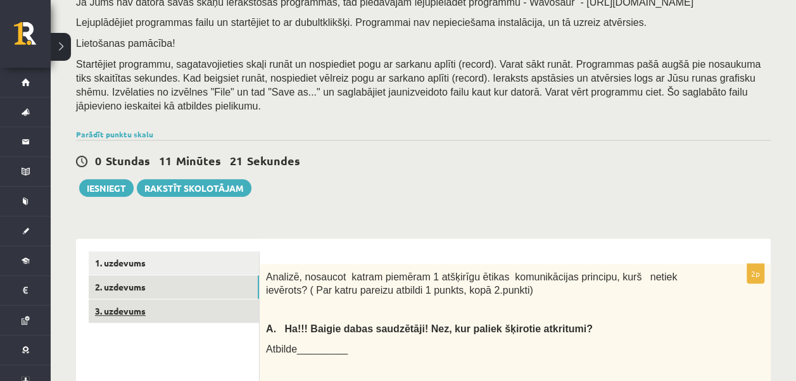
scroll to position [0, 0]
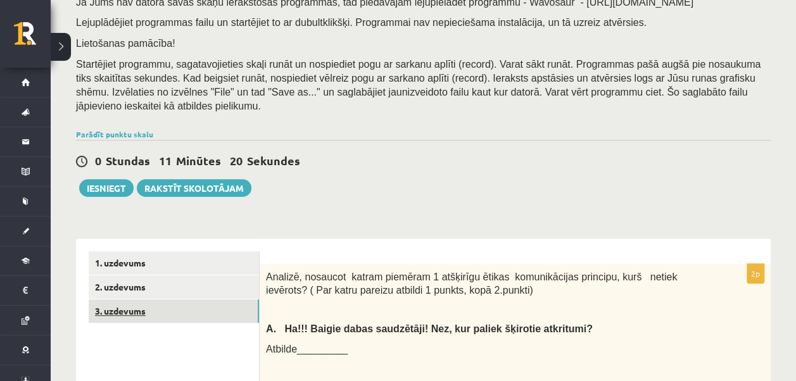
click at [125, 300] on link "3. uzdevums" at bounding box center [174, 311] width 170 height 23
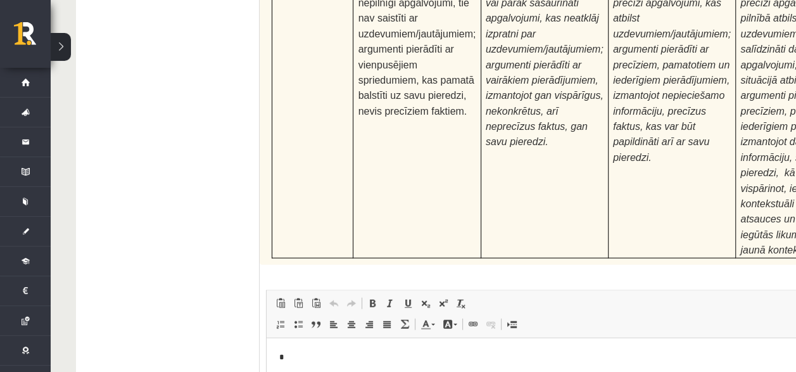
scroll to position [4102, 0]
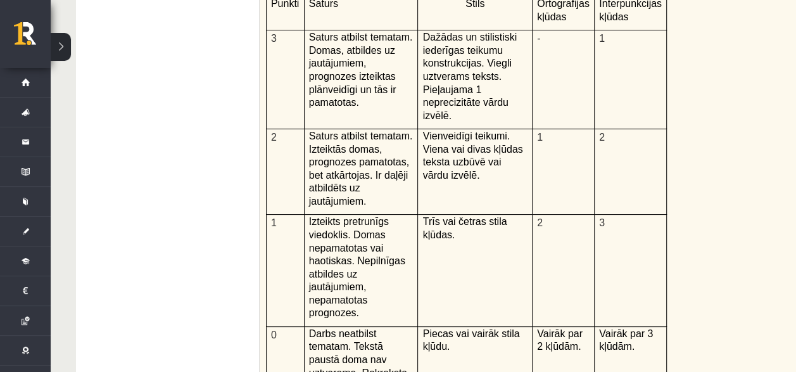
scroll to position [2518, 0]
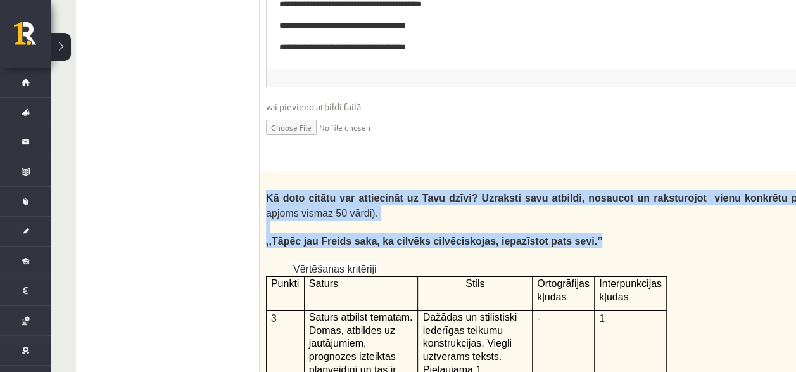
drag, startPoint x: 265, startPoint y: 114, endPoint x: 559, endPoint y: 154, distance: 296.1
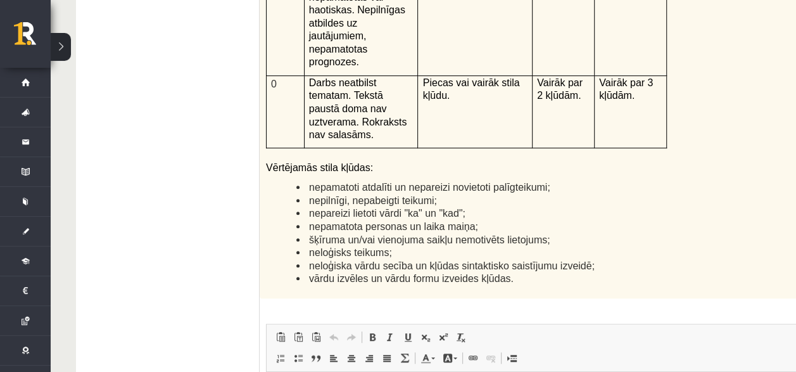
scroll to position [3088, 0]
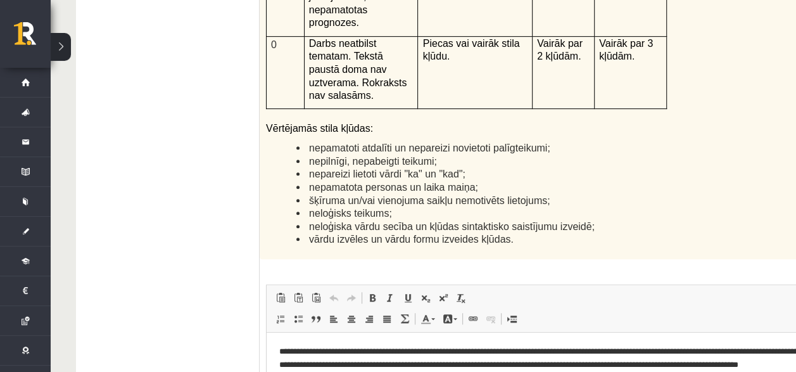
click at [390, 381] on html "**********" at bounding box center [599, 358] width 665 height 52
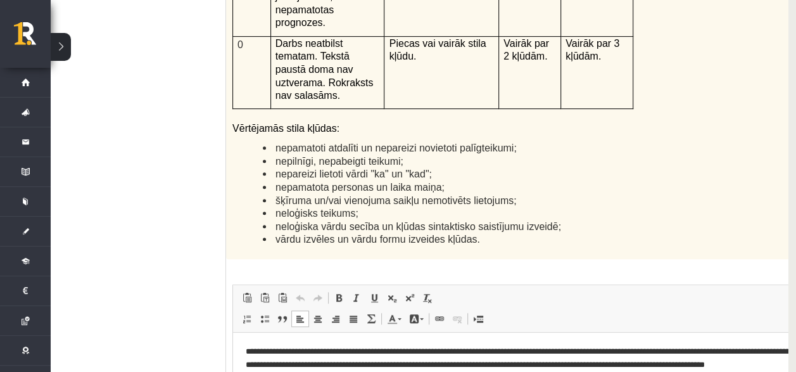
scroll to position [3088, 51]
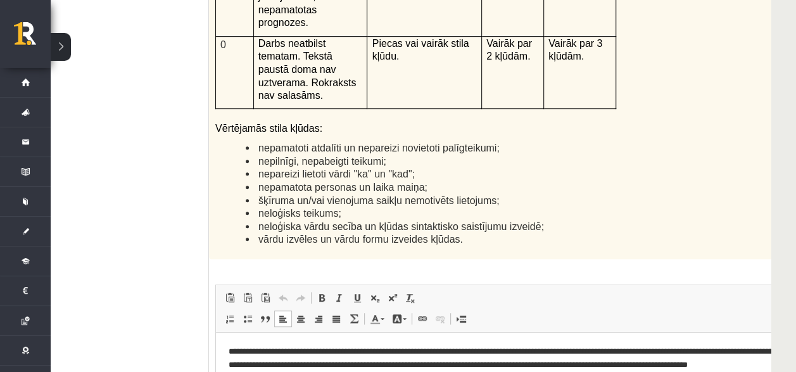
click at [762, 379] on html "**********" at bounding box center [548, 358] width 665 height 52
click at [741, 381] on html "**********" at bounding box center [548, 358] width 665 height 52
drag, startPoint x: 369, startPoint y: 418, endPoint x: 358, endPoint y: 417, distance: 11.5
click at [358, 381] on html "**********" at bounding box center [548, 358] width 665 height 52
click at [281, 293] on span at bounding box center [283, 298] width 10 height 10
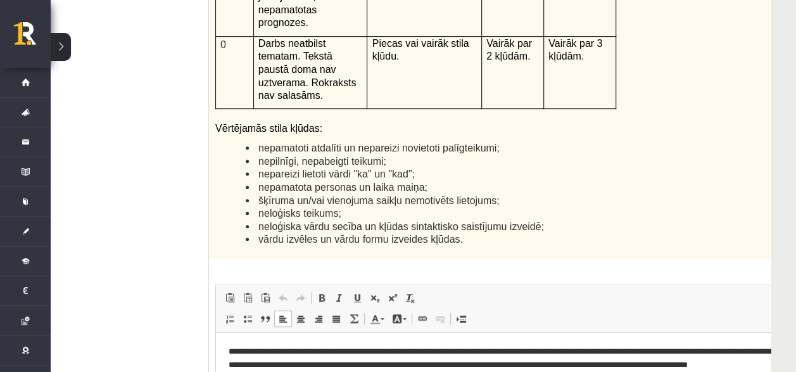
click at [350, 374] on html "**********" at bounding box center [548, 358] width 665 height 52
click at [361, 367] on p "**********" at bounding box center [533, 358] width 608 height 27
click at [231, 352] on p "**********" at bounding box center [533, 358] width 608 height 27
click at [770, 367] on p "**********" at bounding box center [533, 358] width 608 height 27
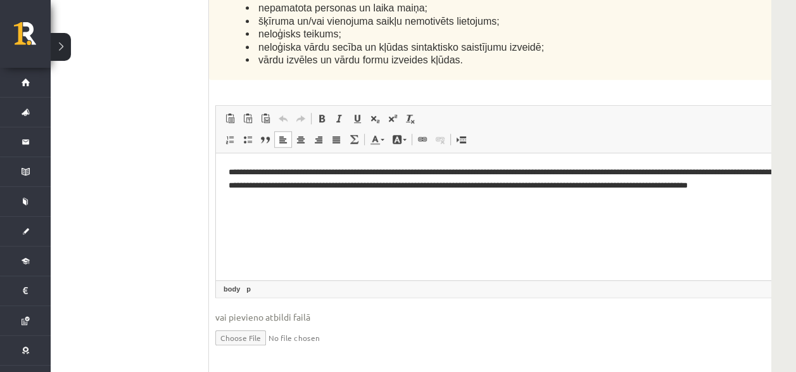
scroll to position [3278, 51]
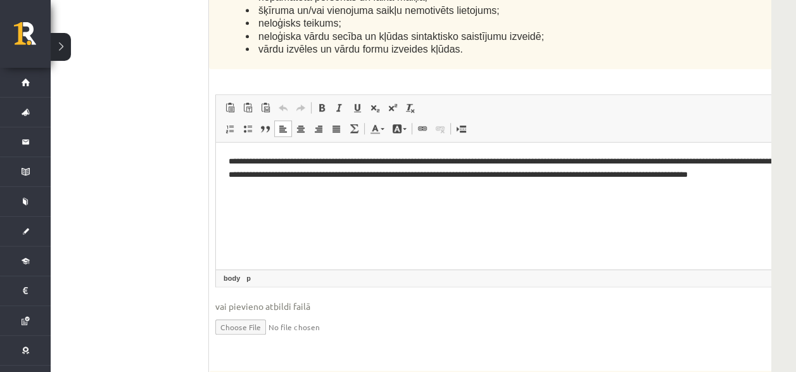
drag, startPoint x: 317, startPoint y: 200, endPoint x: 309, endPoint y: 196, distance: 9.9
click at [314, 194] on html "**********" at bounding box center [548, 168] width 665 height 52
click at [296, 194] on html "**********" at bounding box center [548, 168] width 665 height 52
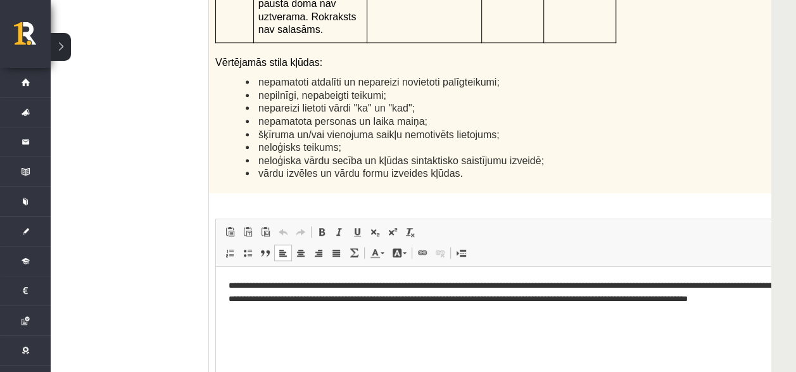
scroll to position [3152, 51]
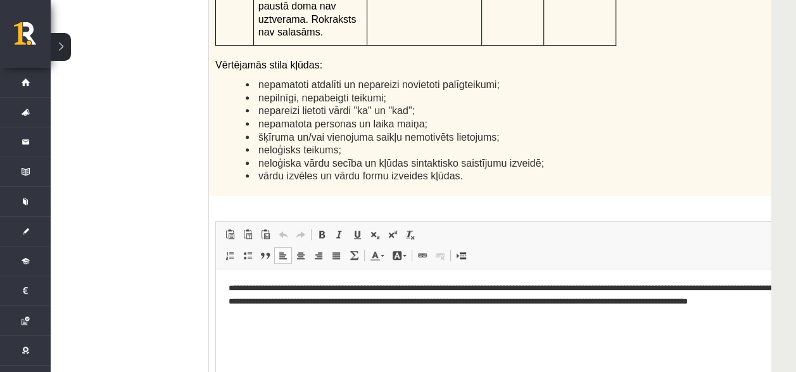
click at [271, 321] on html "**********" at bounding box center [548, 295] width 665 height 52
click at [266, 321] on html "**********" at bounding box center [548, 295] width 665 height 52
click at [766, 304] on p "**********" at bounding box center [533, 294] width 608 height 27
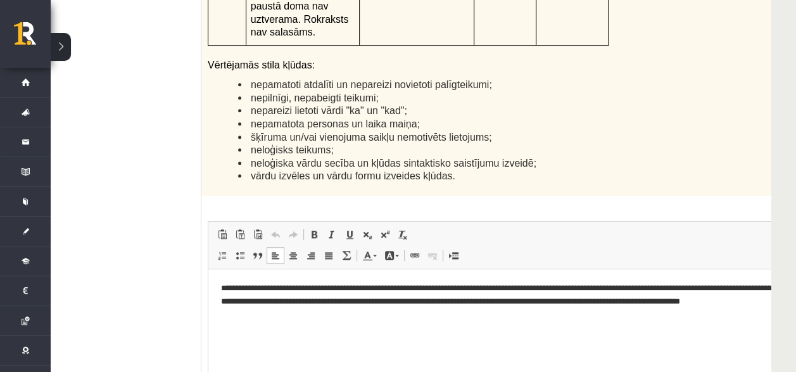
click at [761, 288] on p "**********" at bounding box center [525, 294] width 608 height 27
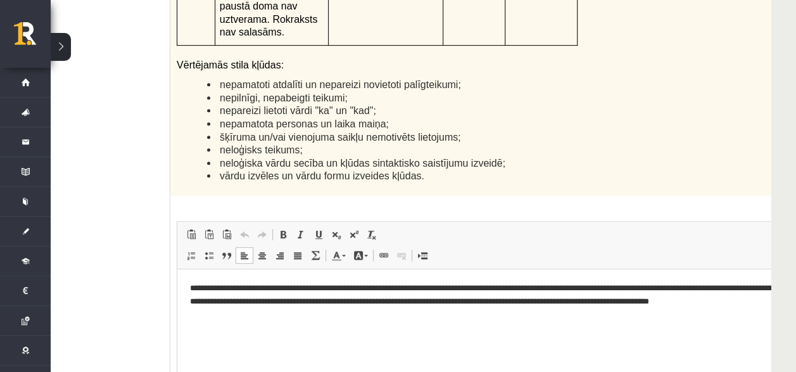
scroll to position [0, 66]
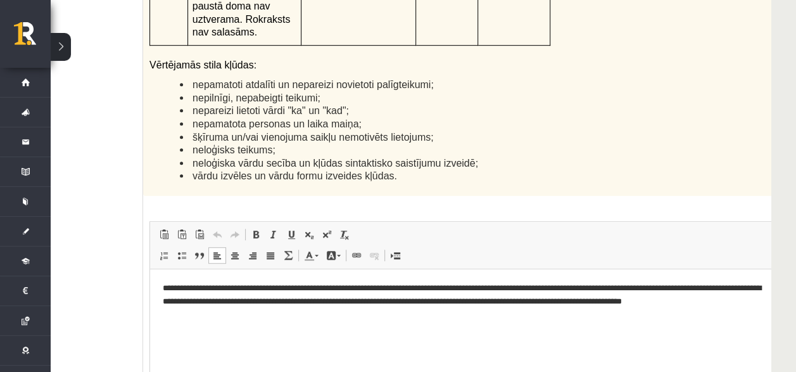
click at [718, 308] on html "**********" at bounding box center [482, 295] width 665 height 52
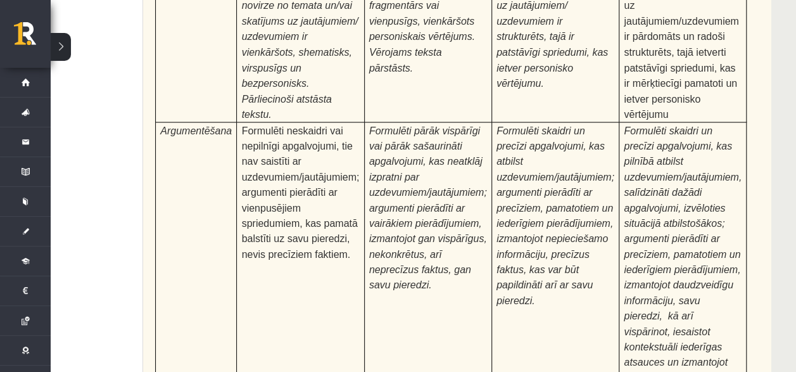
scroll to position [4102, 51]
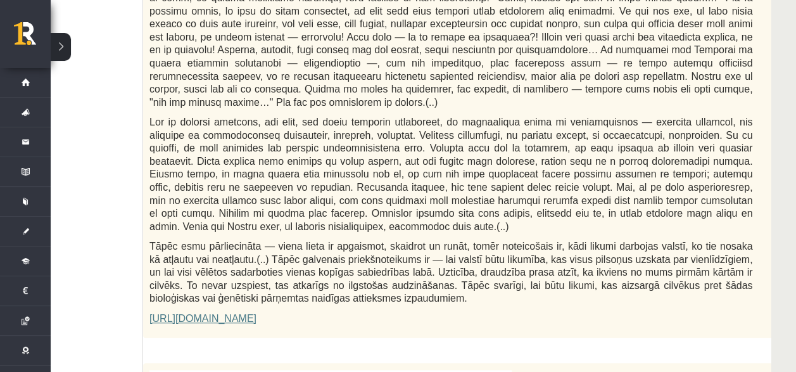
scroll to position [871, 51]
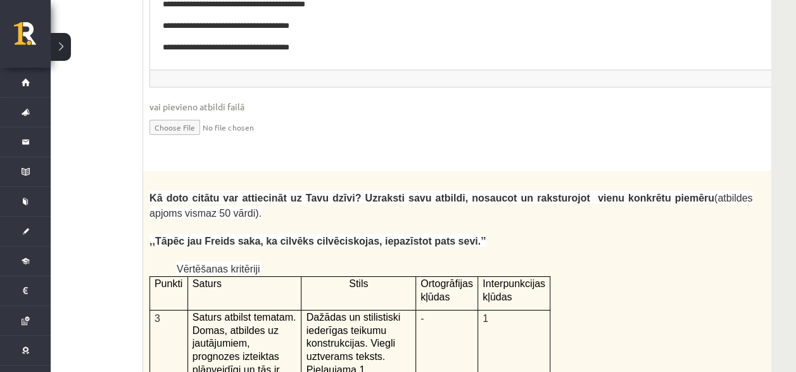
click at [115, 237] on ul "1. uzdevums 2. uzdevums 3. uzdevums" at bounding box center [57, 13] width 171 height 4213
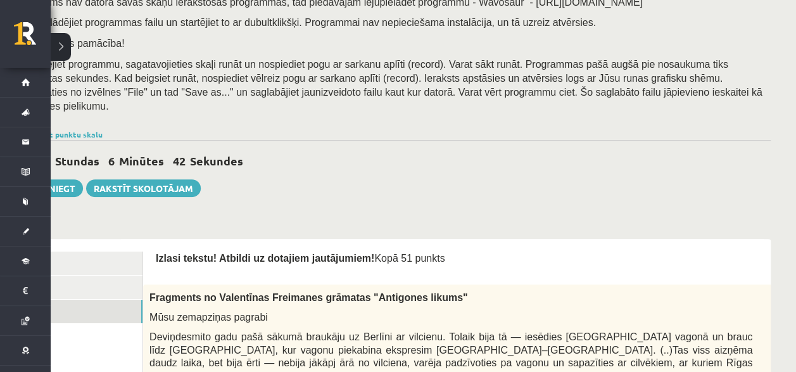
scroll to position [0, 51]
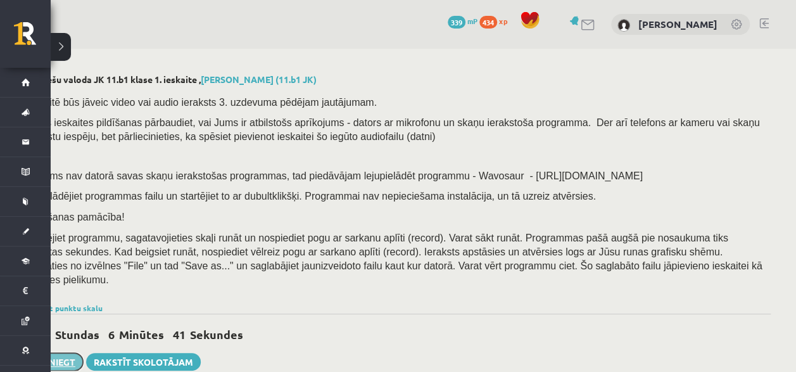
click at [57, 353] on button "Iesniegt" at bounding box center [56, 362] width 54 height 18
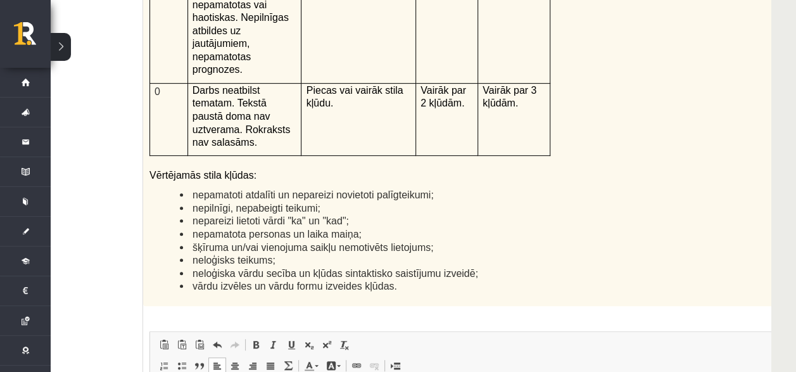
scroll to position [4102, 51]
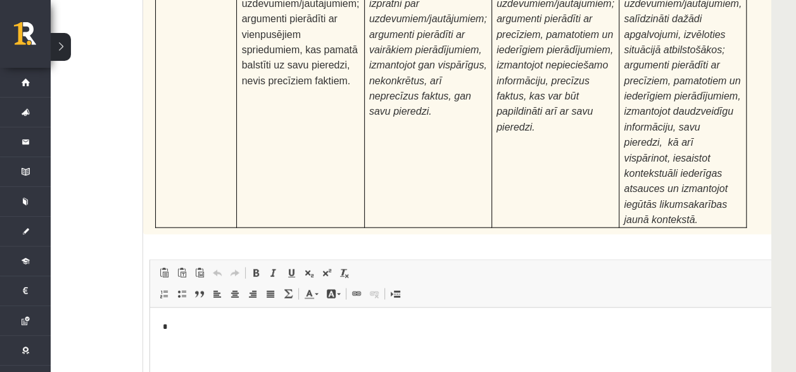
click at [226, 346] on html "*" at bounding box center [482, 326] width 665 height 39
type input "**********"
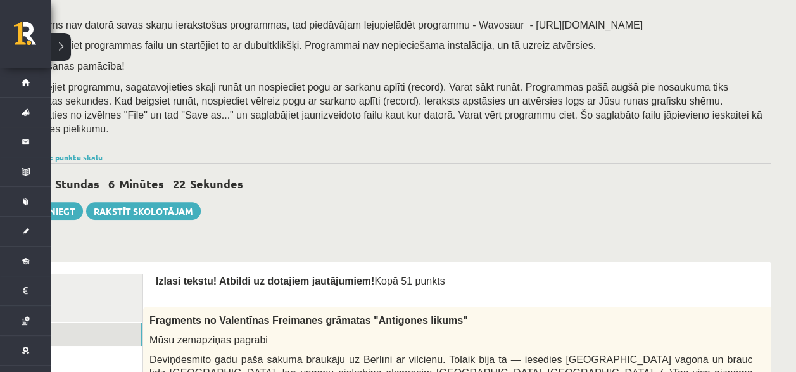
scroll to position [110, 51]
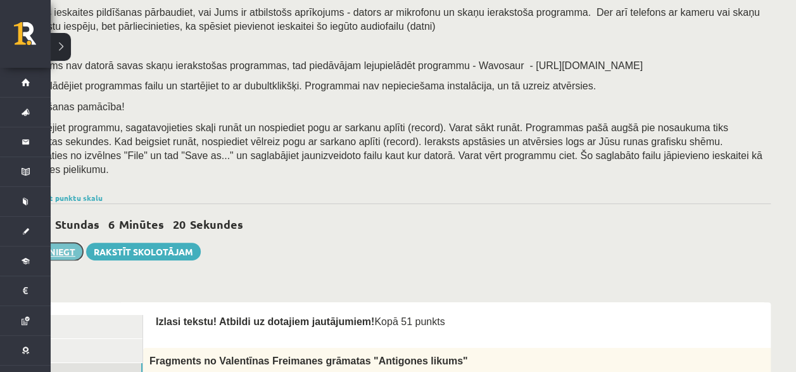
click at [71, 243] on button "Iesniegt" at bounding box center [56, 252] width 54 height 18
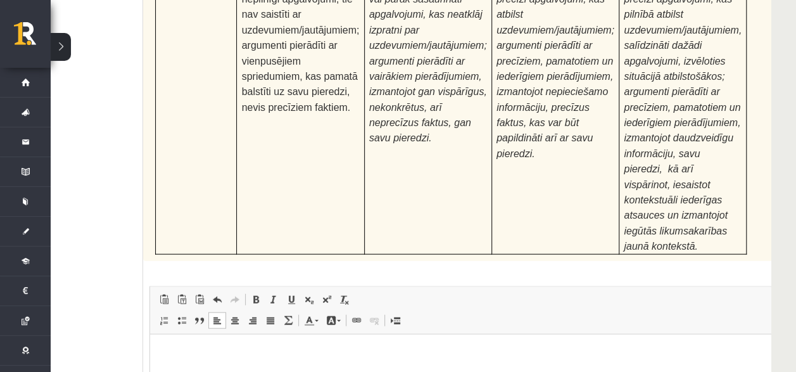
scroll to position [4102, 51]
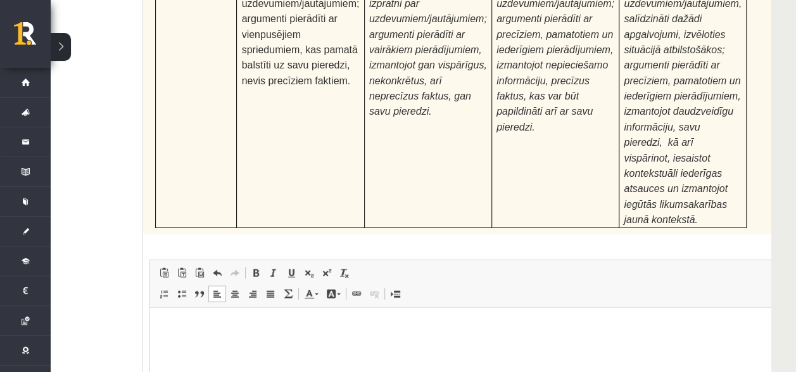
click at [168, 309] on html at bounding box center [482, 326] width 665 height 39
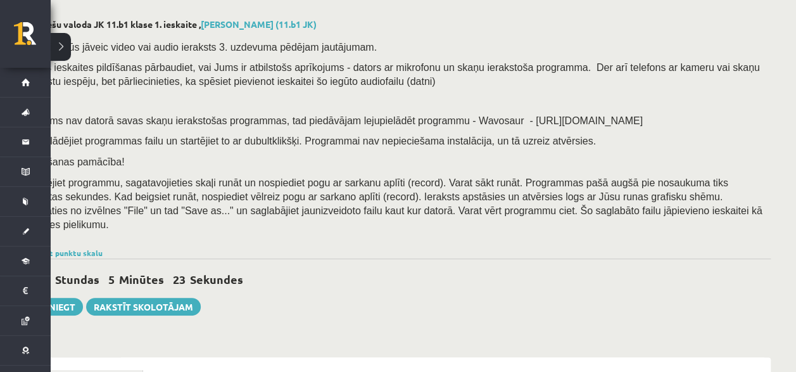
scroll to position [47, 51]
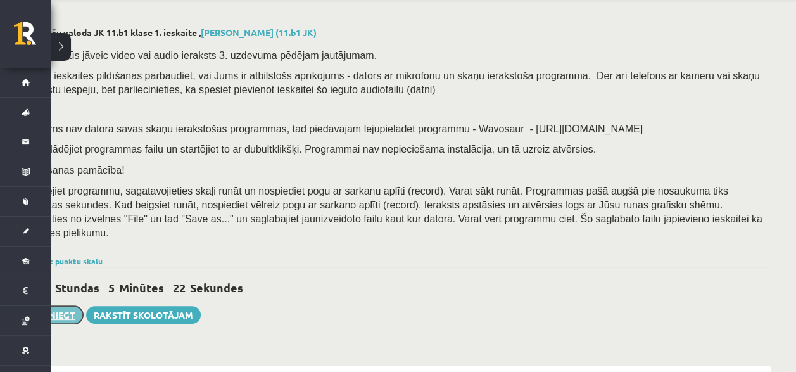
click at [66, 307] on button "Iesniegt" at bounding box center [56, 315] width 54 height 18
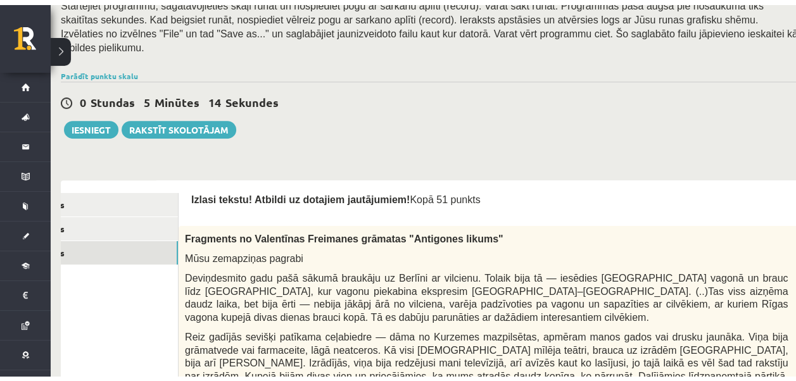
scroll to position [237, 0]
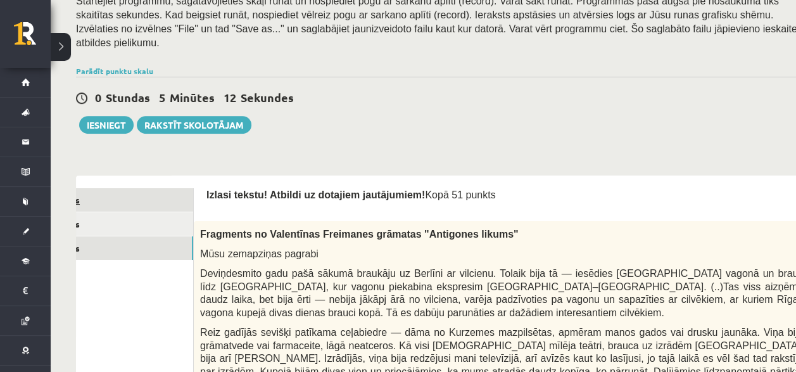
click at [110, 188] on link "1. uzdevums" at bounding box center [108, 199] width 170 height 23
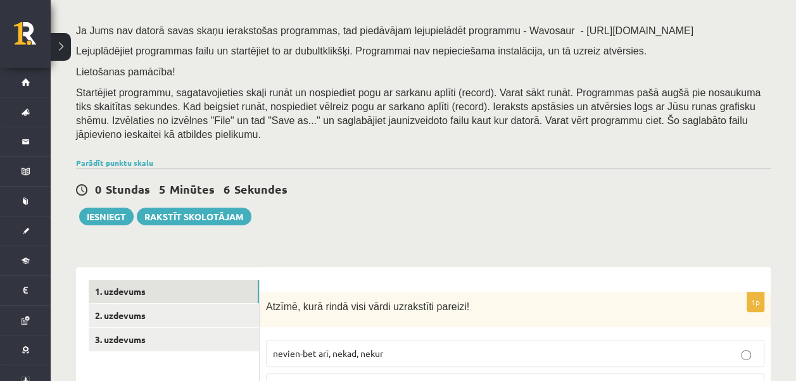
scroll to position [0, 0]
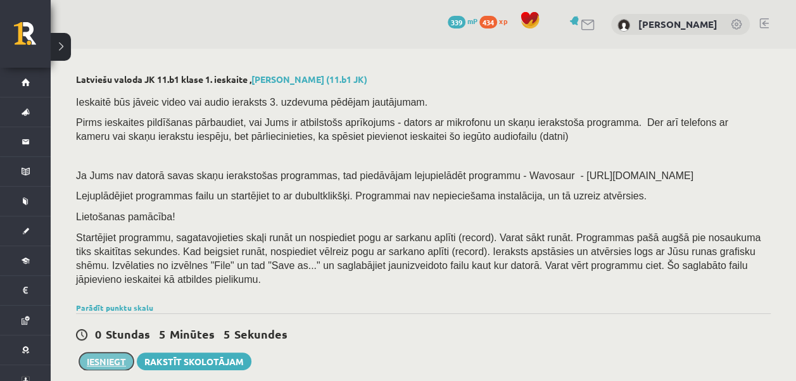
click at [114, 353] on button "Iesniegt" at bounding box center [106, 362] width 54 height 18
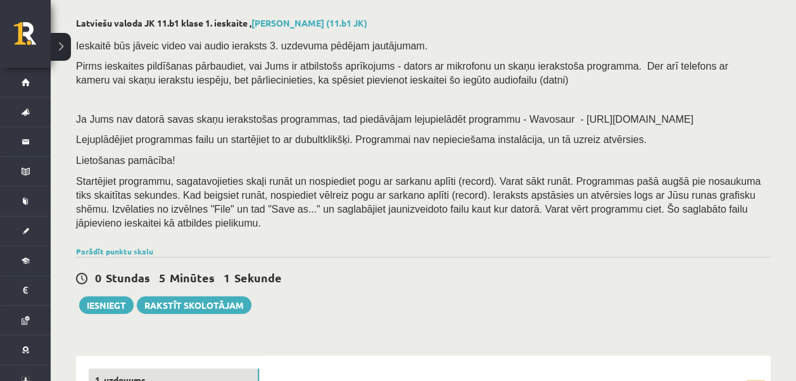
scroll to position [190, 0]
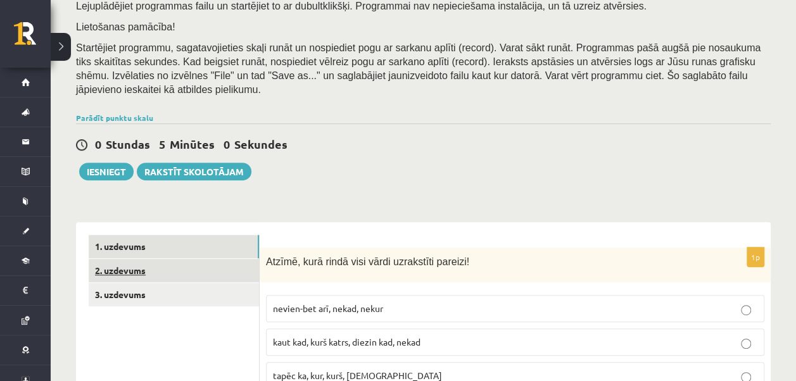
click at [141, 259] on link "2. uzdevums" at bounding box center [174, 270] width 170 height 23
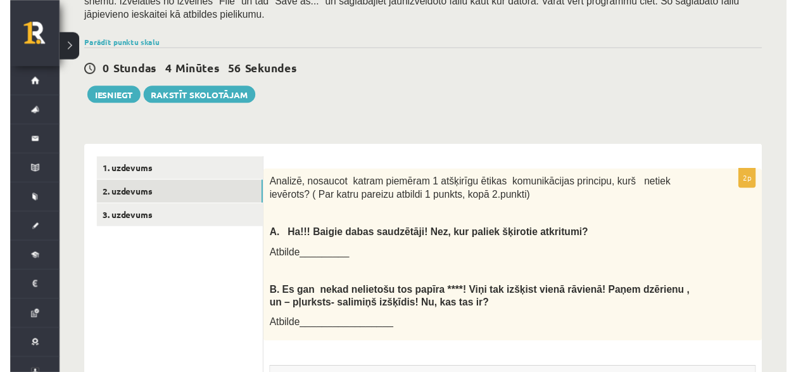
scroll to position [292, 0]
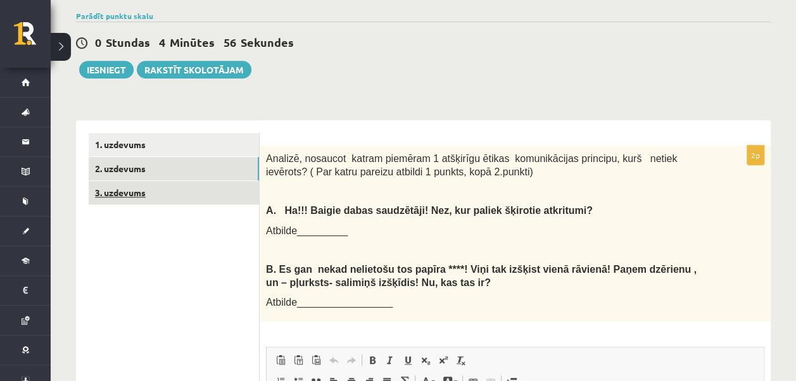
click at [112, 181] on link "3. uzdevums" at bounding box center [174, 192] width 170 height 23
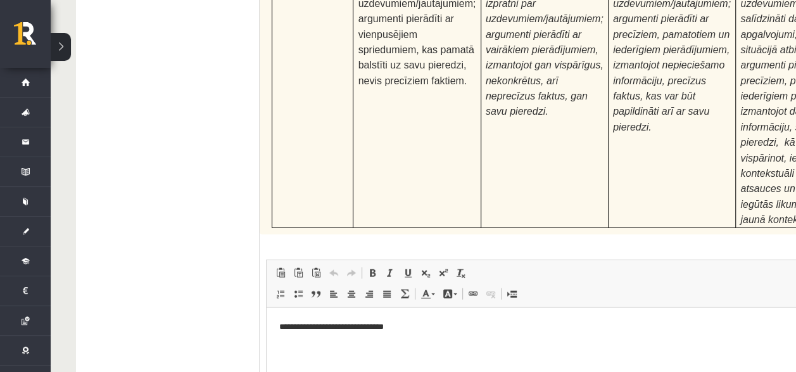
scroll to position [4102, 0]
type input "**********"
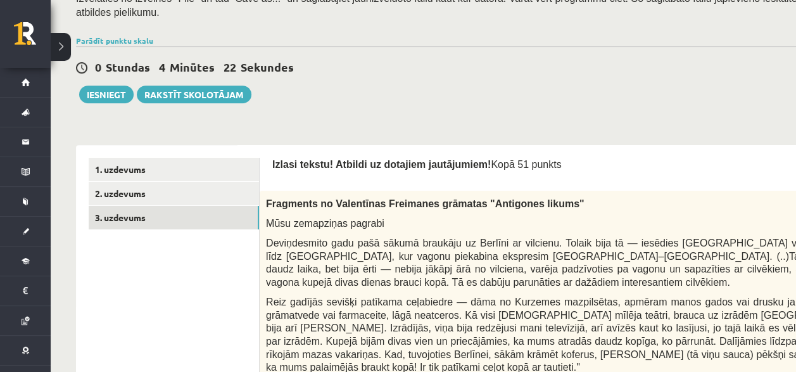
scroll to position [237, 0]
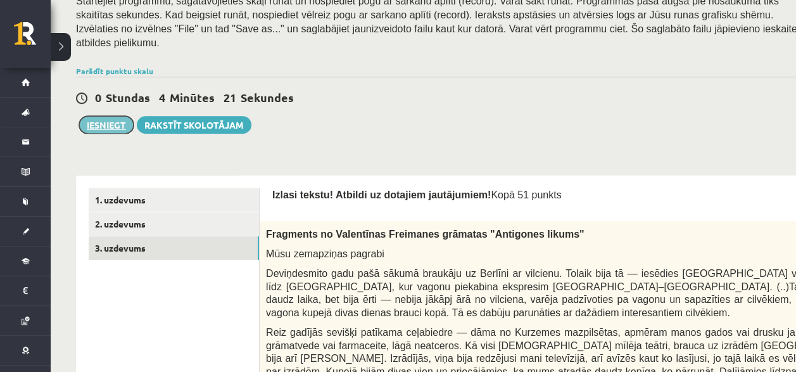
click at [110, 116] on button "Iesniegt" at bounding box center [106, 125] width 54 height 18
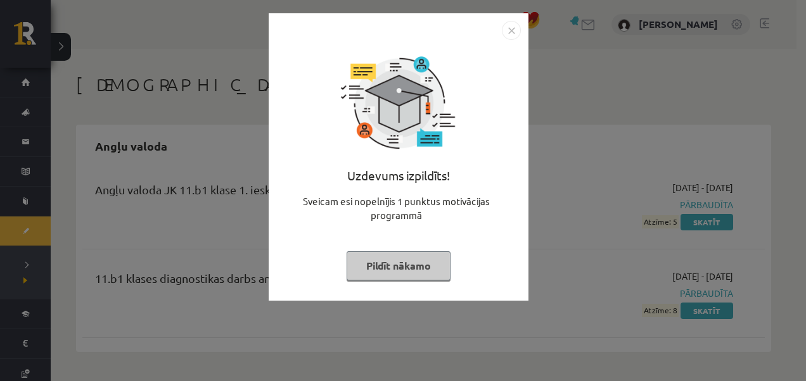
click at [505, 33] on img "Close" at bounding box center [511, 30] width 19 height 19
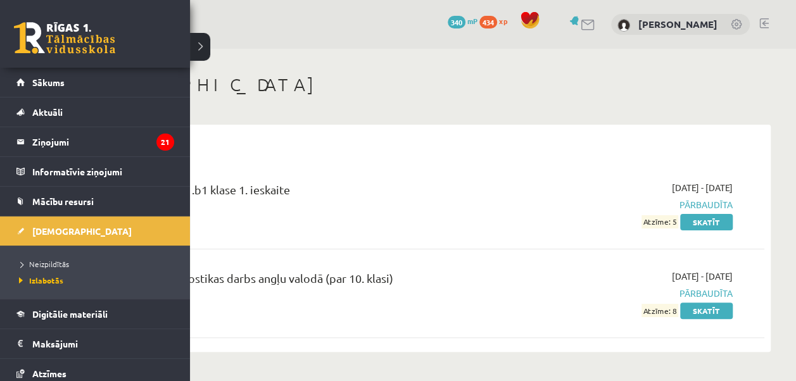
click at [29, 33] on link at bounding box center [64, 38] width 101 height 32
